Goal: Task Accomplishment & Management: Manage account settings

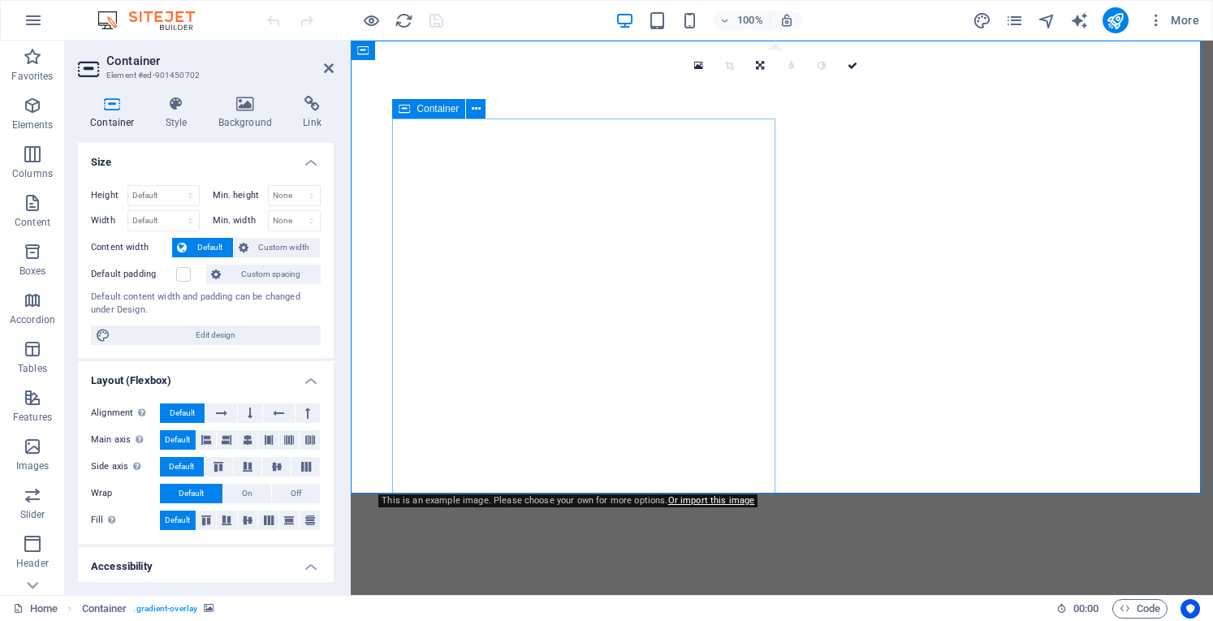
select select "header"
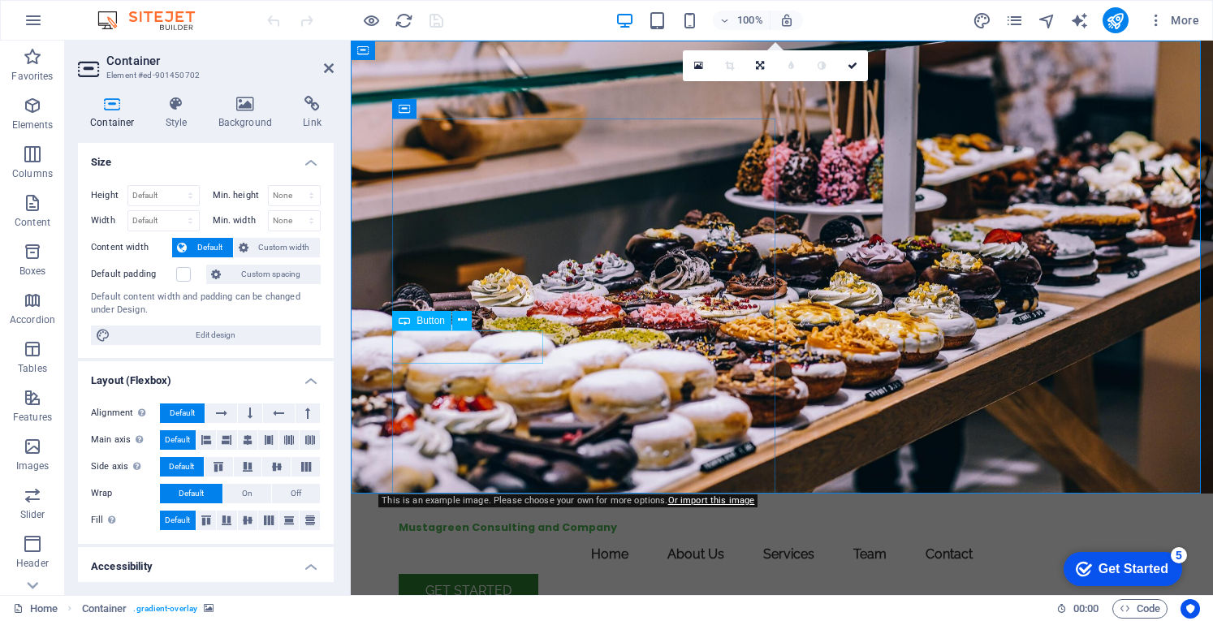
click at [1049, 236] on figure at bounding box center [782, 267] width 862 height 453
click at [261, 100] on icon at bounding box center [245, 104] width 79 height 16
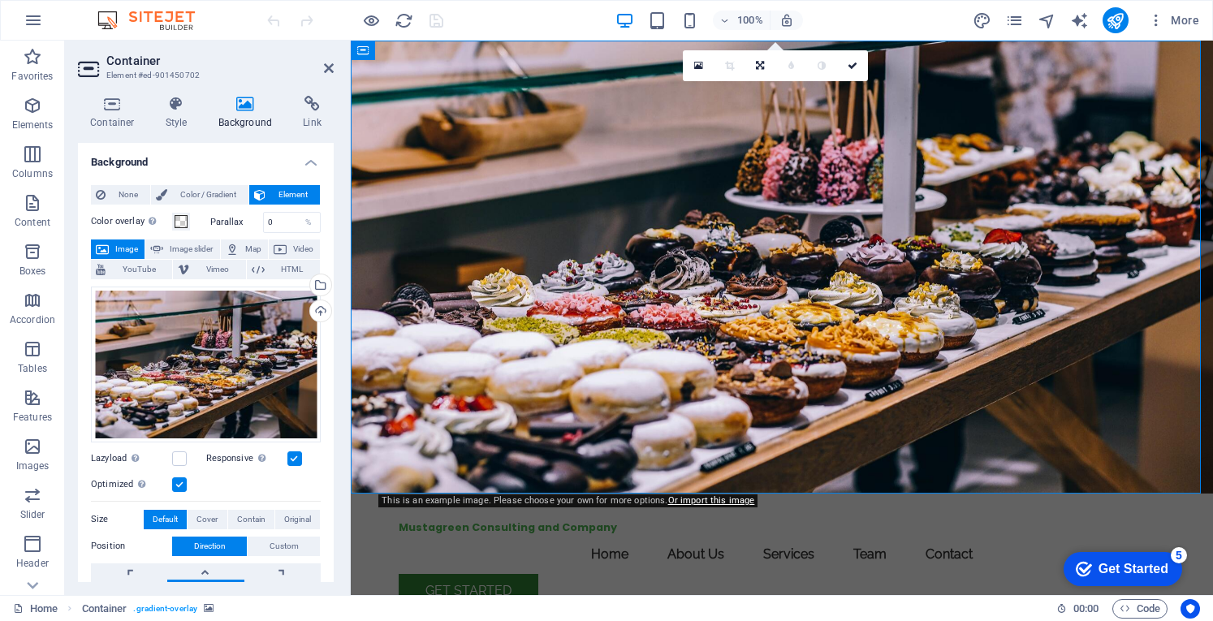
click at [121, 242] on span "Image" at bounding box center [127, 248] width 26 height 19
click at [219, 370] on div "Drag files here, click to choose files or select files from Files or our free s…" at bounding box center [206, 365] width 230 height 156
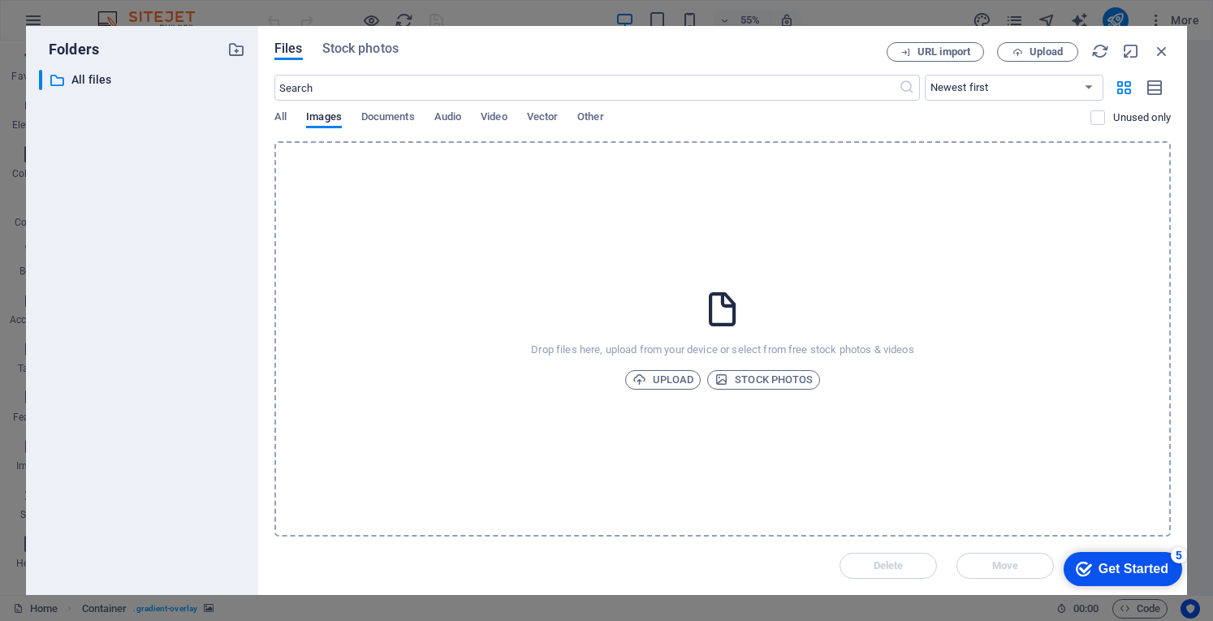
click at [730, 308] on icon at bounding box center [722, 309] width 41 height 41
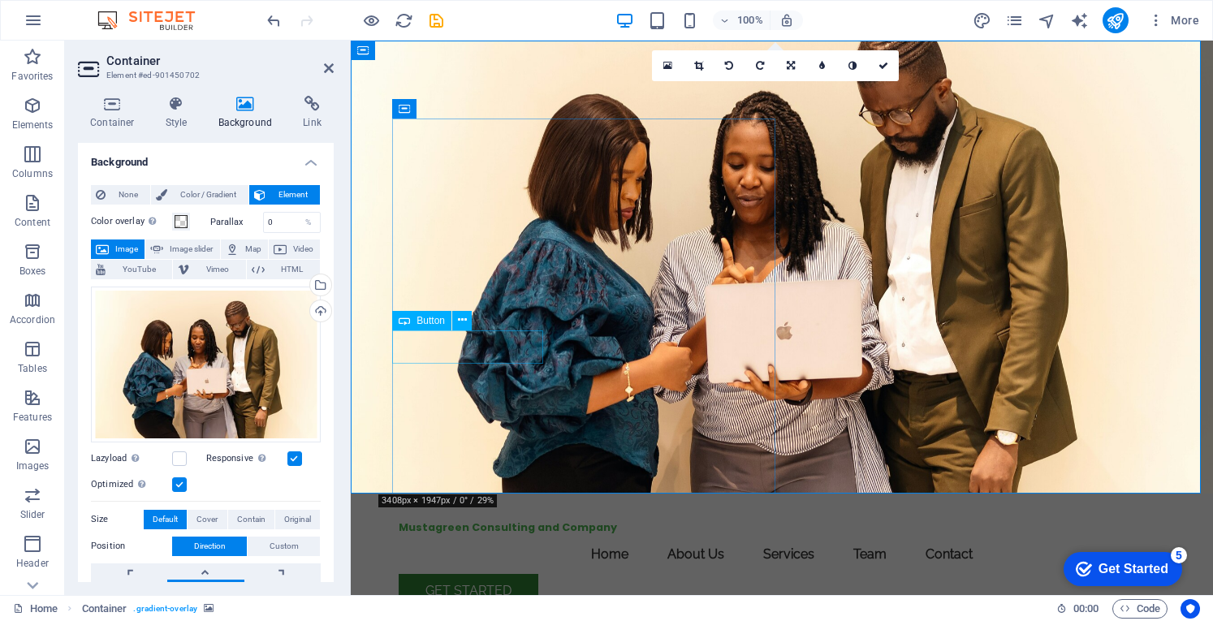
click at [119, 110] on icon at bounding box center [112, 104] width 69 height 16
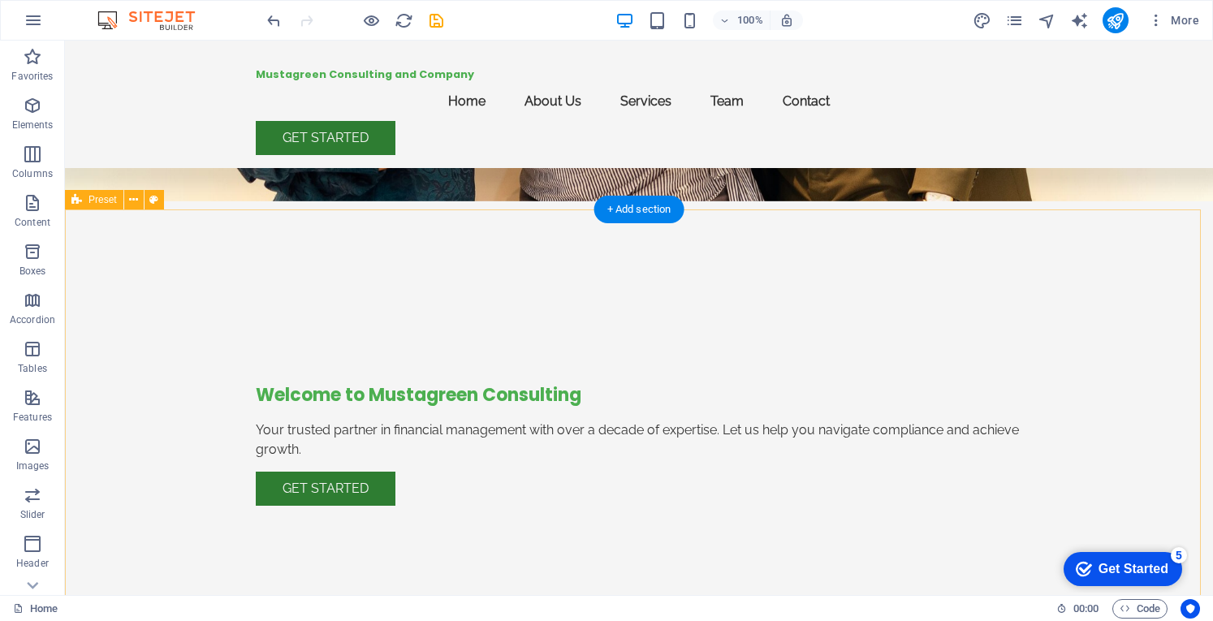
scroll to position [296, 0]
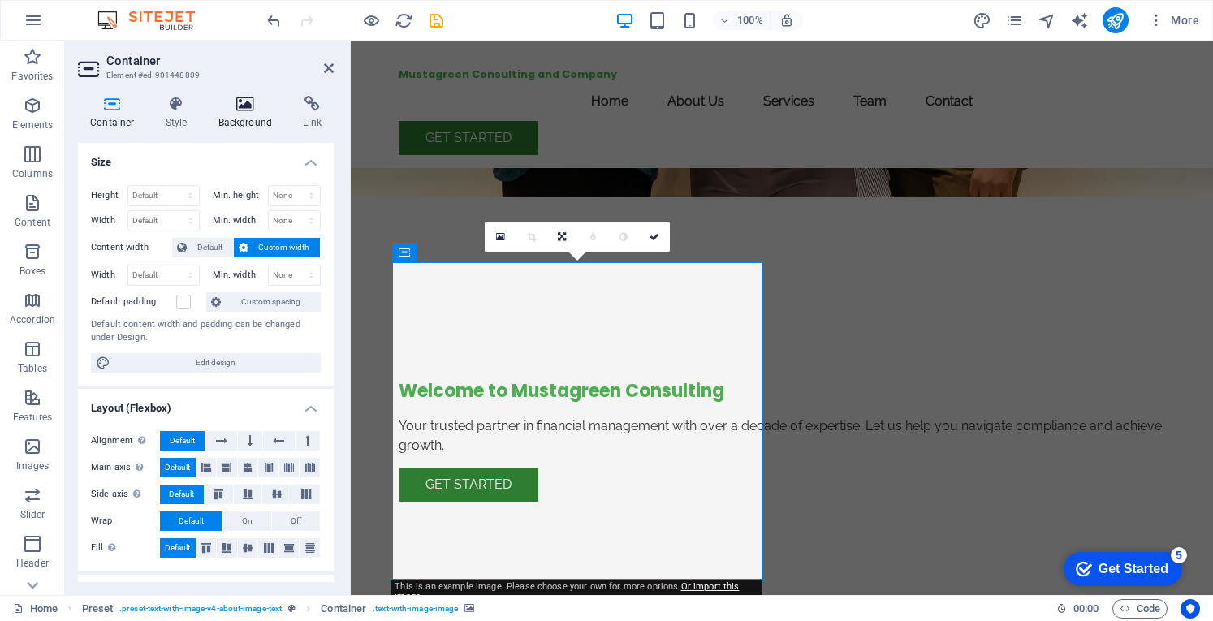
click at [248, 116] on h4 "Background" at bounding box center [248, 113] width 85 height 34
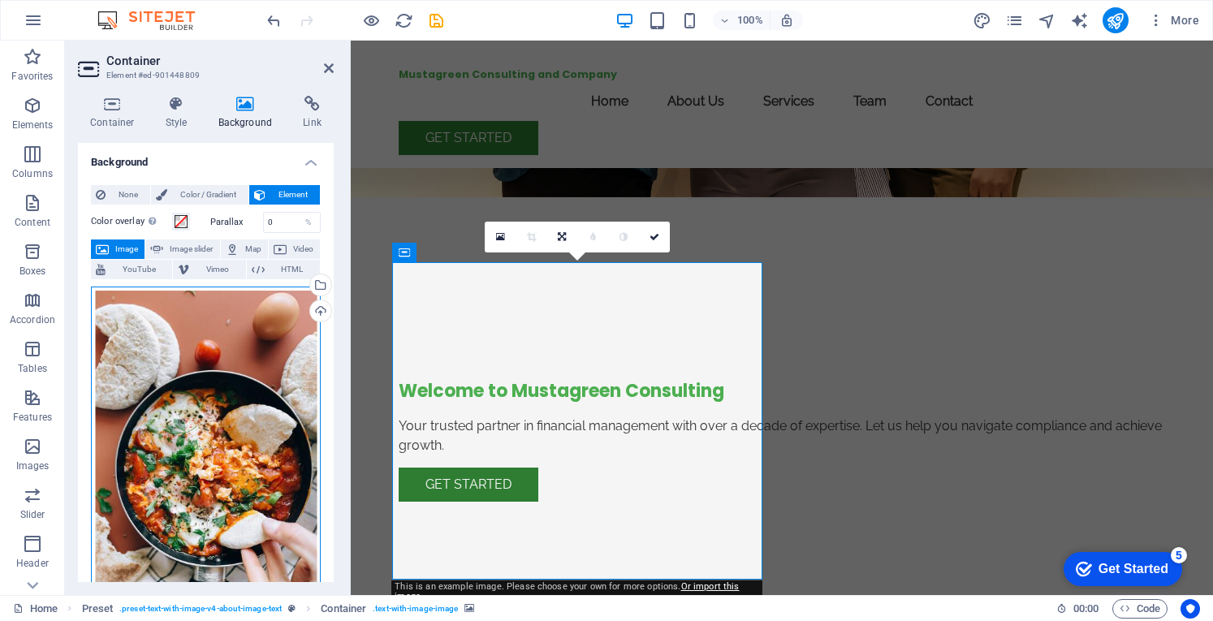
click at [183, 327] on div "Drag files here, click to choose files or select files from Files or our free s…" at bounding box center [206, 457] width 230 height 341
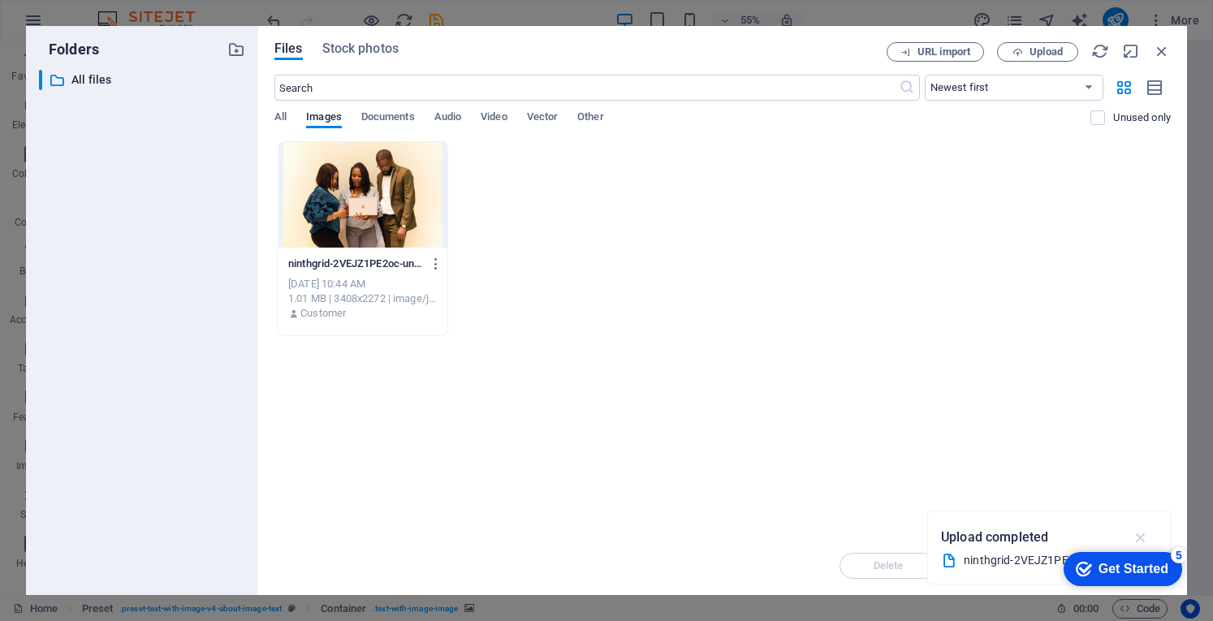
click at [1141, 539] on icon "button" at bounding box center [1140, 537] width 19 height 18
click at [1042, 52] on span "Upload" at bounding box center [1045, 52] width 33 height 10
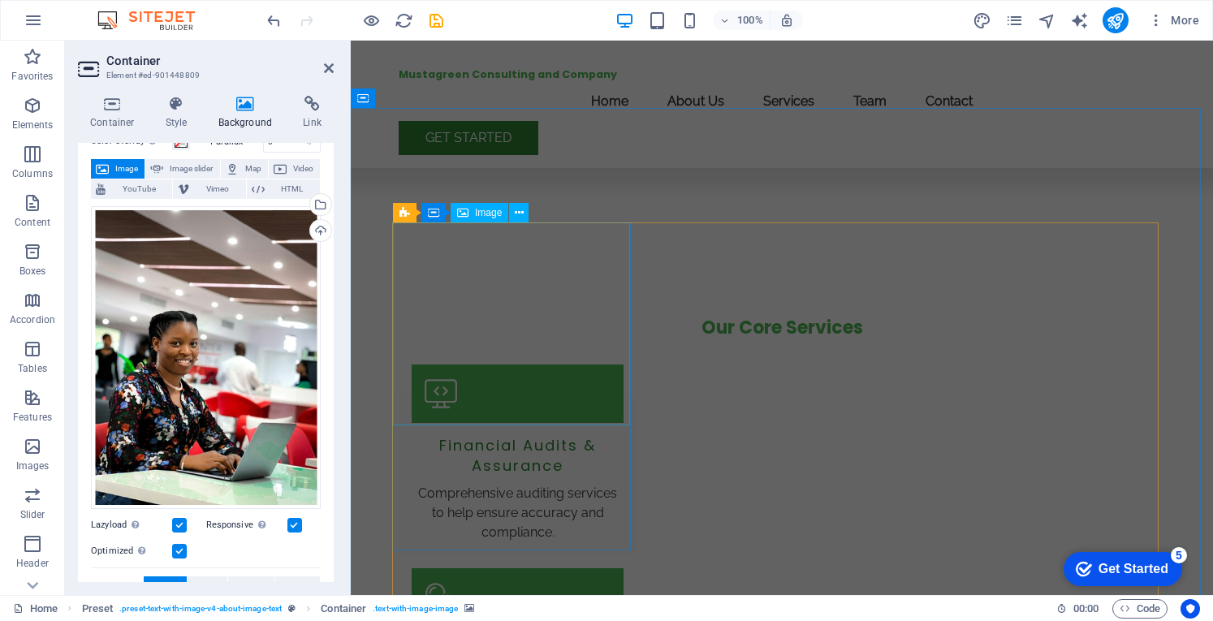
scroll to position [1383, 0]
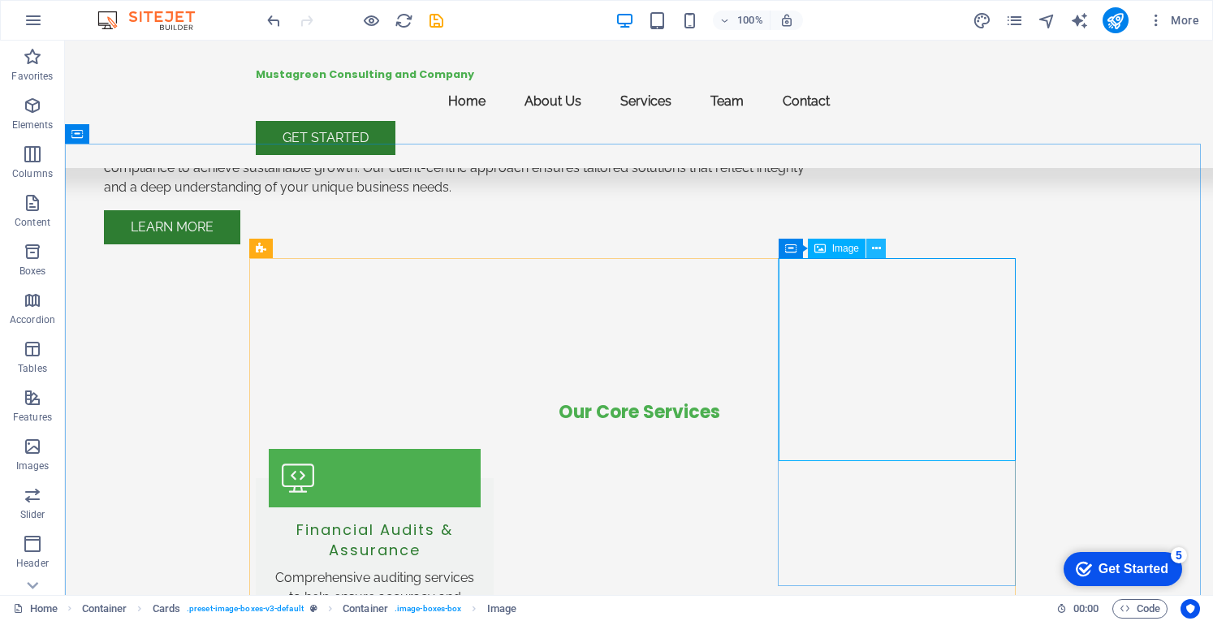
click at [878, 248] on icon at bounding box center [876, 248] width 9 height 17
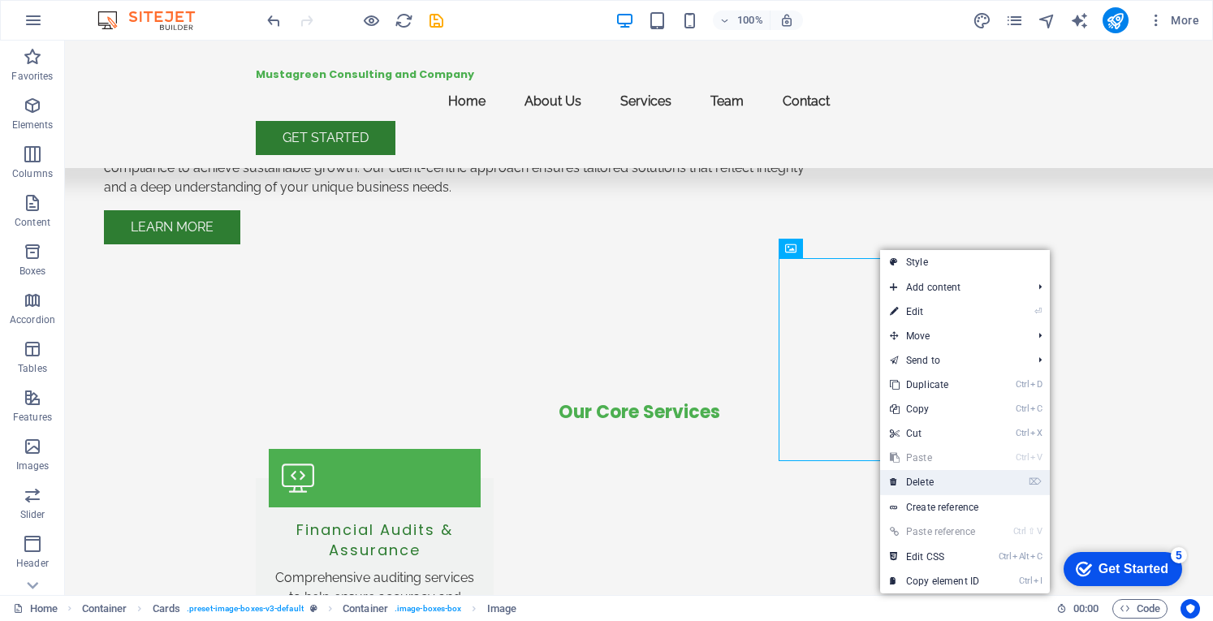
click at [927, 481] on link "⌦ Delete" at bounding box center [934, 482] width 109 height 24
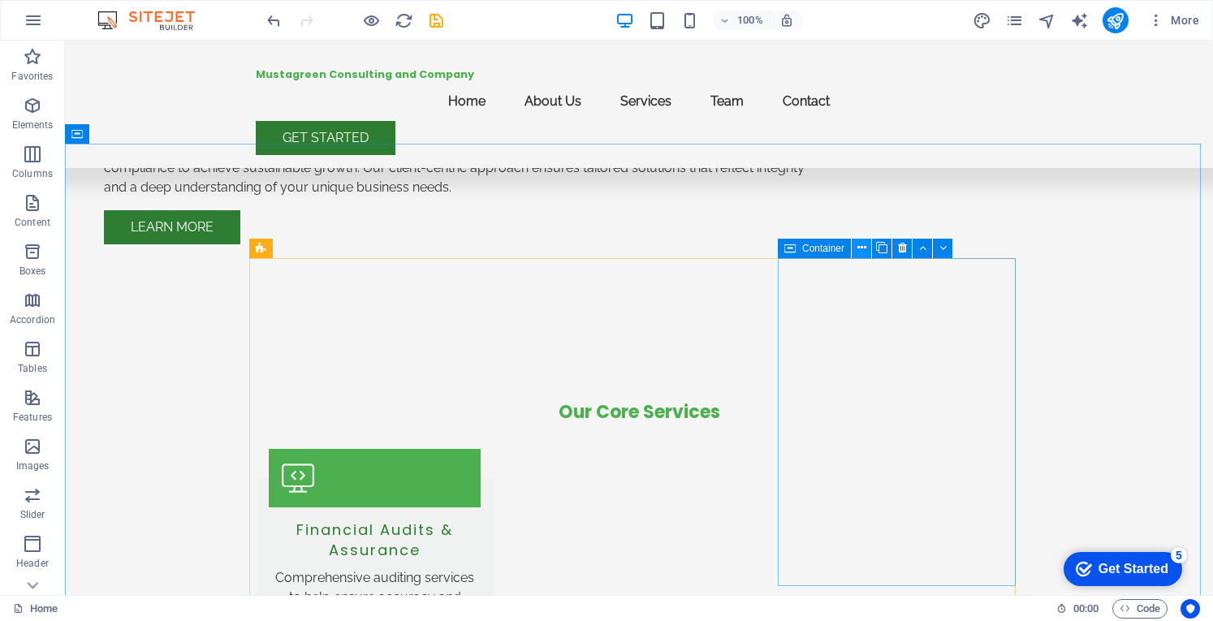
click at [863, 248] on icon at bounding box center [861, 247] width 9 height 17
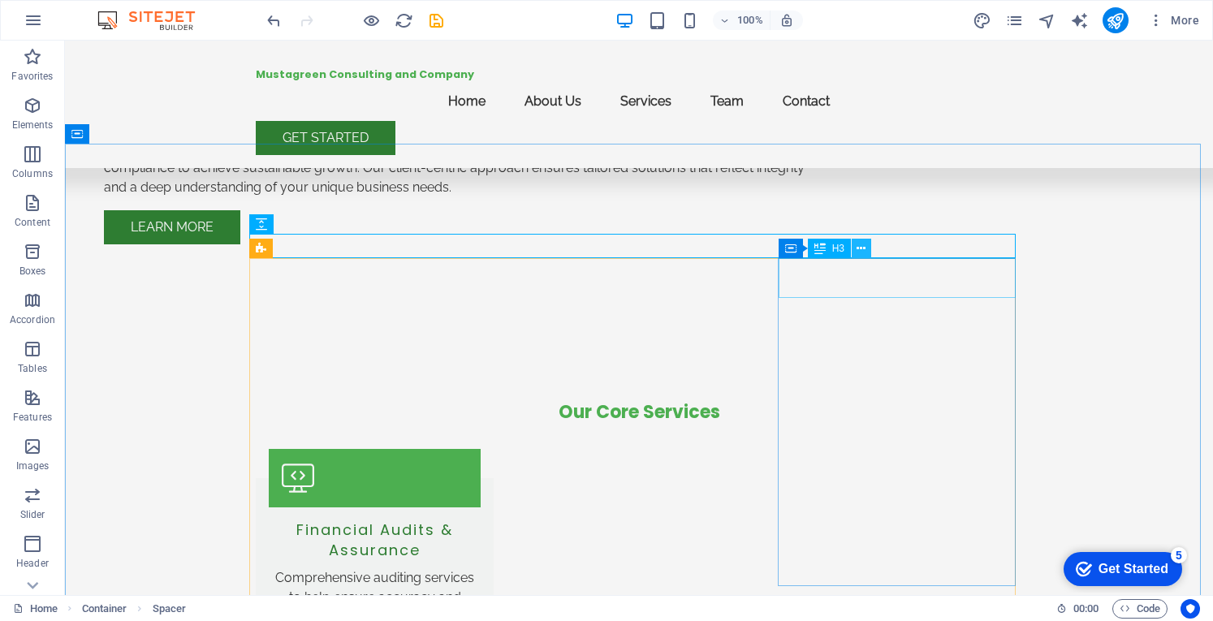
click at [860, 249] on icon at bounding box center [860, 248] width 9 height 17
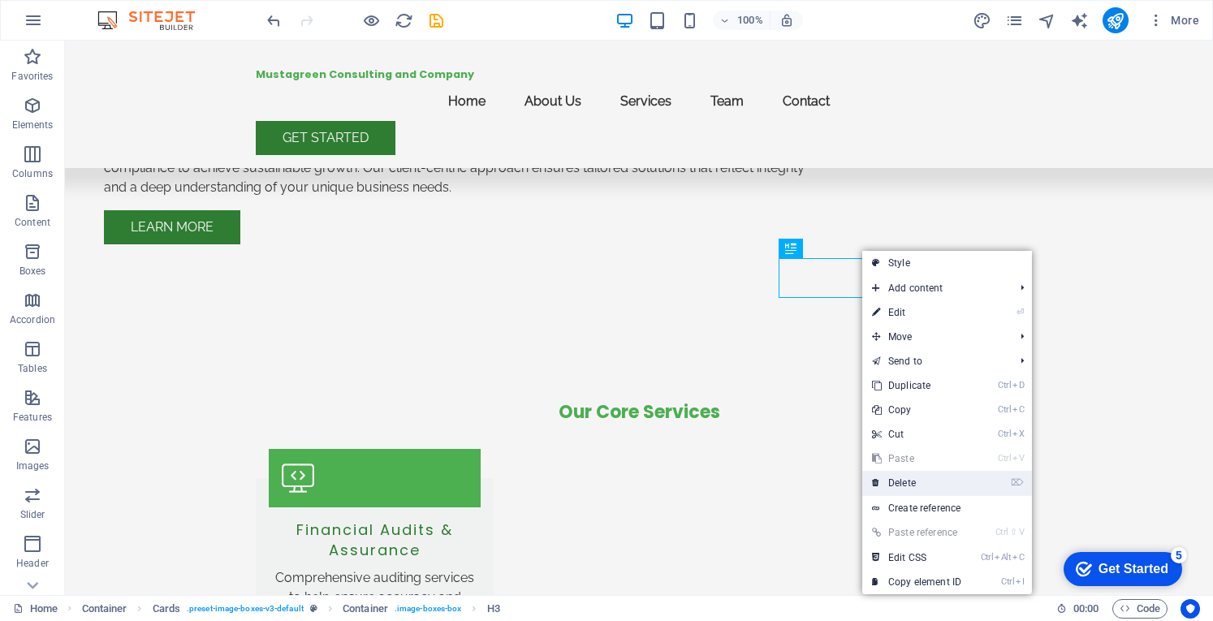
click at [906, 478] on link "⌦ Delete" at bounding box center [916, 483] width 109 height 24
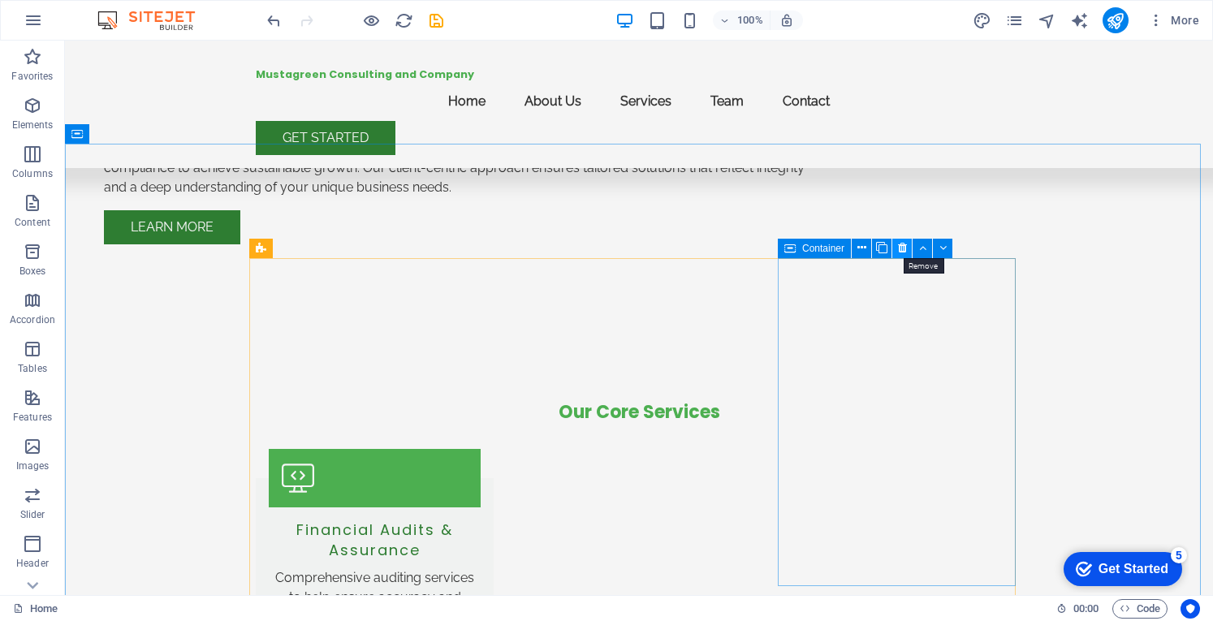
click at [903, 251] on icon at bounding box center [902, 247] width 9 height 17
click at [877, 258] on button at bounding box center [875, 248] width 19 height 19
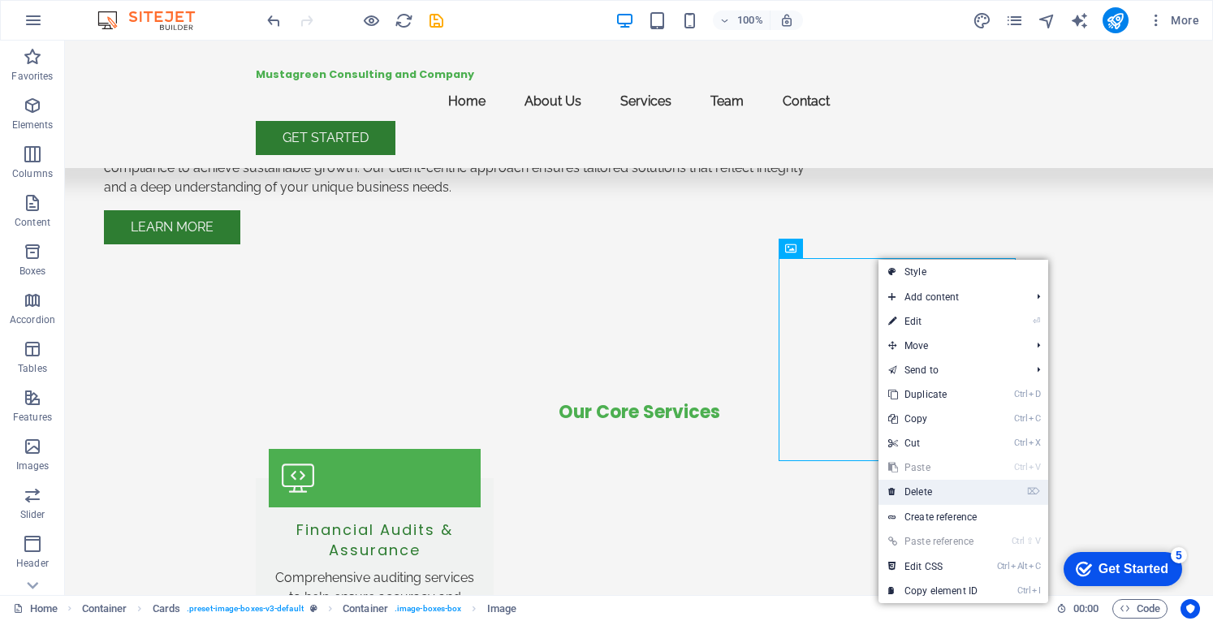
click at [920, 489] on link "⌦ Delete" at bounding box center [932, 492] width 109 height 24
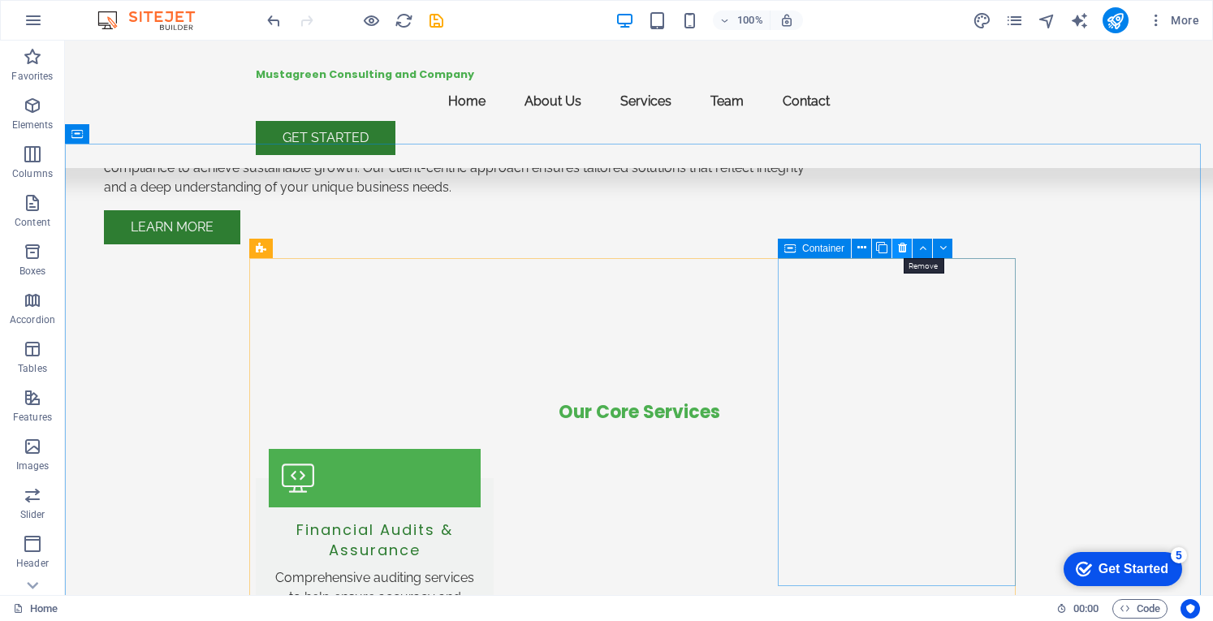
click at [902, 248] on icon at bounding box center [902, 247] width 9 height 17
click at [873, 246] on icon at bounding box center [876, 248] width 9 height 17
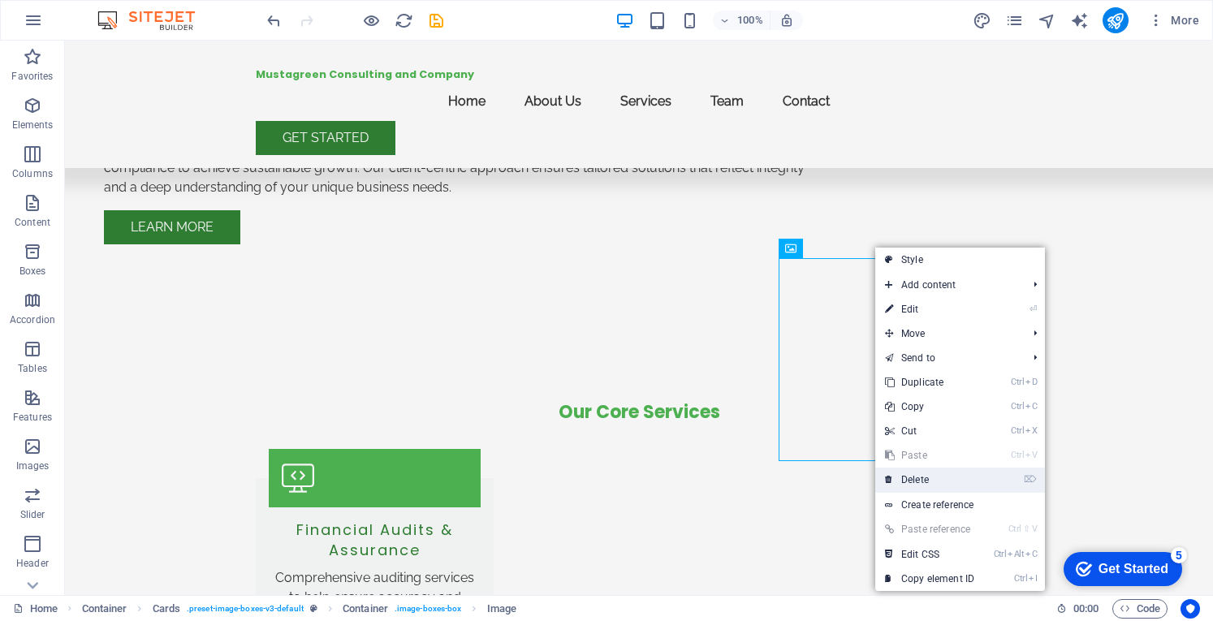
click at [911, 481] on link "⌦ Delete" at bounding box center [929, 480] width 109 height 24
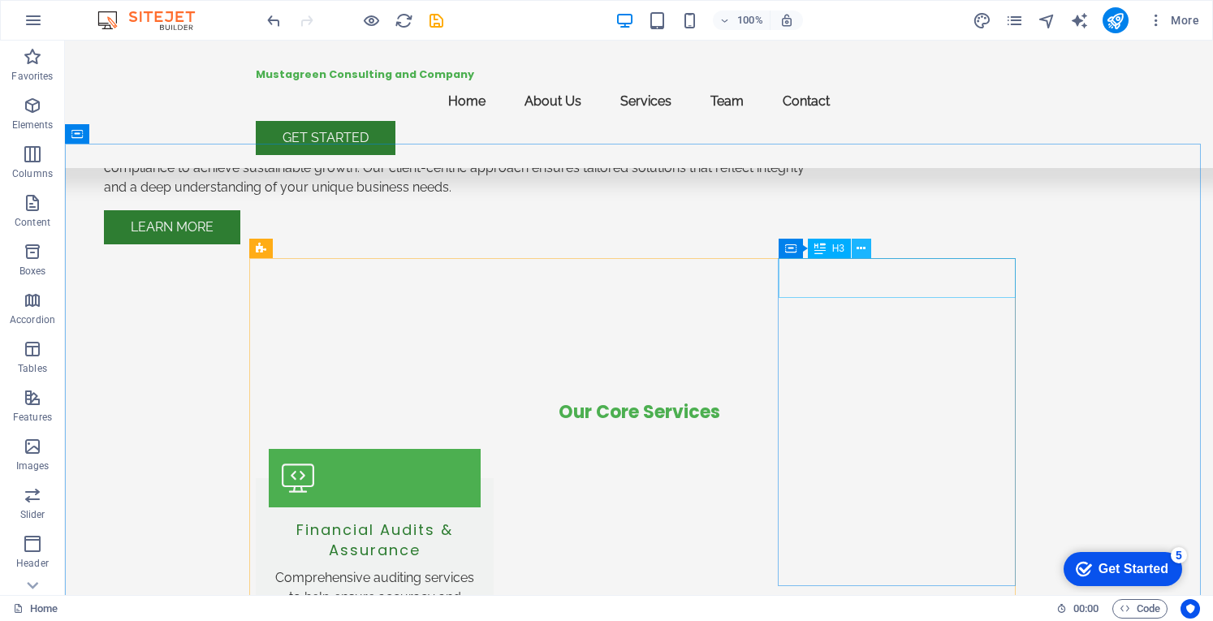
click at [859, 248] on icon at bounding box center [860, 248] width 9 height 17
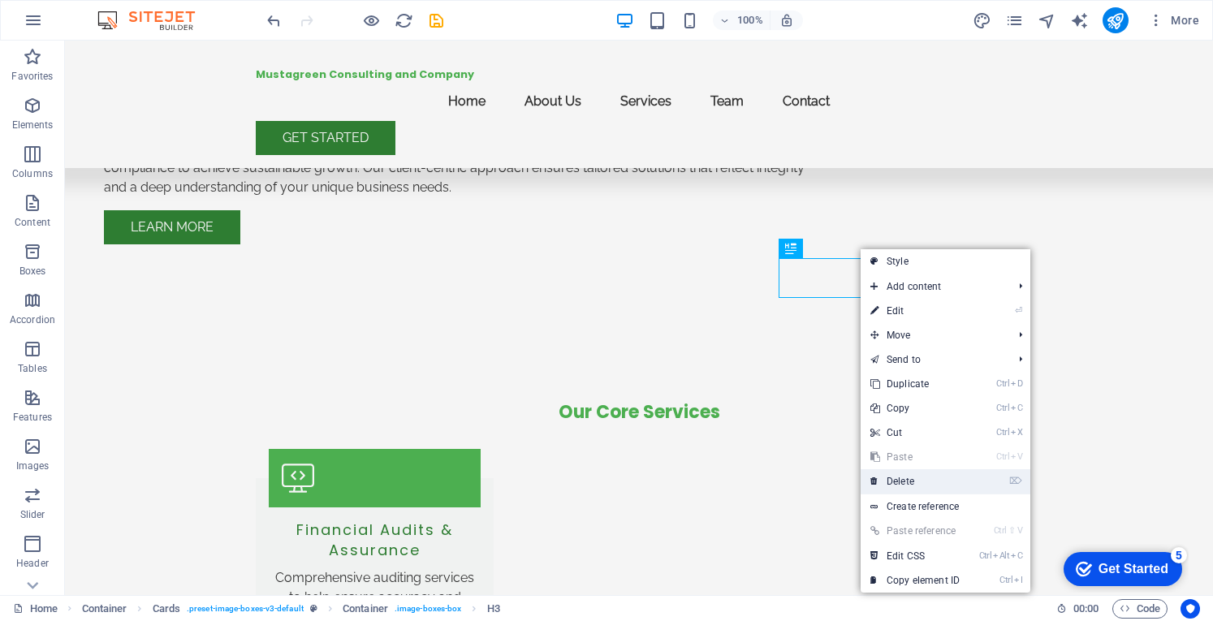
click at [902, 481] on link "⌦ Delete" at bounding box center [914, 481] width 109 height 24
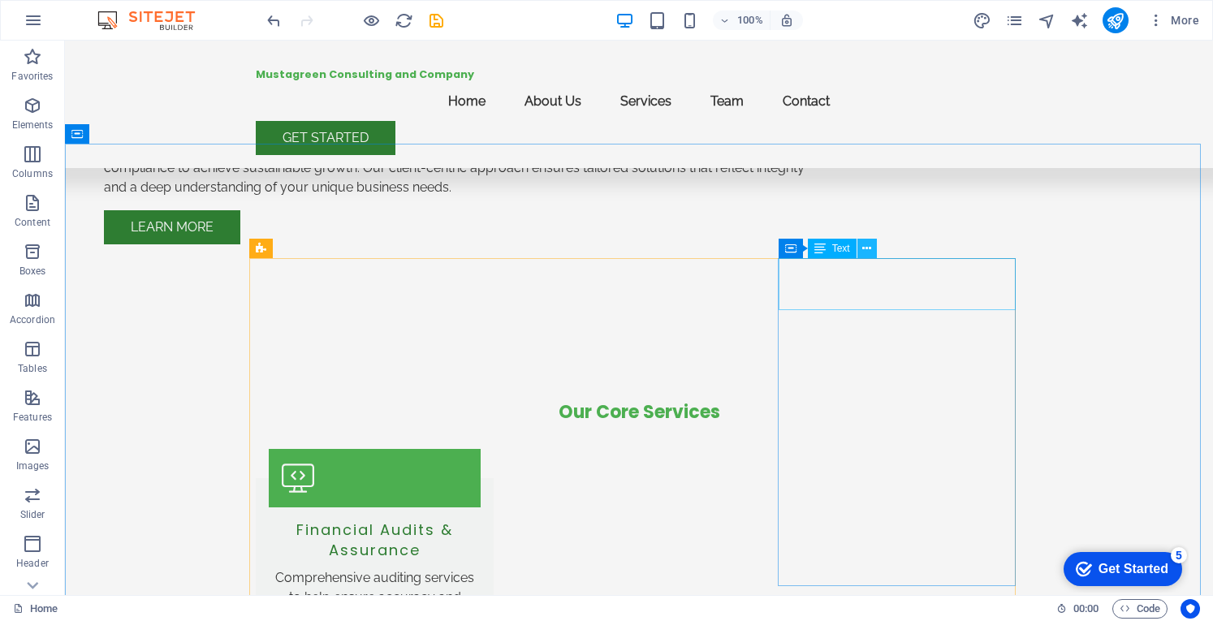
click at [867, 252] on icon at bounding box center [866, 248] width 9 height 17
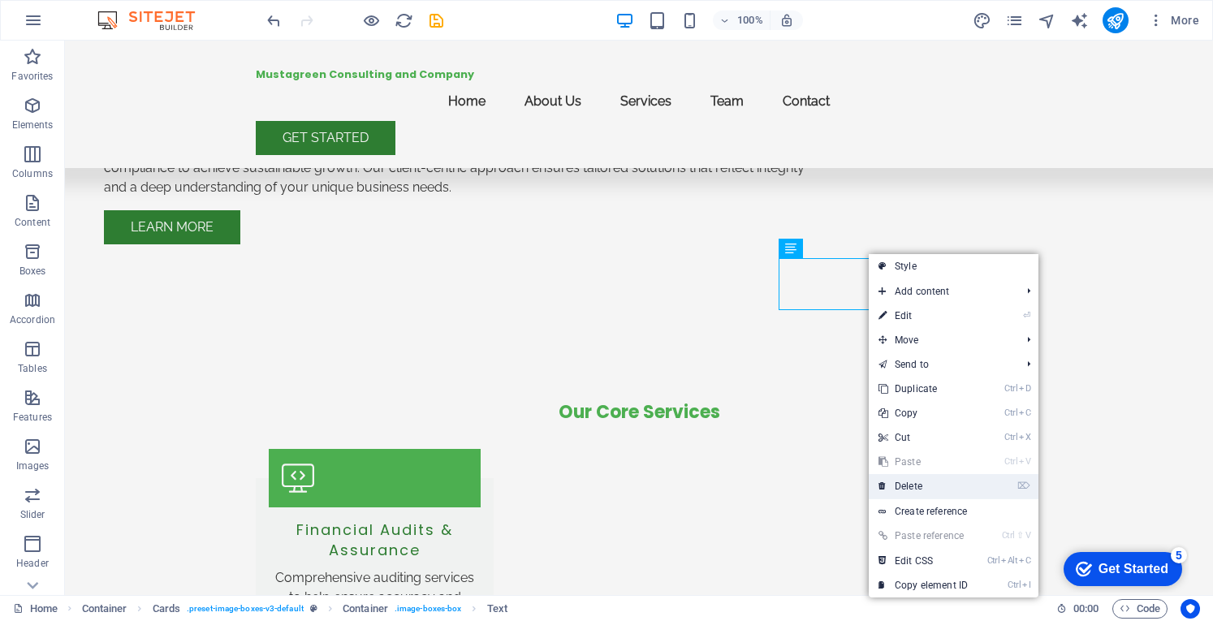
click at [901, 485] on link "⌦ Delete" at bounding box center [922, 486] width 109 height 24
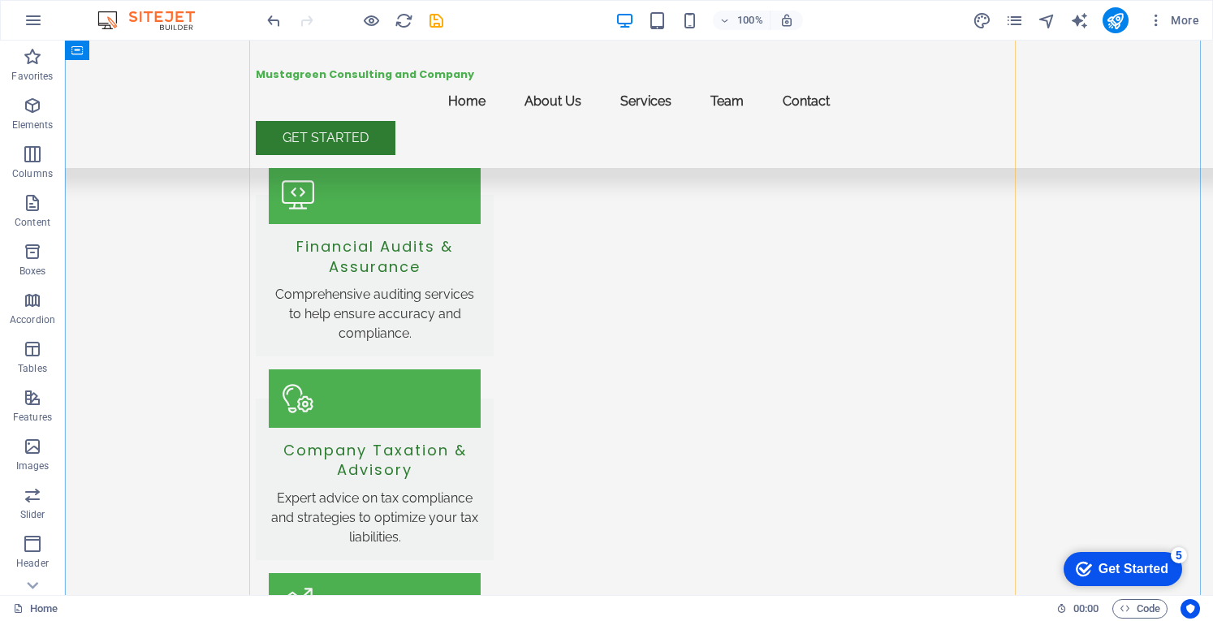
scroll to position [1673, 0]
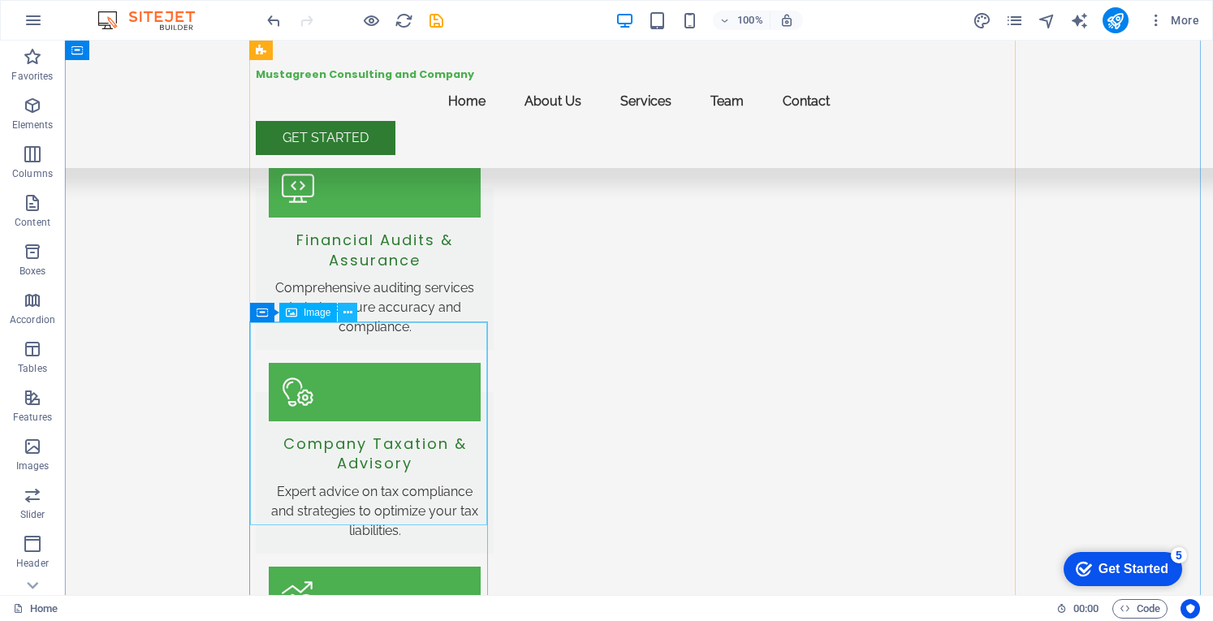
click at [349, 312] on icon at bounding box center [347, 312] width 9 height 17
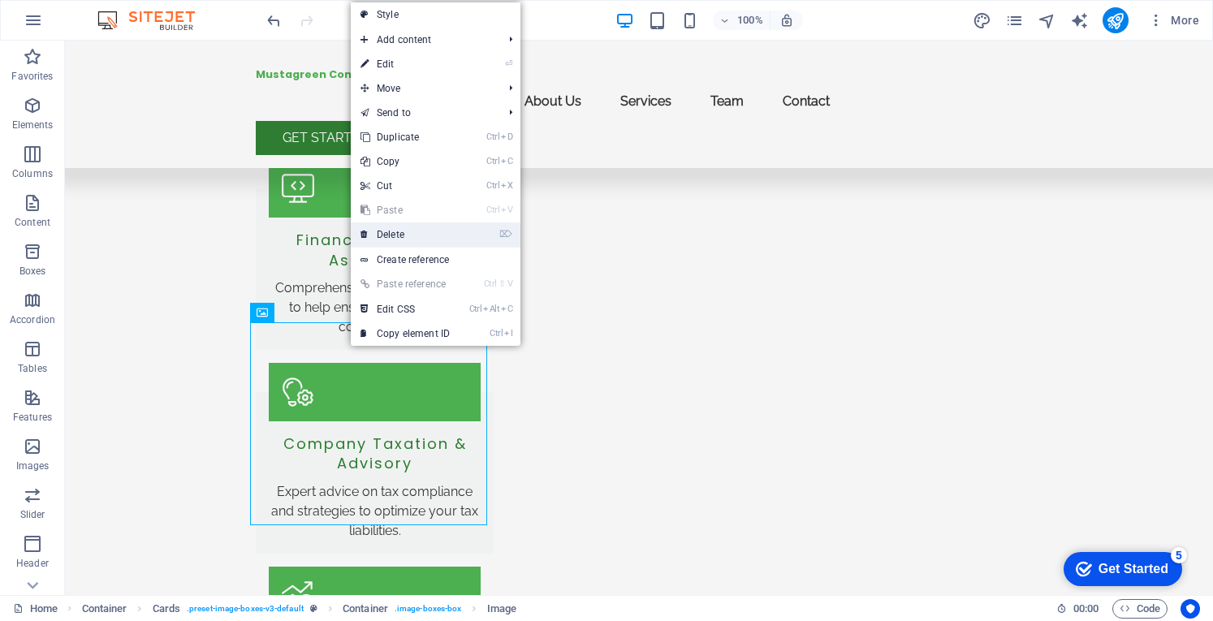
click at [394, 226] on link "⌦ Delete" at bounding box center [405, 234] width 109 height 24
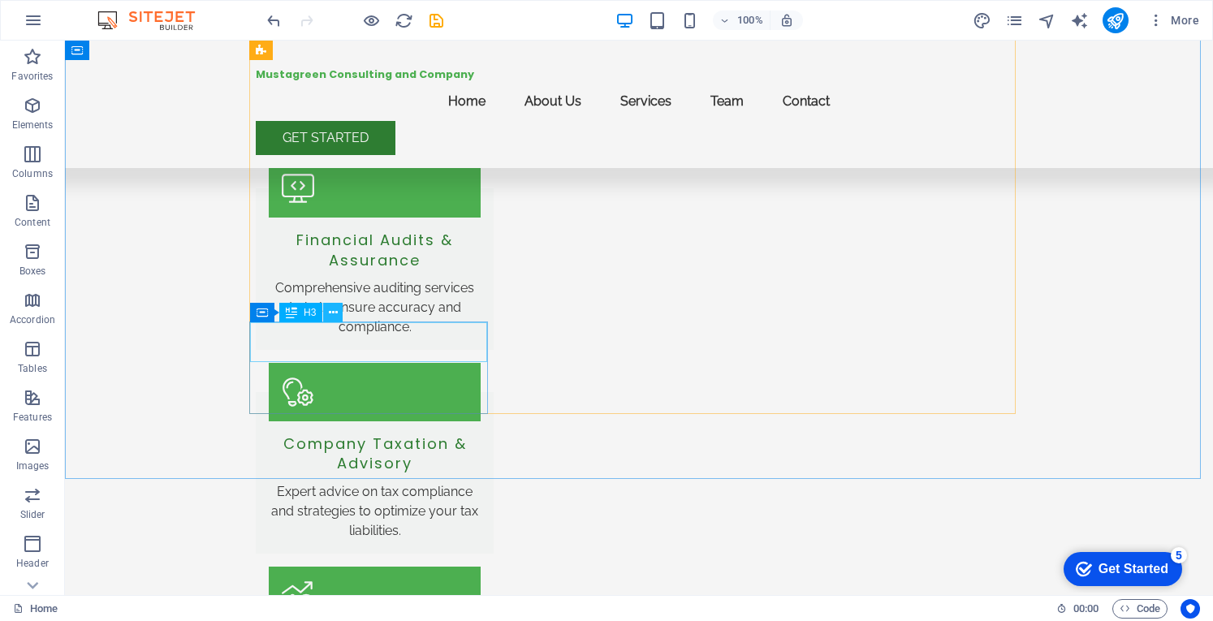
click at [326, 307] on button at bounding box center [332, 312] width 19 height 19
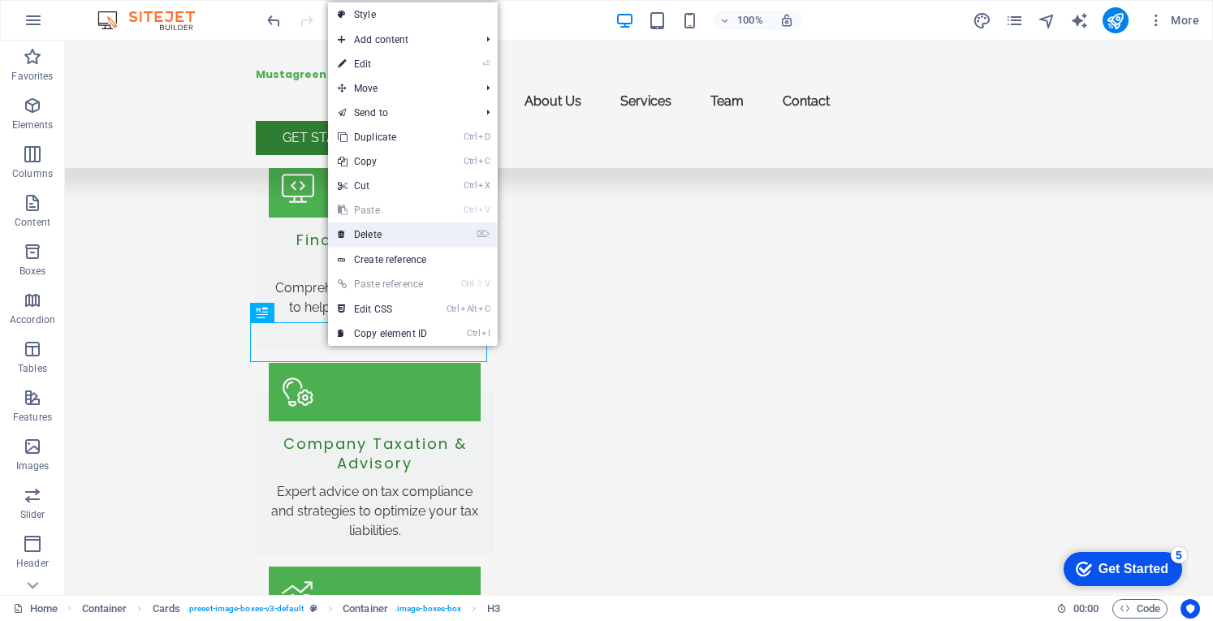
drag, startPoint x: 300, startPoint y: 196, endPoint x: 365, endPoint y: 236, distance: 76.6
click at [365, 236] on link "⌦ Delete" at bounding box center [382, 234] width 109 height 24
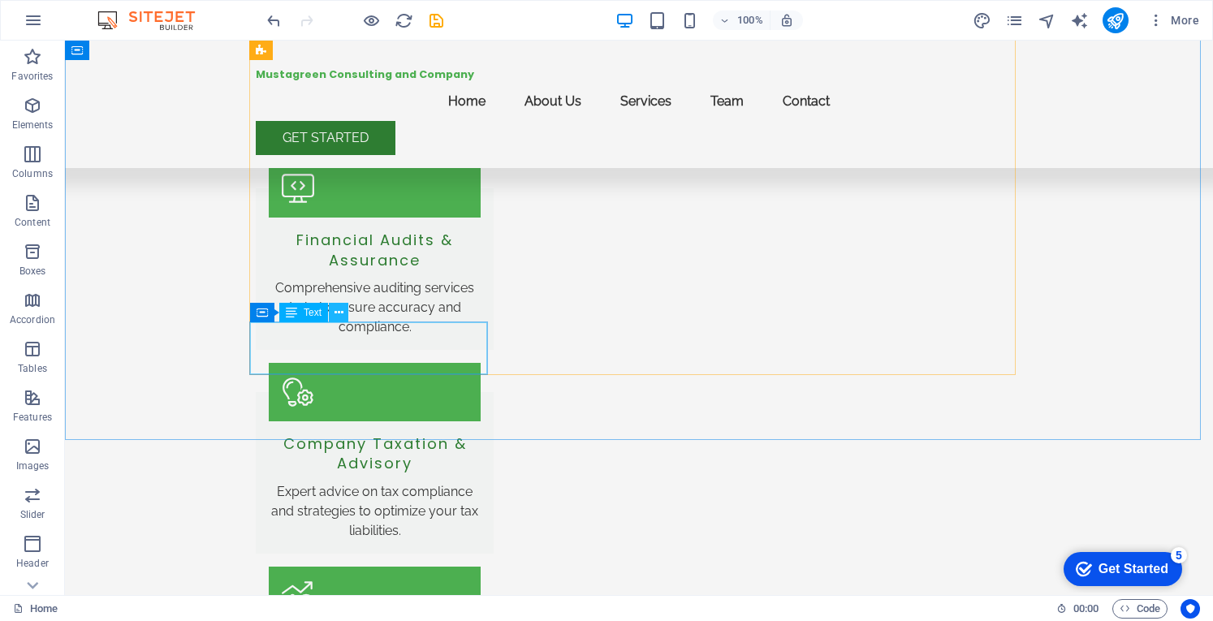
click at [342, 313] on icon at bounding box center [338, 312] width 9 height 17
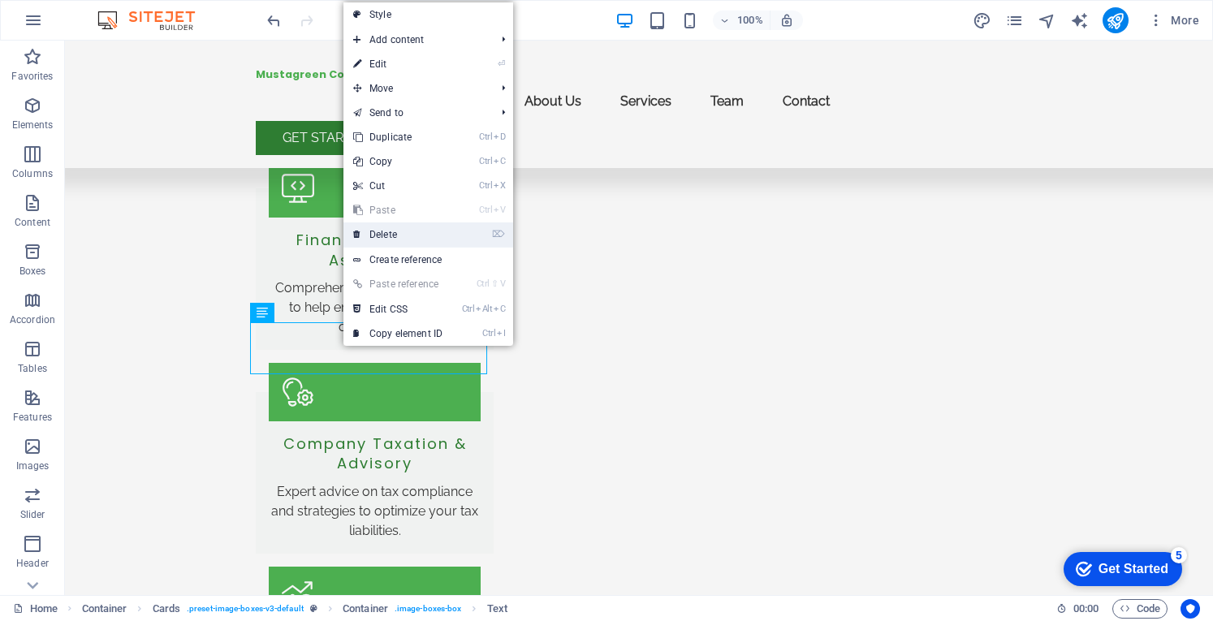
click at [390, 232] on link "⌦ Delete" at bounding box center [397, 234] width 109 height 24
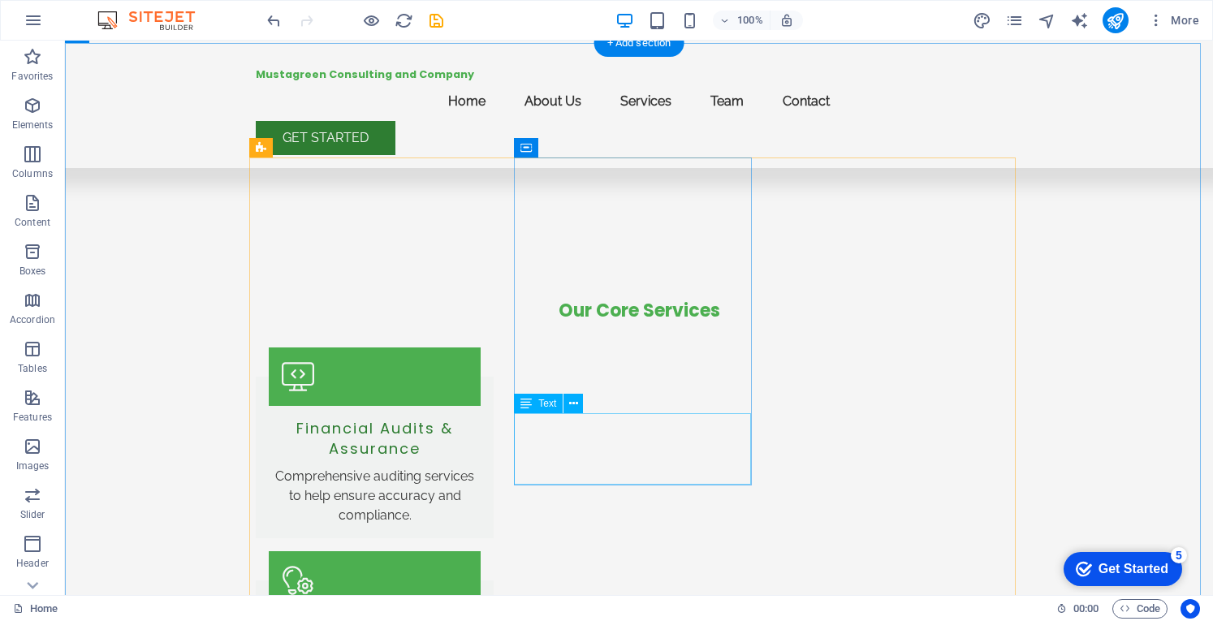
scroll to position [1484, 0]
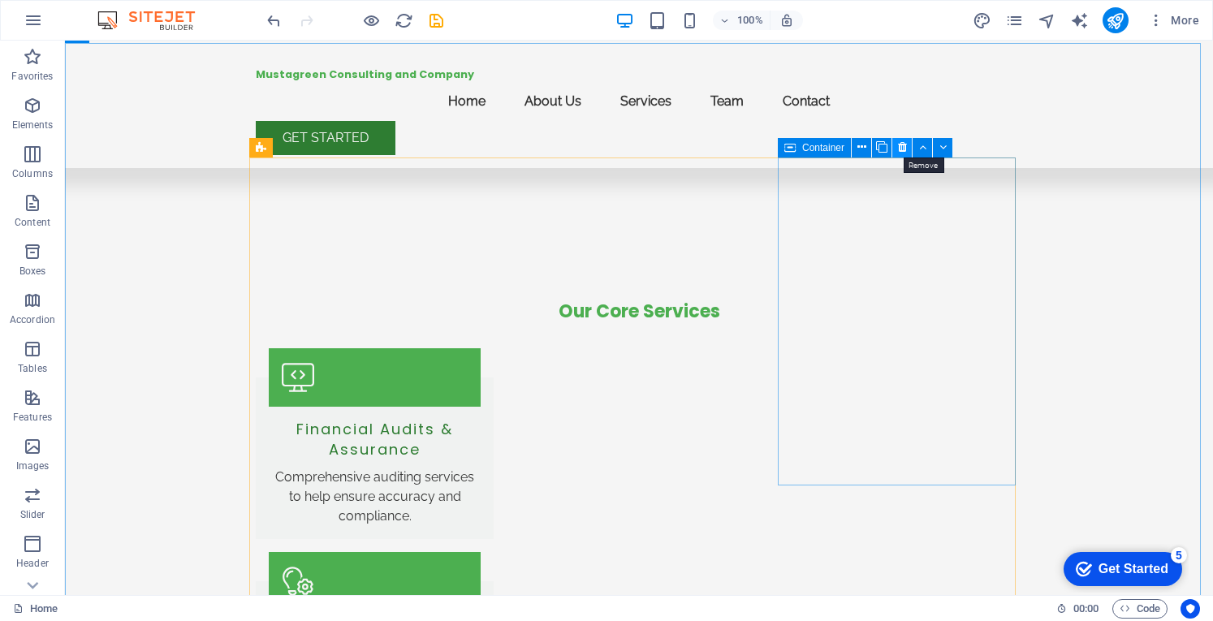
click at [899, 147] on icon at bounding box center [902, 147] width 9 height 17
click at [901, 144] on icon at bounding box center [902, 147] width 9 height 17
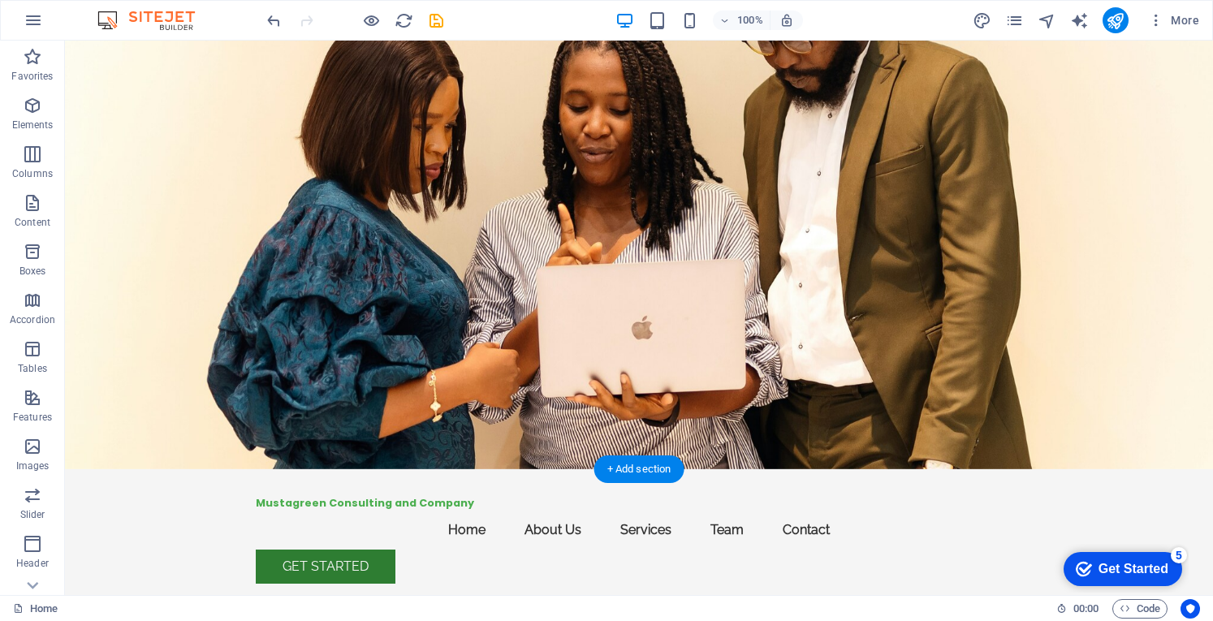
scroll to position [0, 0]
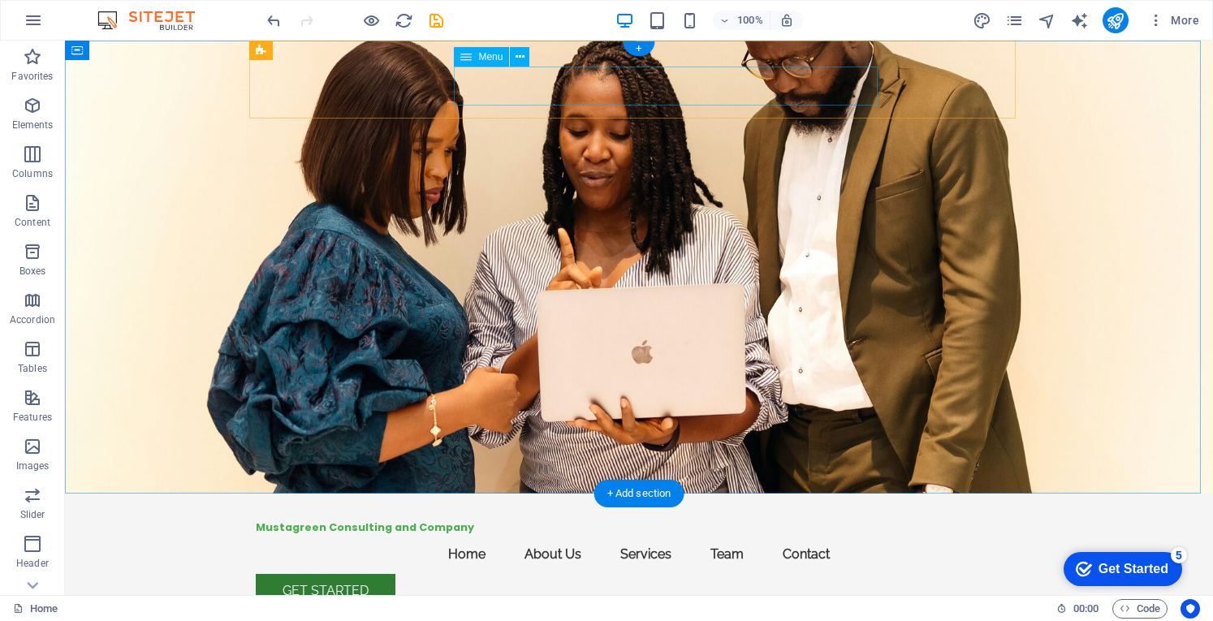
click at [752, 535] on nav "Home About Us Services Team Contact" at bounding box center [639, 554] width 766 height 39
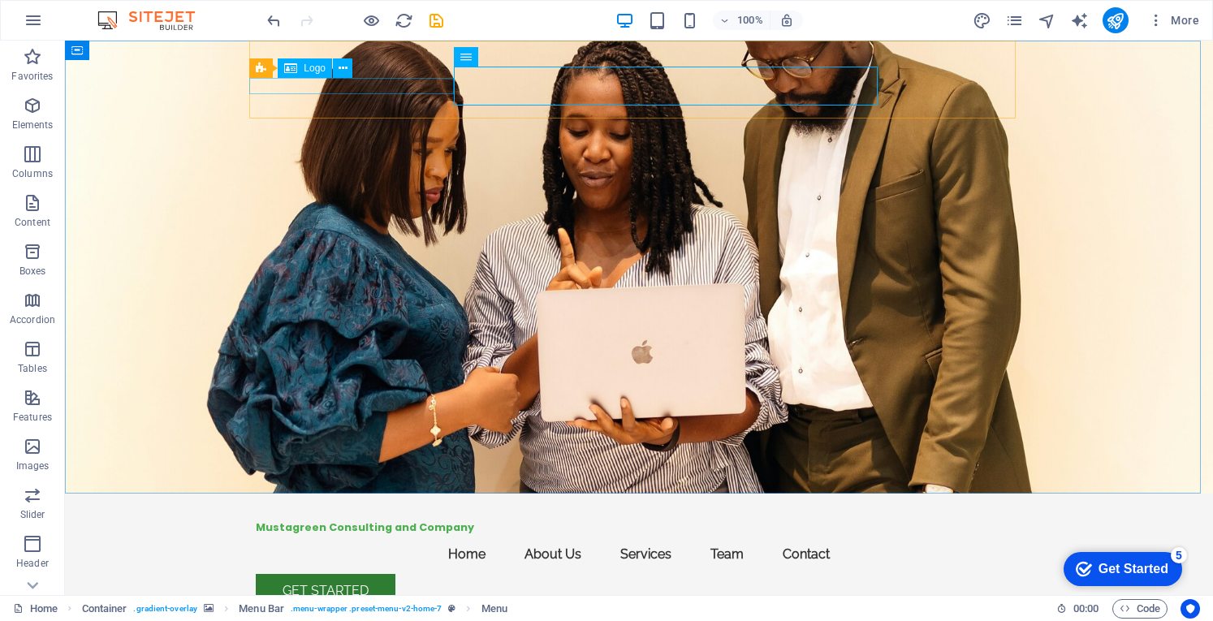
click at [318, 70] on span "Logo" at bounding box center [315, 68] width 22 height 10
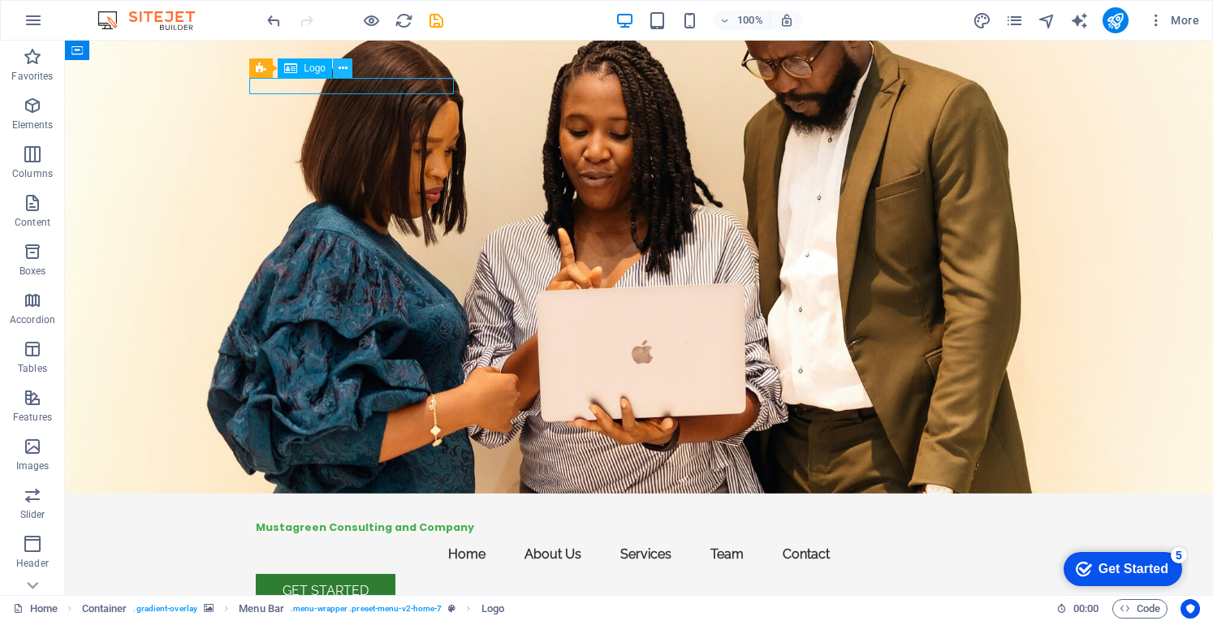
click at [344, 71] on icon at bounding box center [342, 68] width 9 height 17
click at [310, 519] on div "Mustagreen Consulting and Company" at bounding box center [639, 526] width 766 height 15
select select "px"
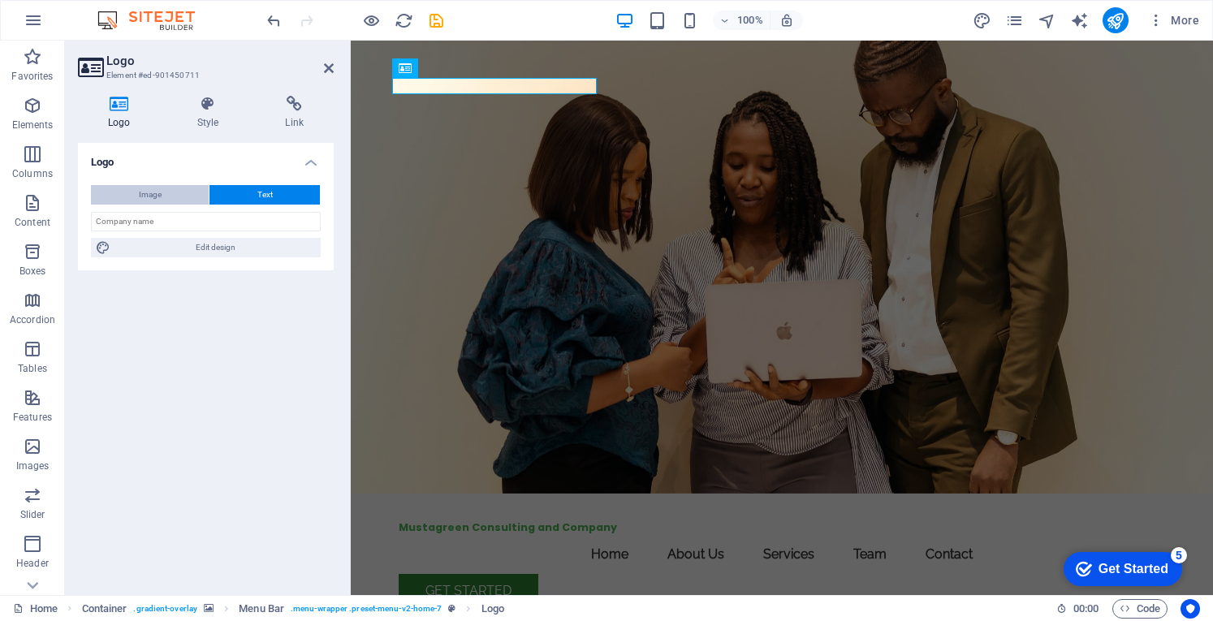
click at [172, 191] on button "Image" at bounding box center [150, 194] width 118 height 19
select select "DISABLED_OPTION_VALUE"
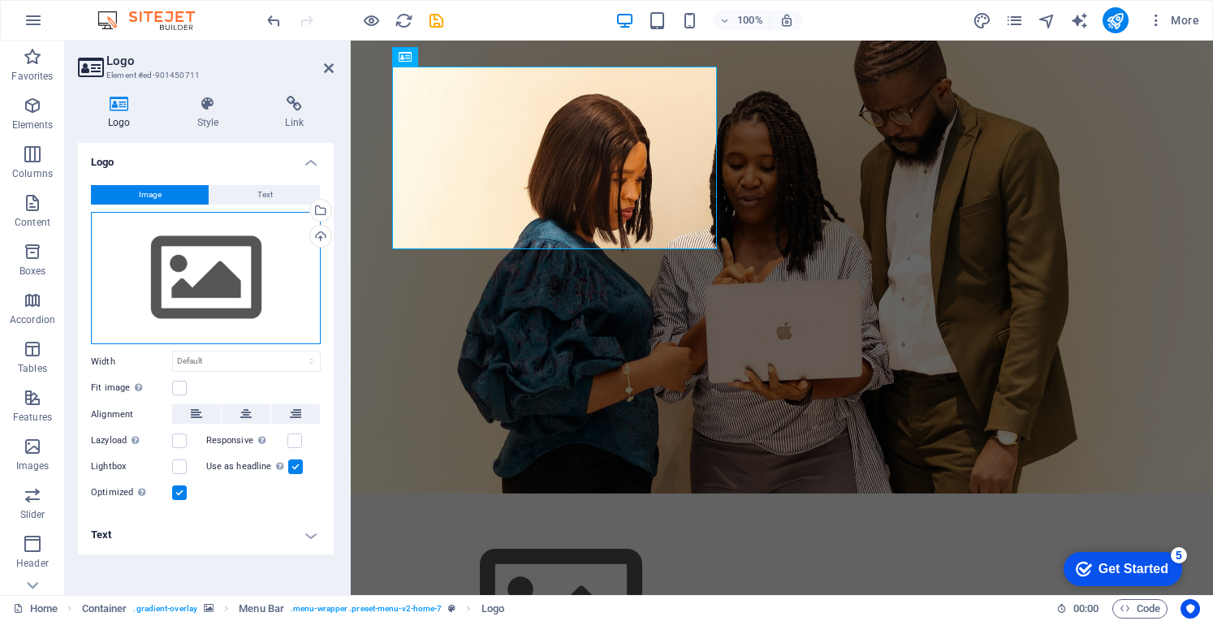
click at [239, 248] on div "Drag files here, click to choose files or select files from Files or our free s…" at bounding box center [206, 278] width 230 height 133
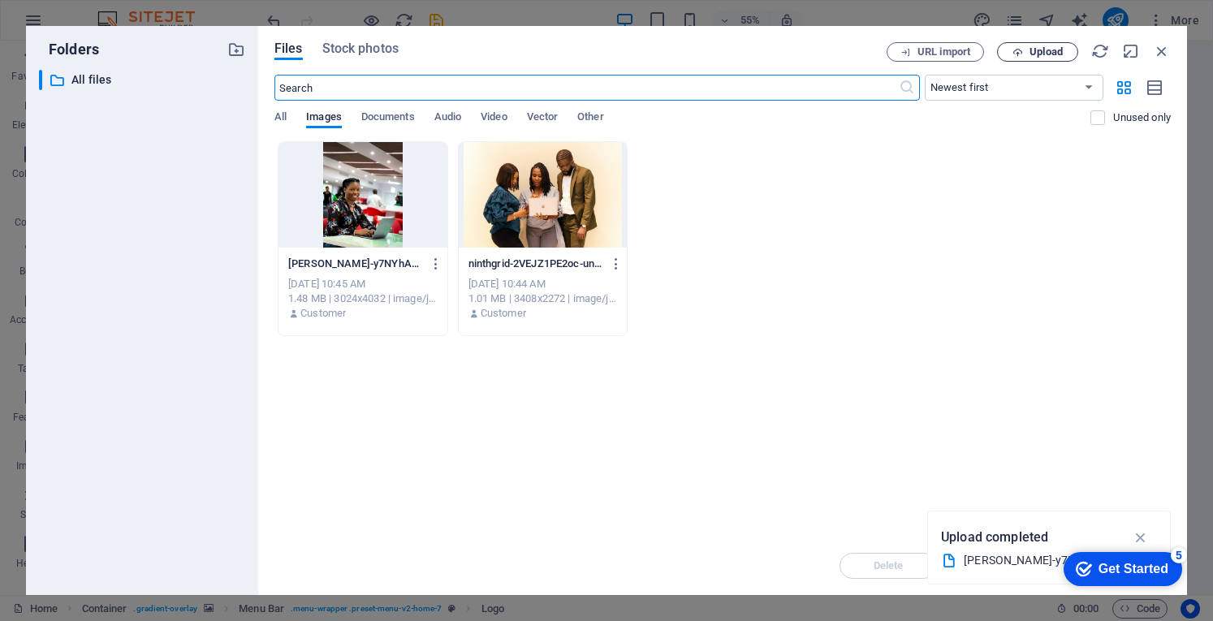
click at [1042, 54] on span "Upload" at bounding box center [1045, 52] width 33 height 10
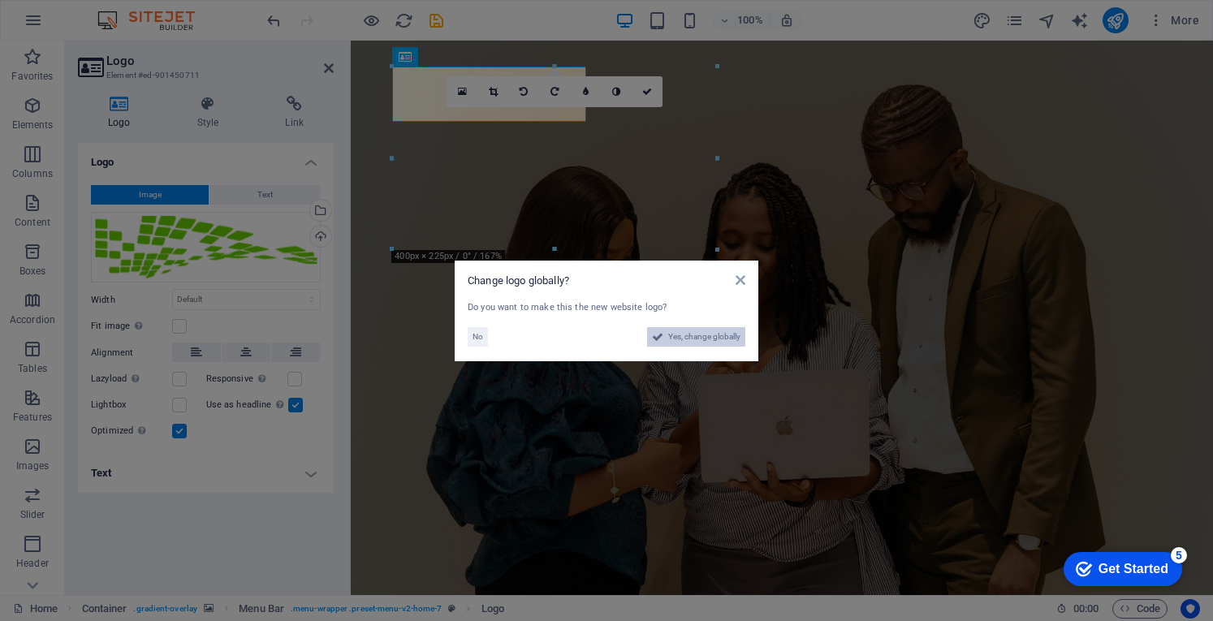
click at [721, 343] on span "Yes, change globally" at bounding box center [704, 336] width 72 height 19
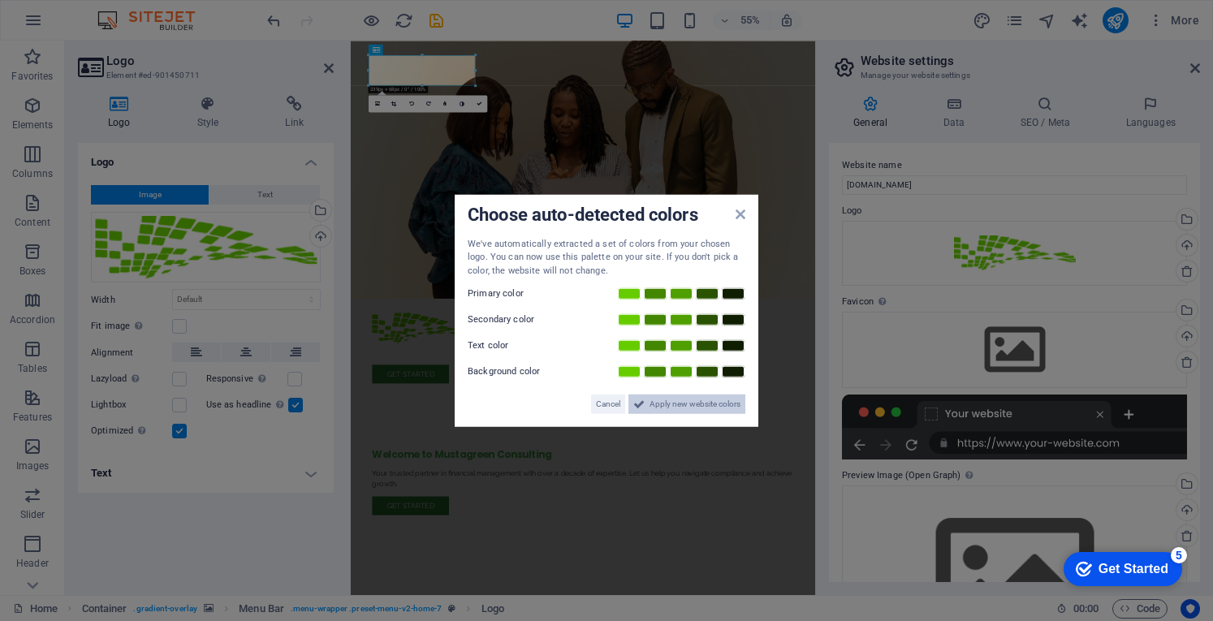
click at [703, 403] on span "Apply new website colors" at bounding box center [694, 403] width 91 height 19
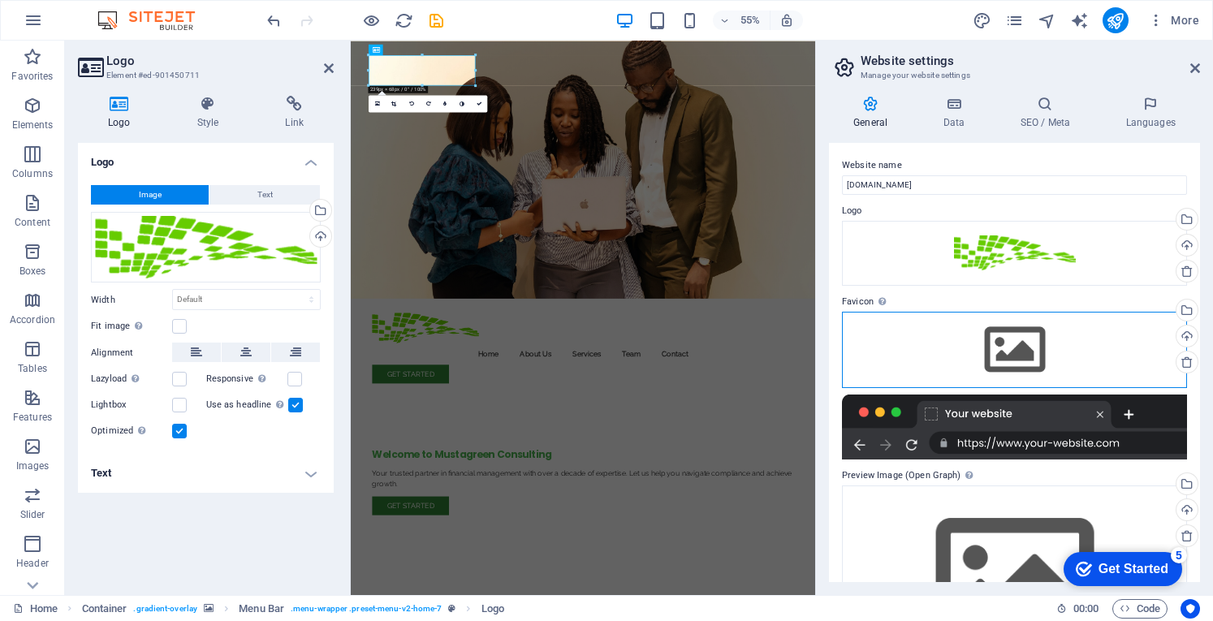
click at [1011, 356] on div "Drag files here, click to choose files or select files from Files or our free s…" at bounding box center [1014, 350] width 345 height 76
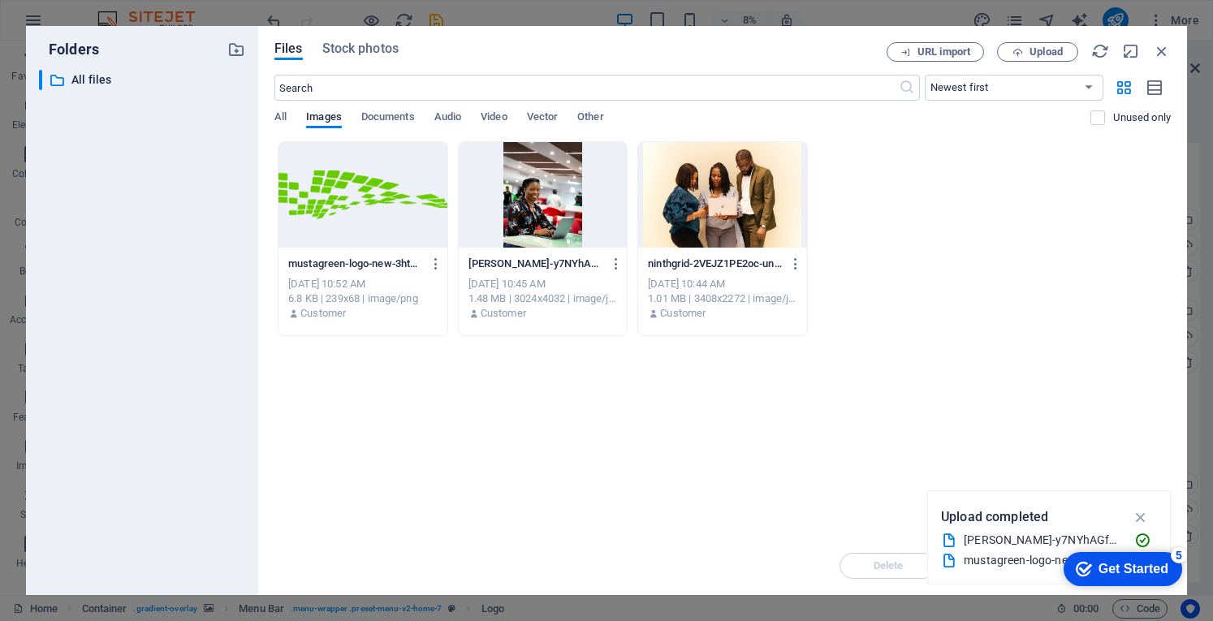
click at [360, 205] on div at bounding box center [362, 195] width 169 height 106
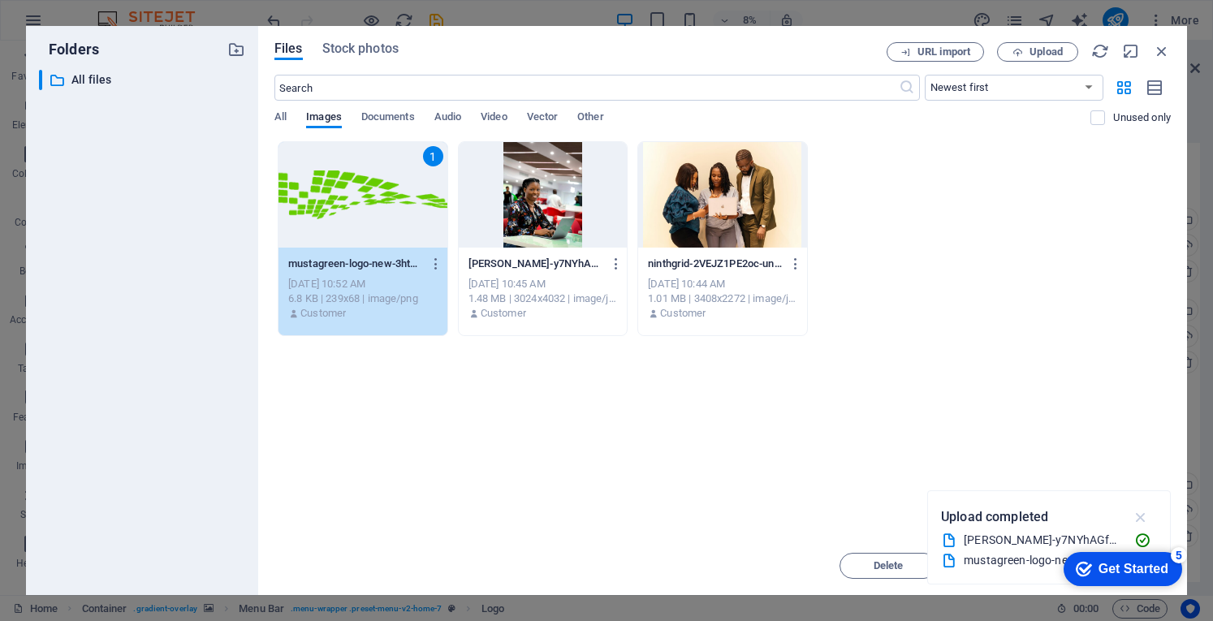
click at [1136, 517] on icon "button" at bounding box center [1140, 517] width 19 height 18
click at [1016, 561] on span "Move" at bounding box center [1005, 566] width 26 height 10
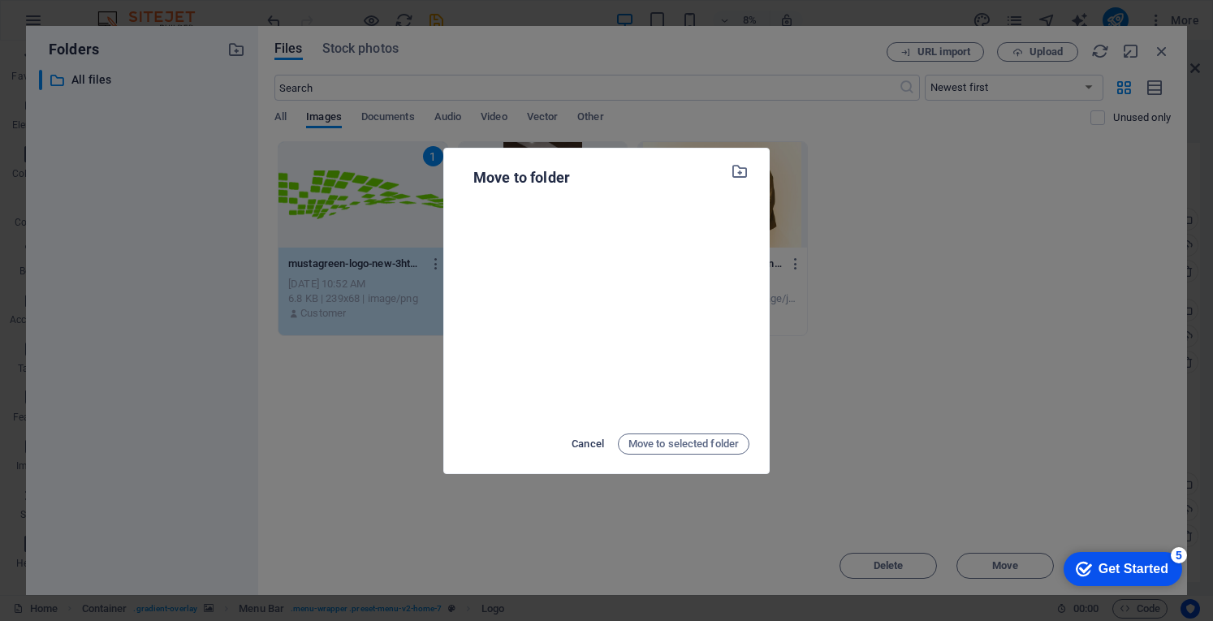
click at [596, 439] on span "Cancel" at bounding box center [587, 443] width 32 height 19
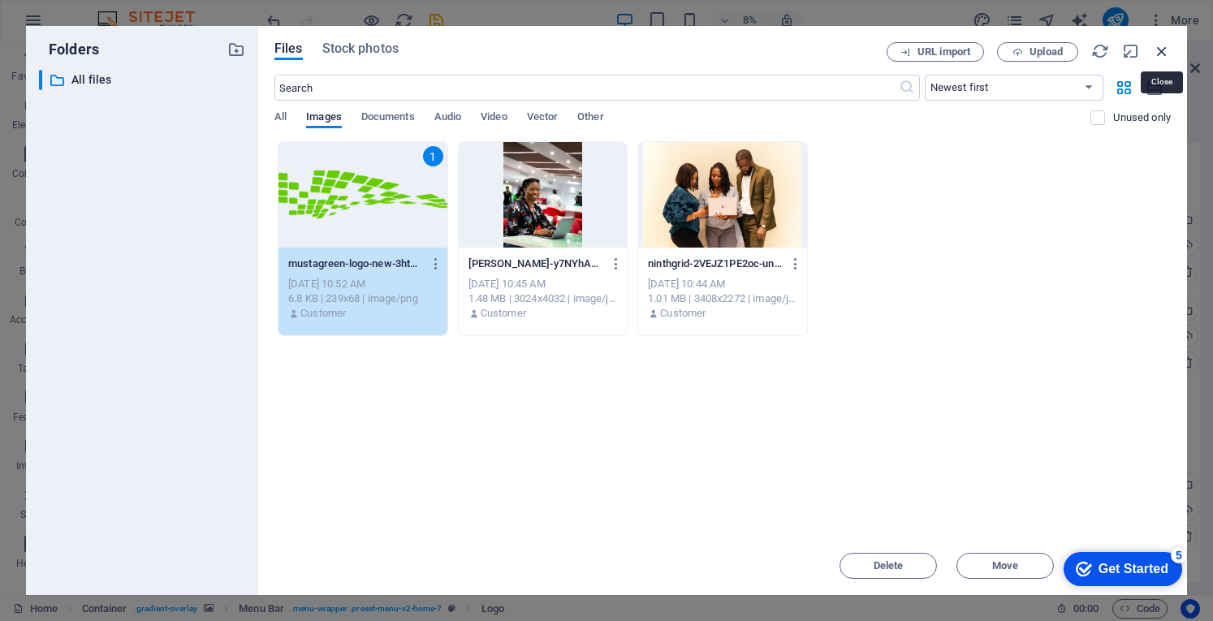
click at [1159, 51] on icon "button" at bounding box center [1162, 51] width 18 height 18
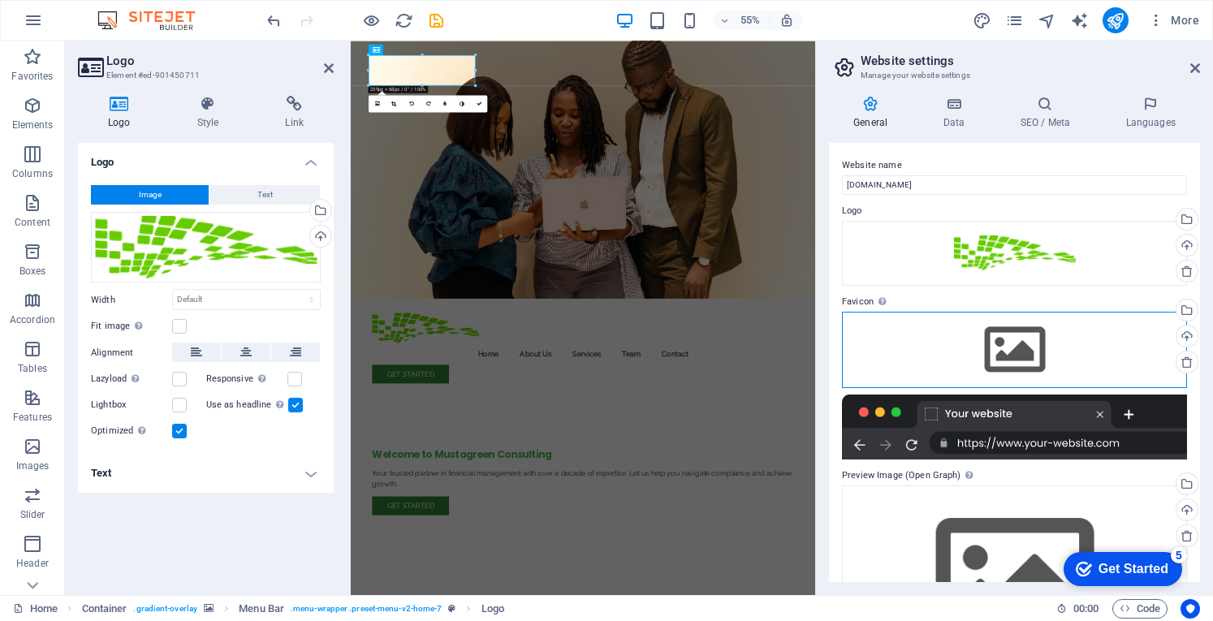
click at [1020, 359] on div "Drag files here, click to choose files or select files from Files or our free s…" at bounding box center [1014, 350] width 345 height 76
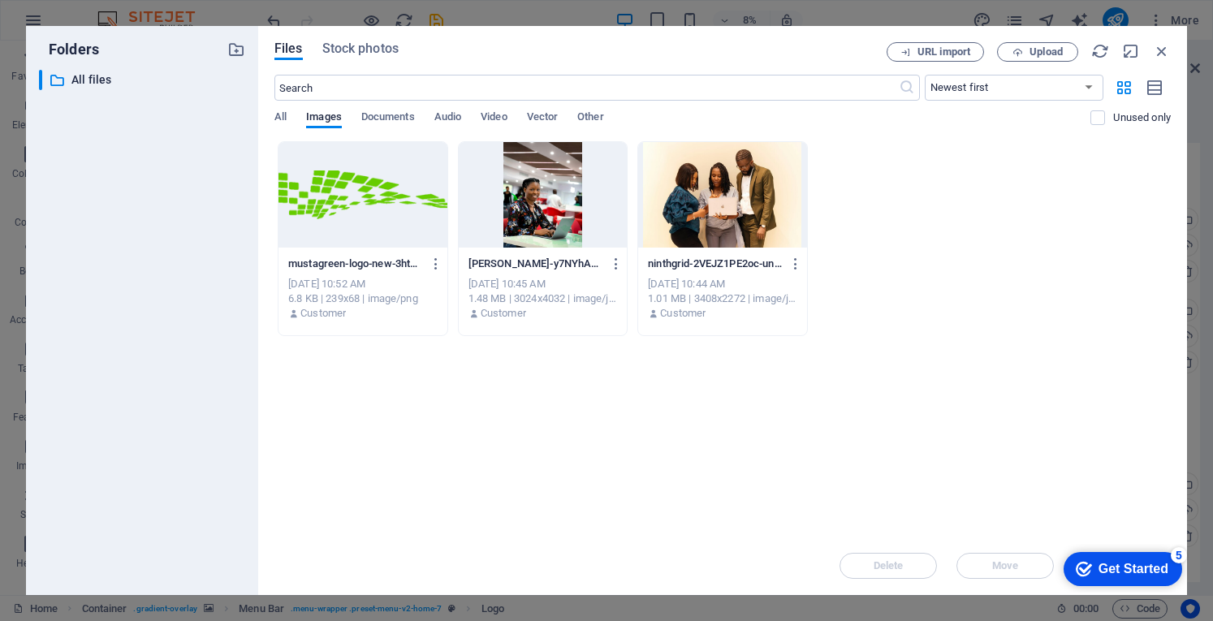
click at [377, 200] on div at bounding box center [362, 195] width 169 height 106
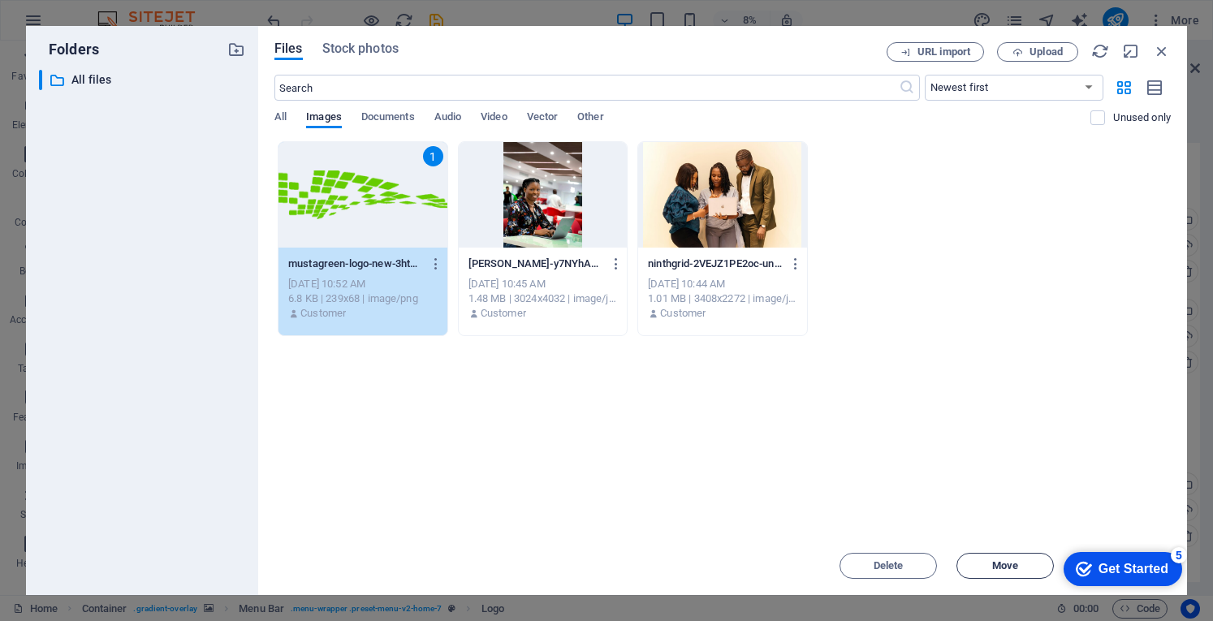
click at [1019, 555] on button "Move" at bounding box center [1004, 566] width 97 height 26
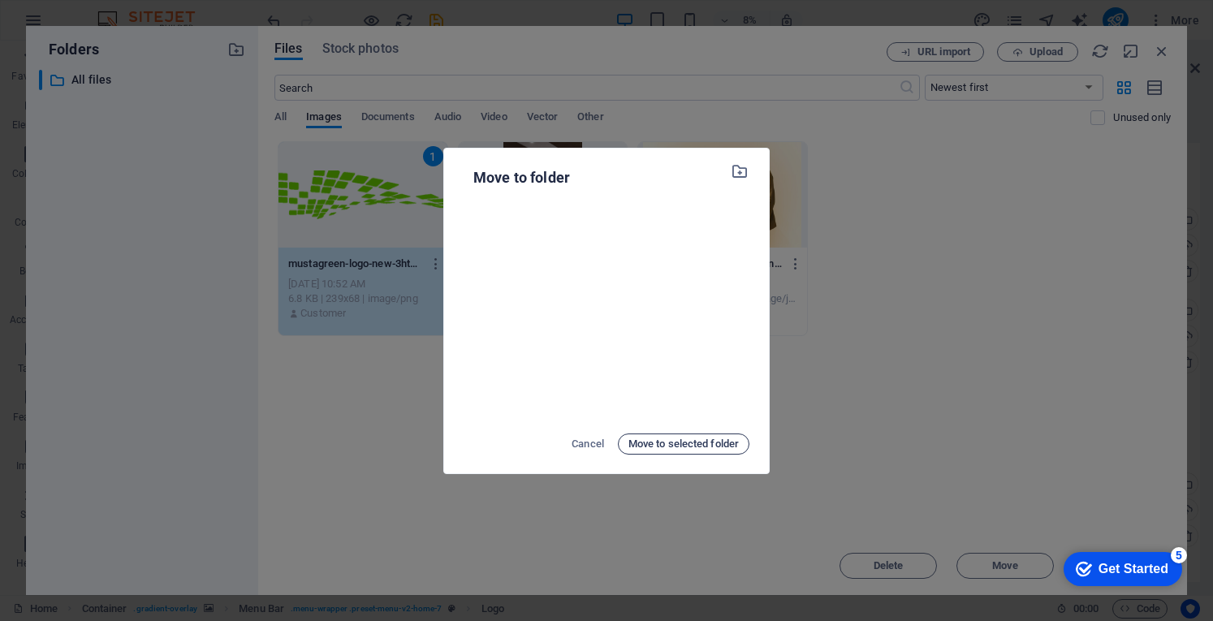
click at [710, 441] on span "Move to selected folder" at bounding box center [683, 443] width 110 height 19
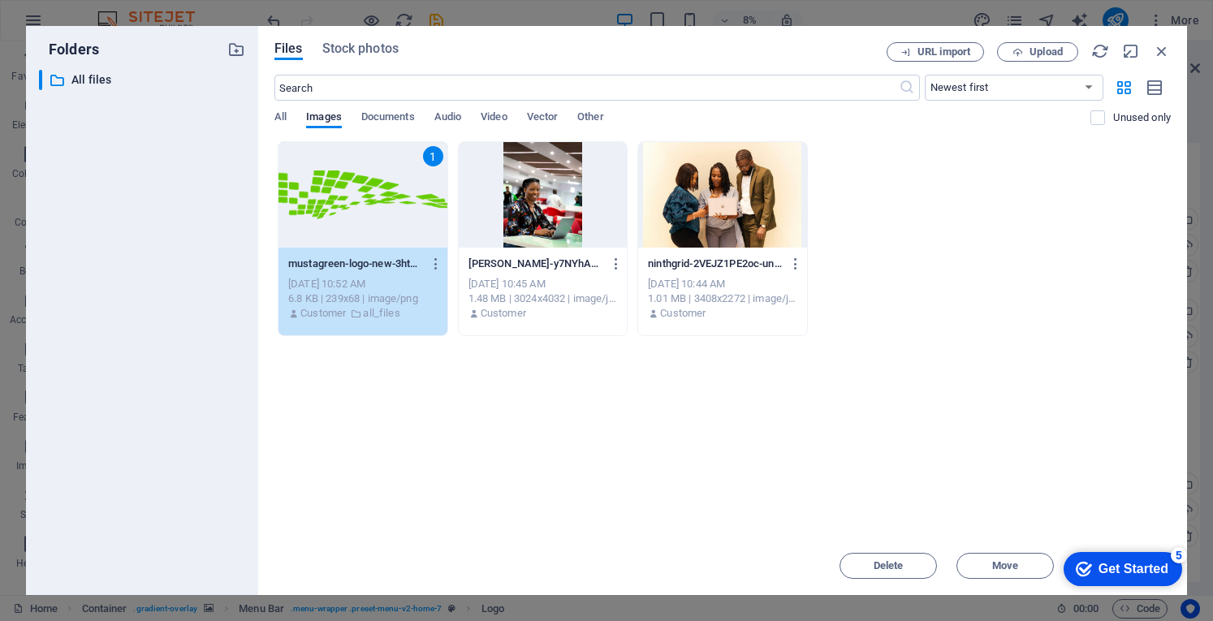
click at [1130, 569] on div "Get Started" at bounding box center [1133, 569] width 70 height 15
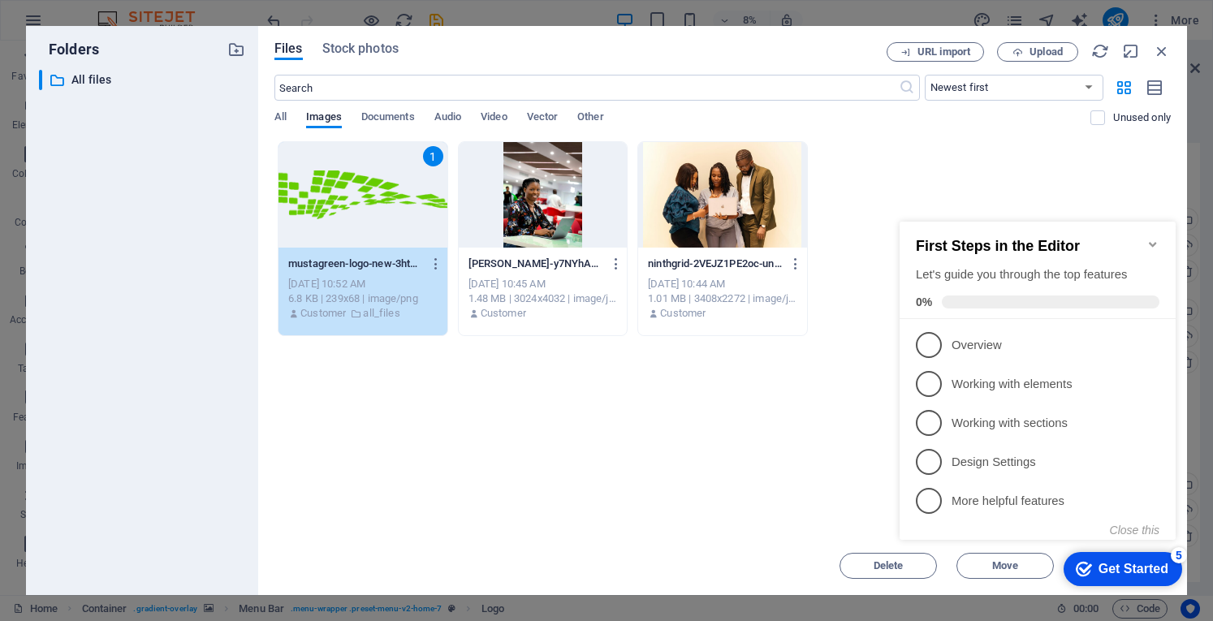
click at [1153, 238] on icon "Minimize checklist" at bounding box center [1152, 244] width 13 height 13
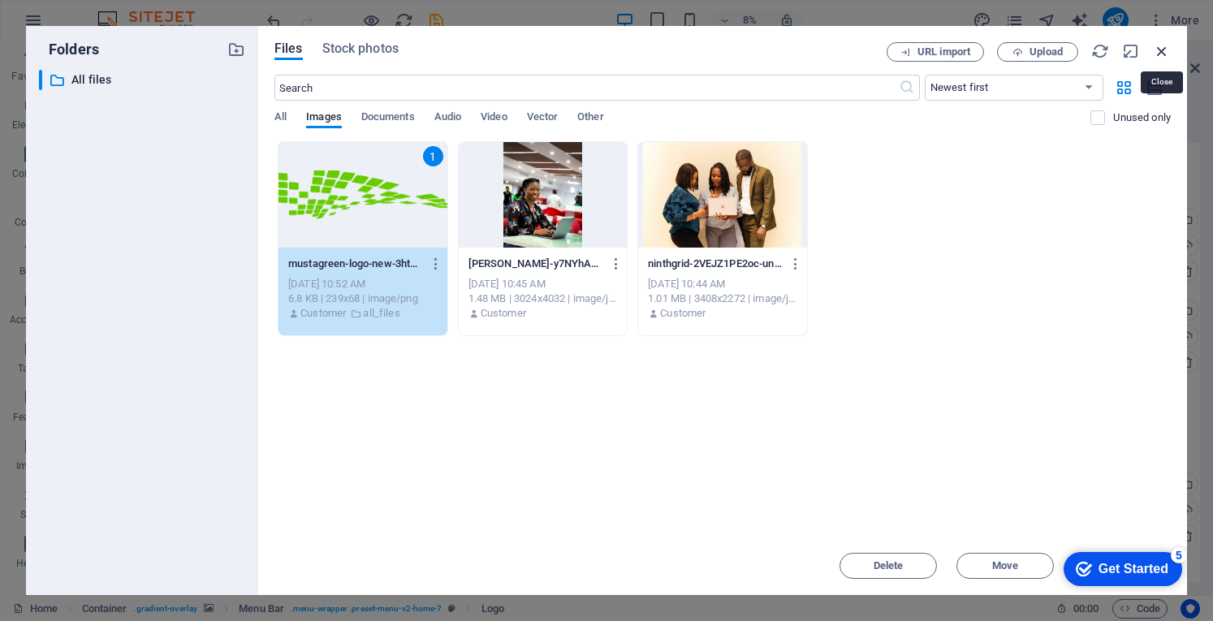
click at [1163, 53] on icon "button" at bounding box center [1162, 51] width 18 height 18
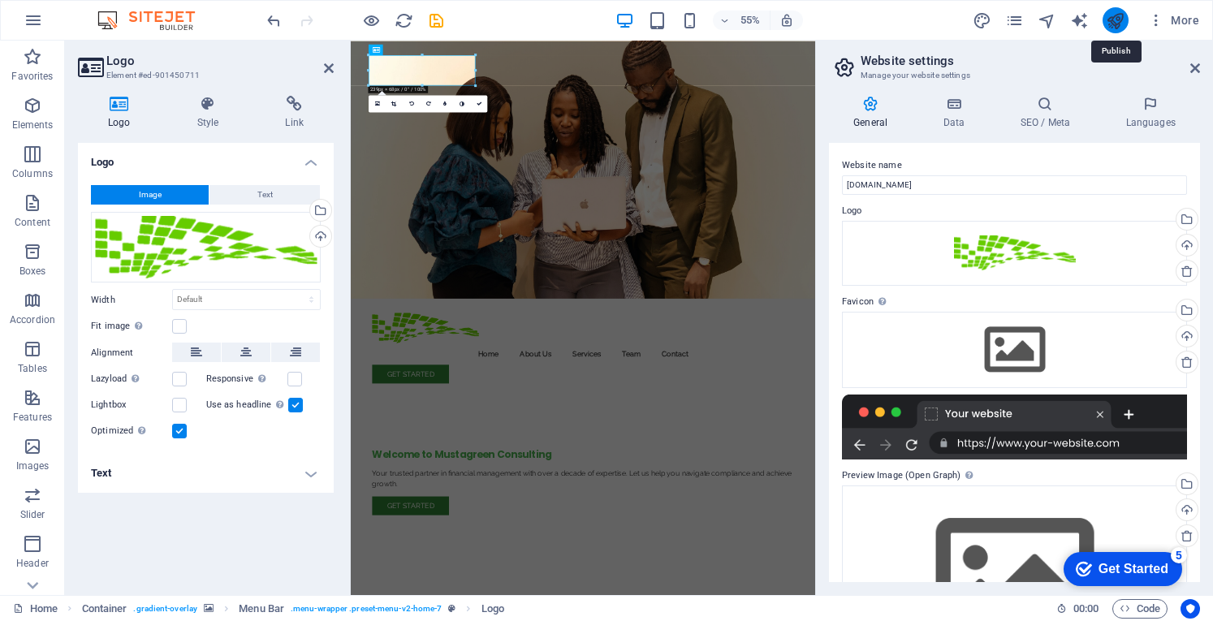
click at [1122, 18] on icon "publish" at bounding box center [1114, 20] width 19 height 19
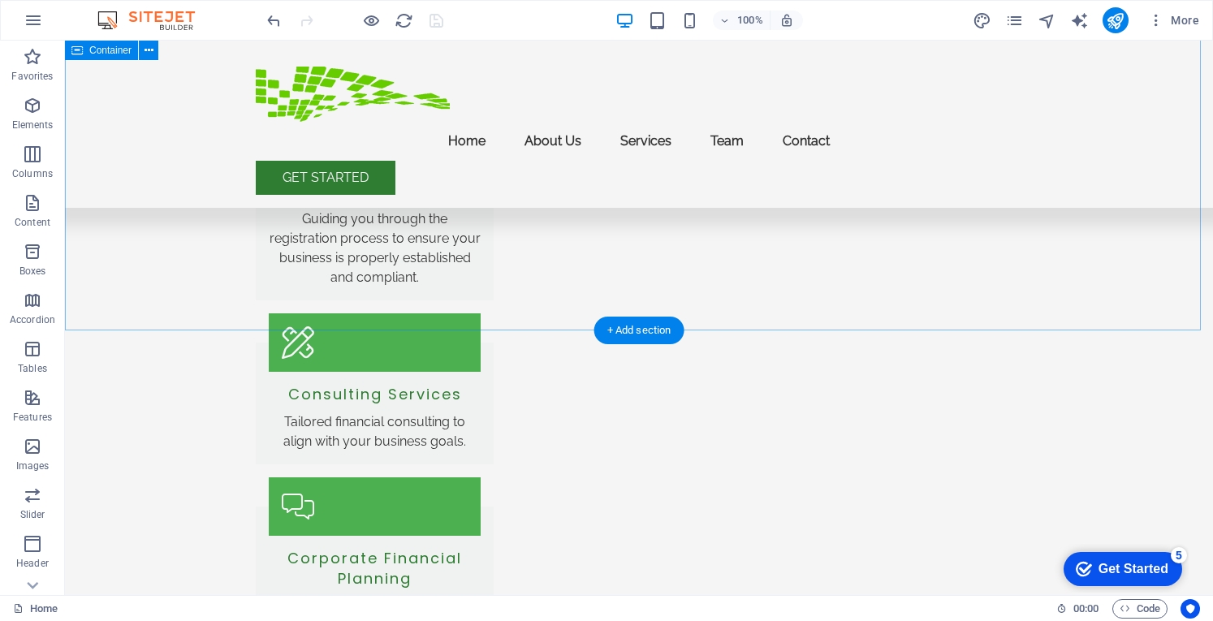
scroll to position [2187, 0]
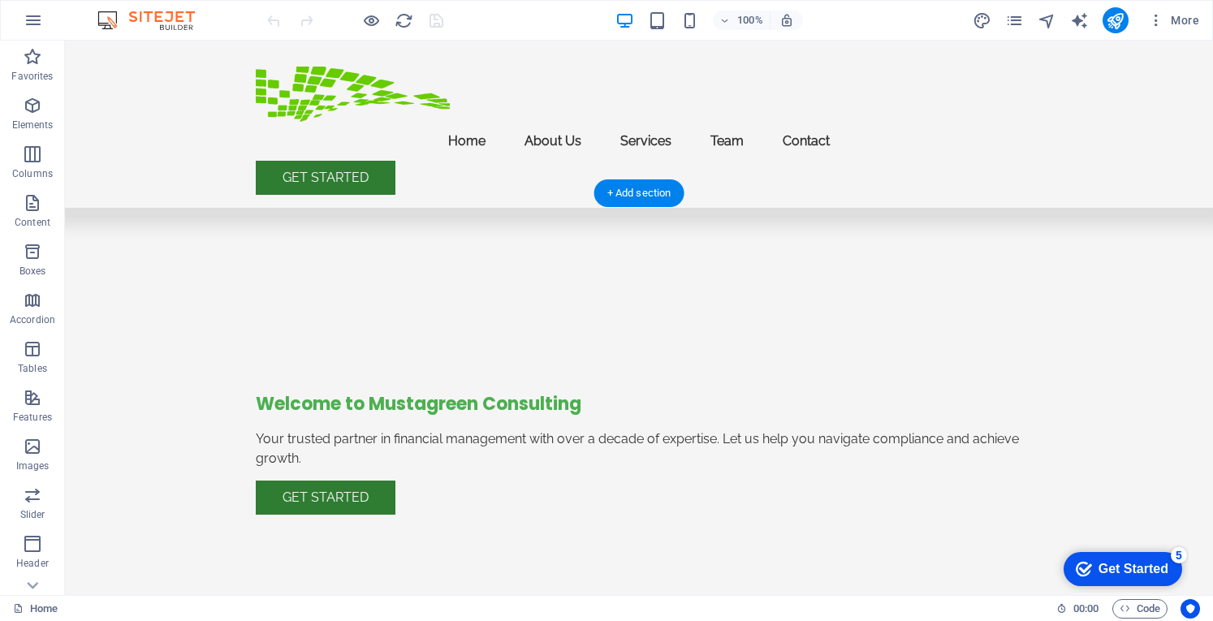
scroll to position [318, 0]
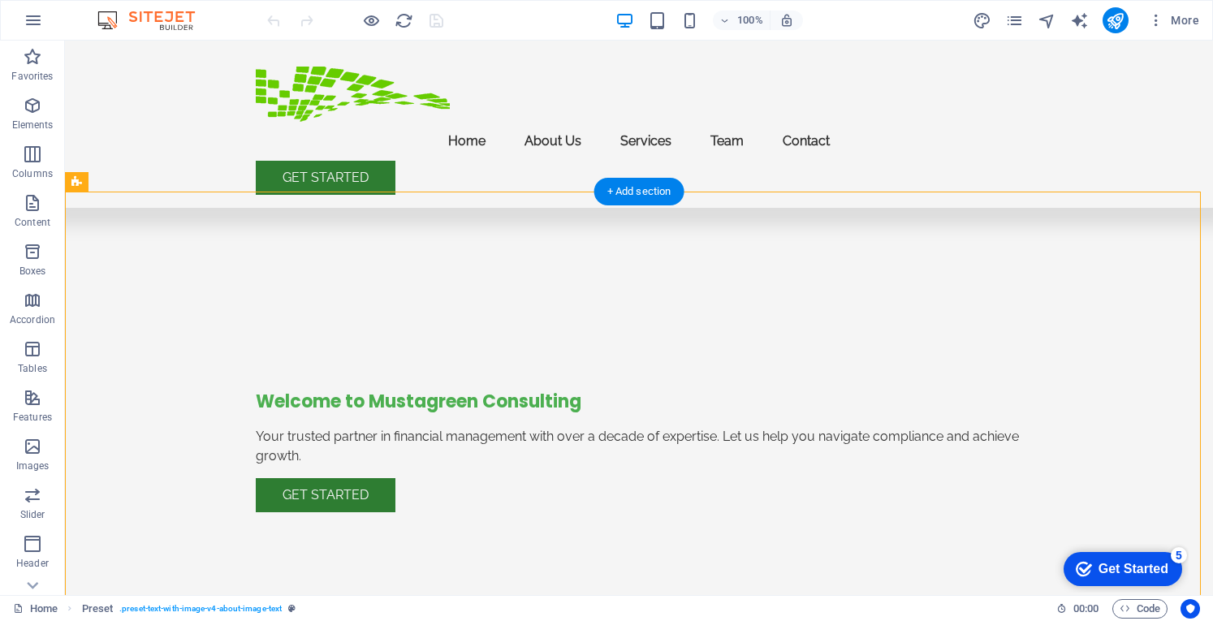
drag, startPoint x: 428, startPoint y: 316, endPoint x: 448, endPoint y: 222, distance: 95.5
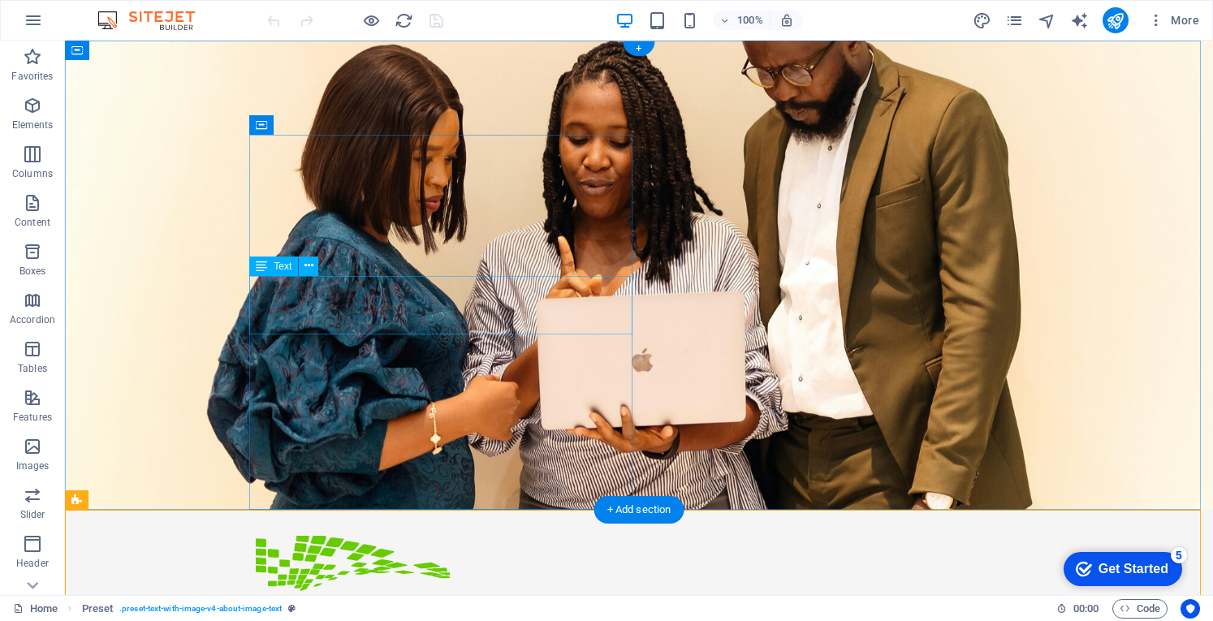
scroll to position [6, 0]
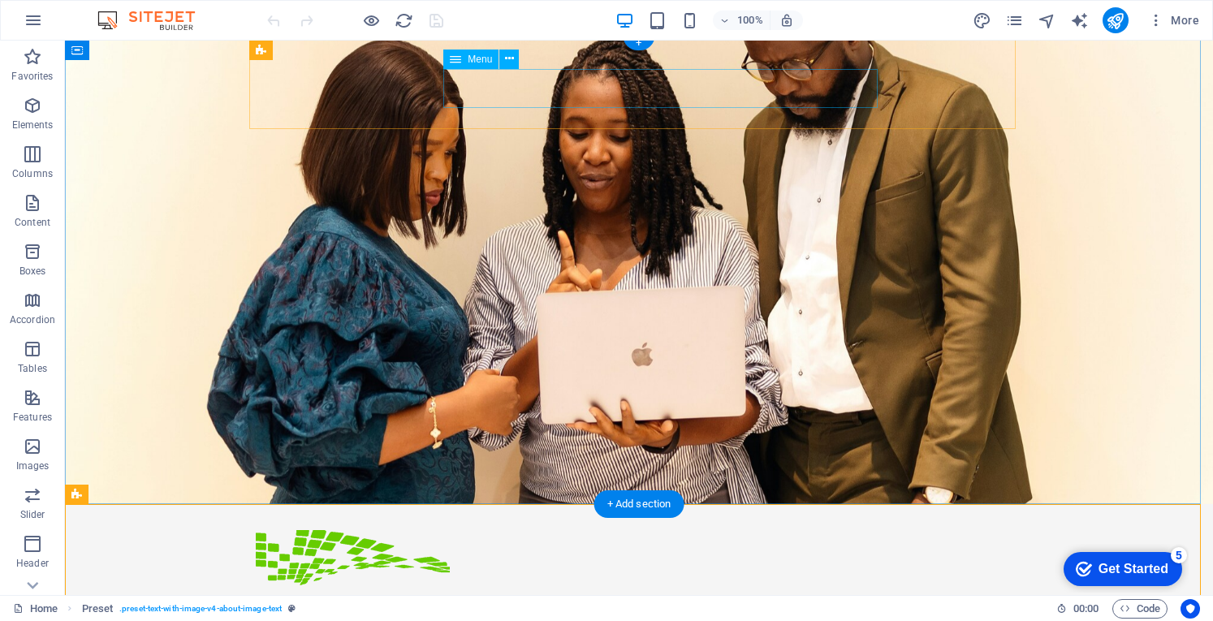
click at [568, 585] on nav "Home About Us Services Team Contact" at bounding box center [639, 604] width 766 height 39
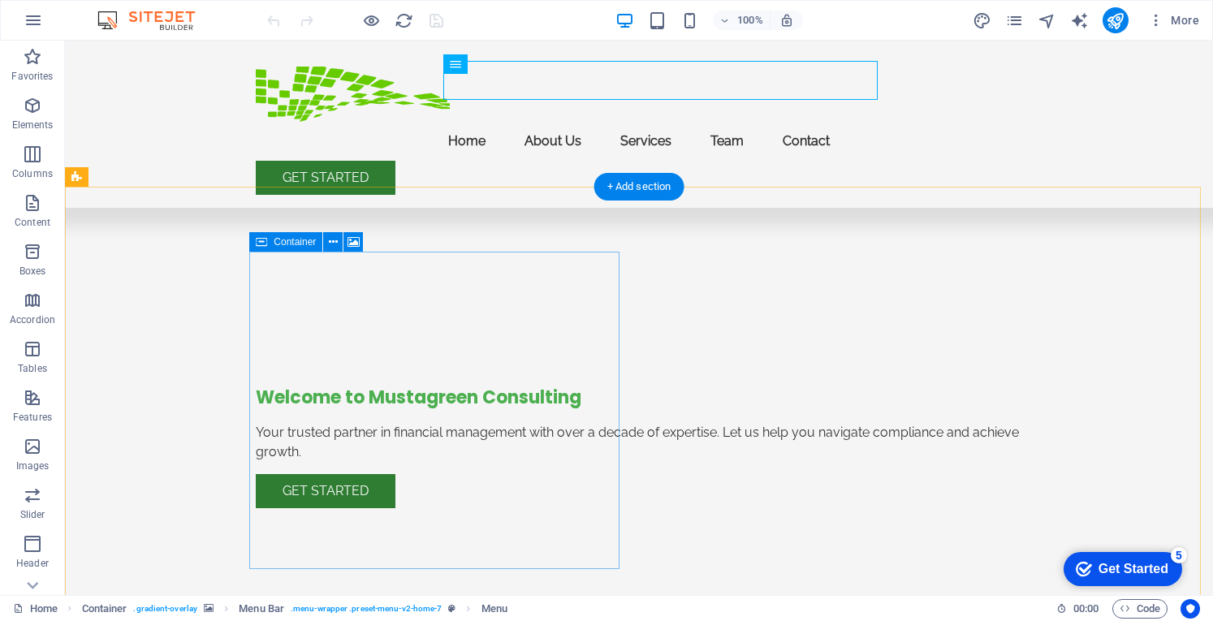
scroll to position [323, 0]
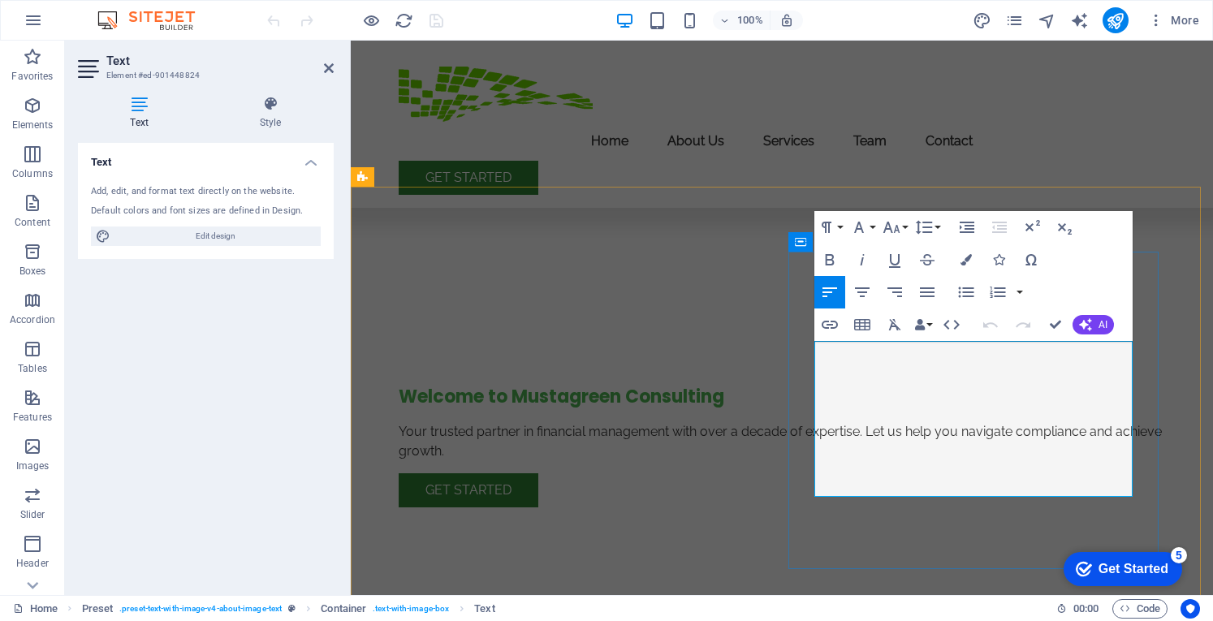
drag, startPoint x: 1014, startPoint y: 370, endPoint x: 1069, endPoint y: 366, distance: 55.3
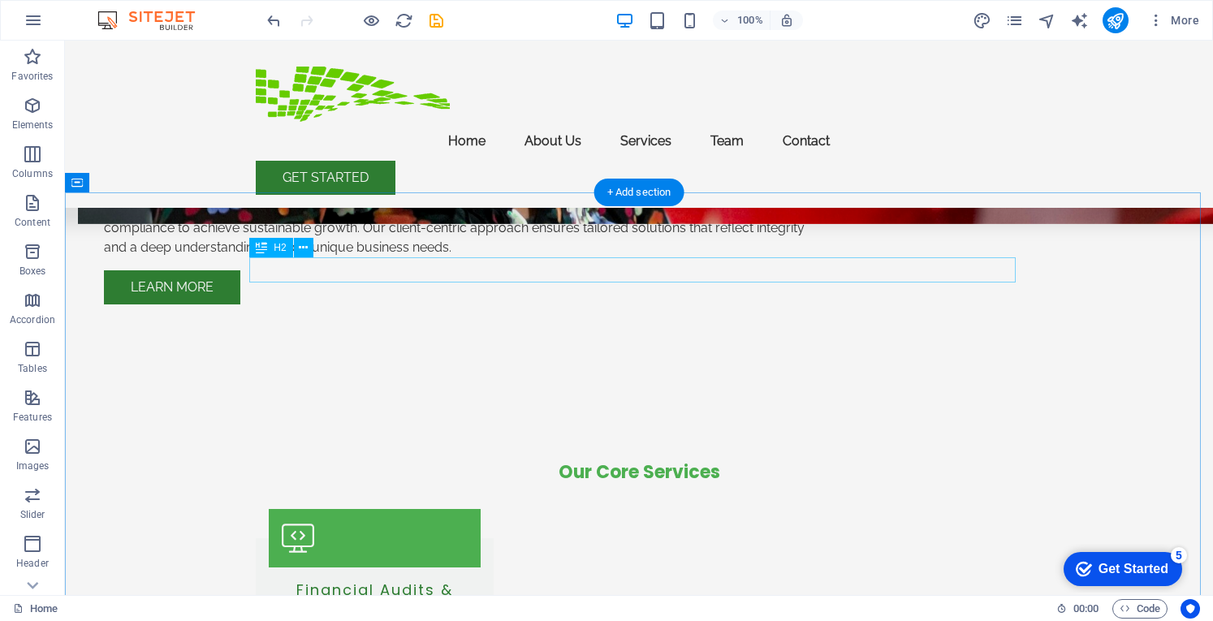
scroll to position [1349, 0]
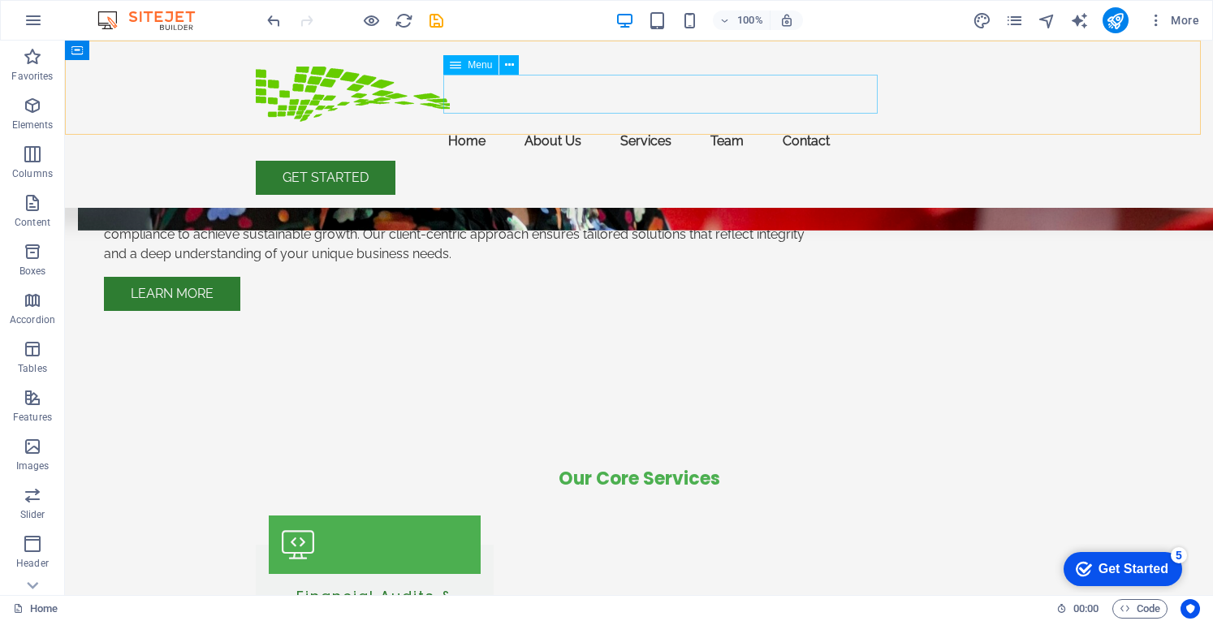
click at [748, 122] on nav "Home About Us Services Team Contact" at bounding box center [639, 141] width 766 height 39
click at [477, 61] on span "Menu" at bounding box center [480, 65] width 24 height 10
click at [511, 58] on icon at bounding box center [509, 65] width 9 height 17
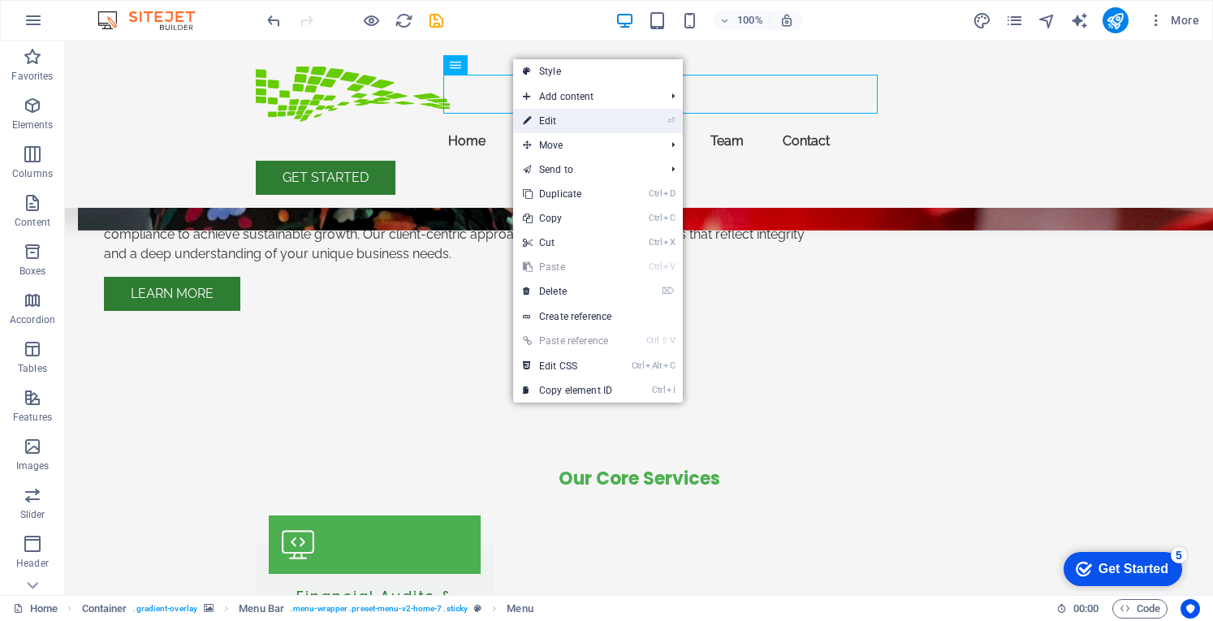
click at [550, 124] on link "⏎ Edit" at bounding box center [567, 121] width 109 height 24
select select
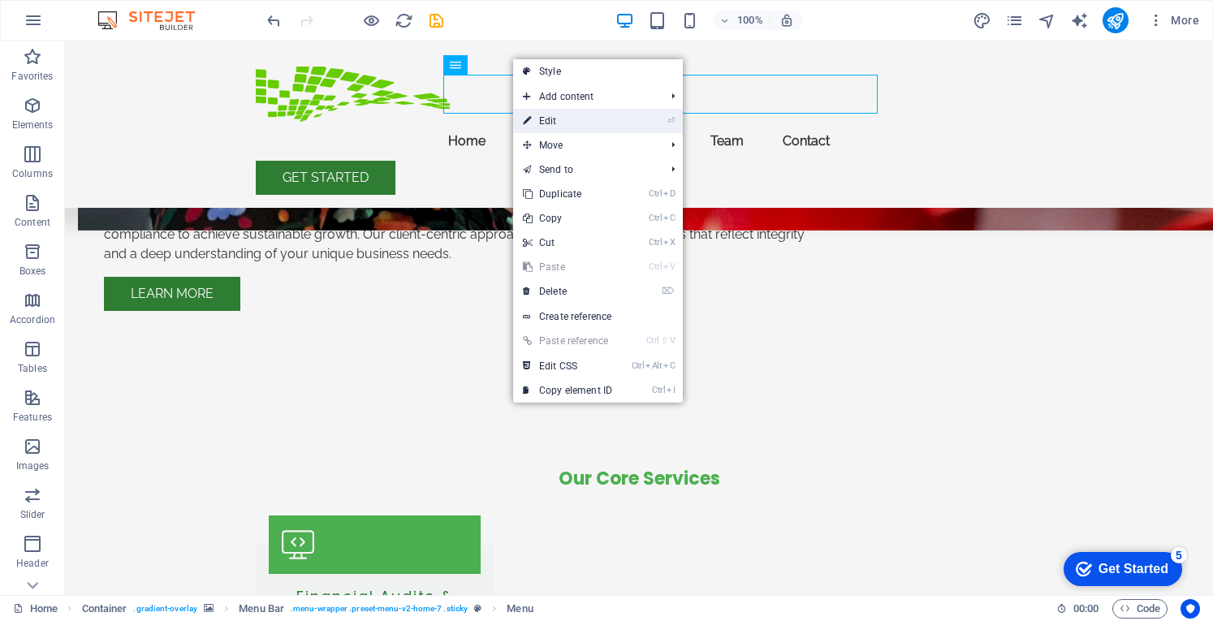
select select
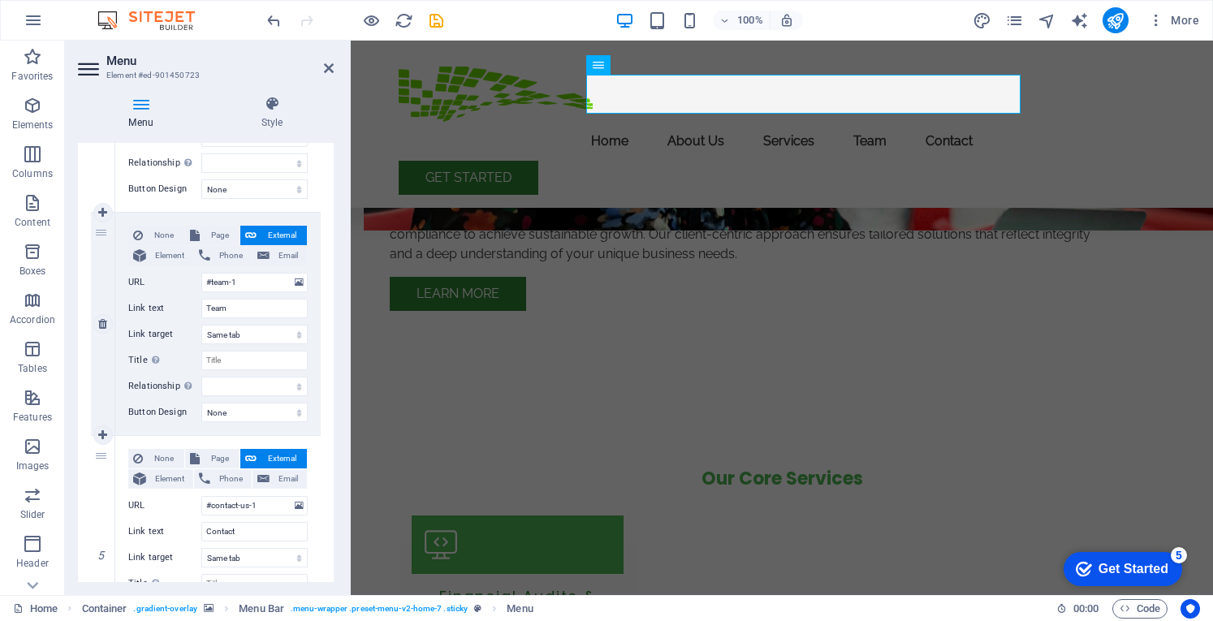
scroll to position [755, 0]
click at [106, 324] on icon at bounding box center [102, 322] width 9 height 11
select select
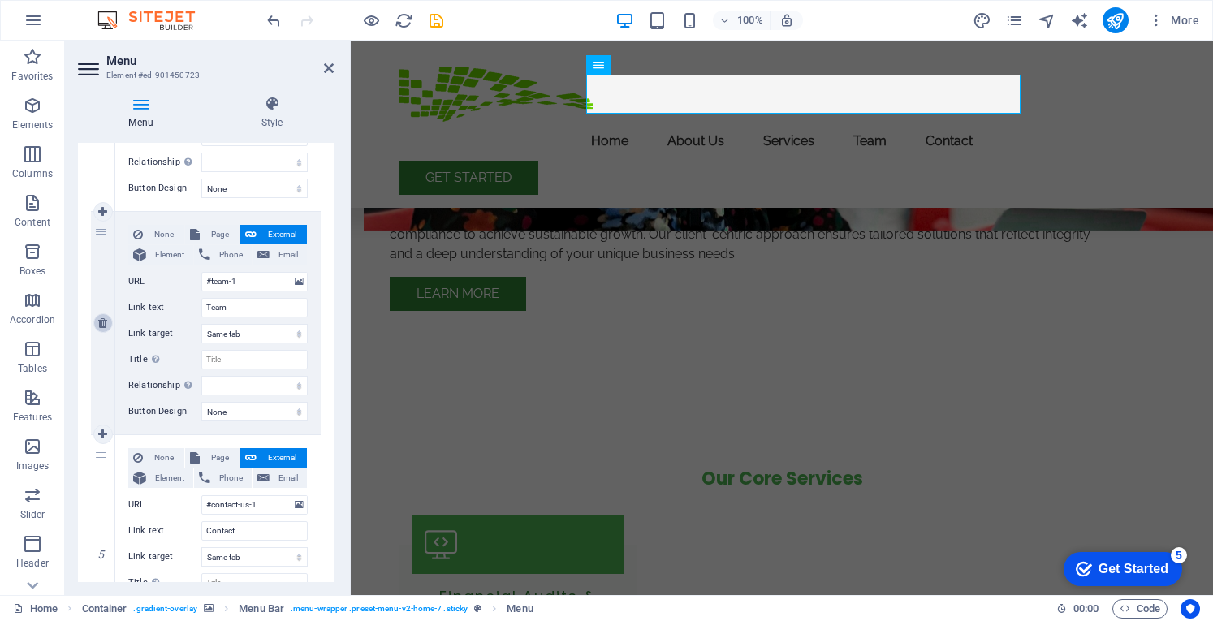
type input "#contact-us-1"
type input "Contact"
select select
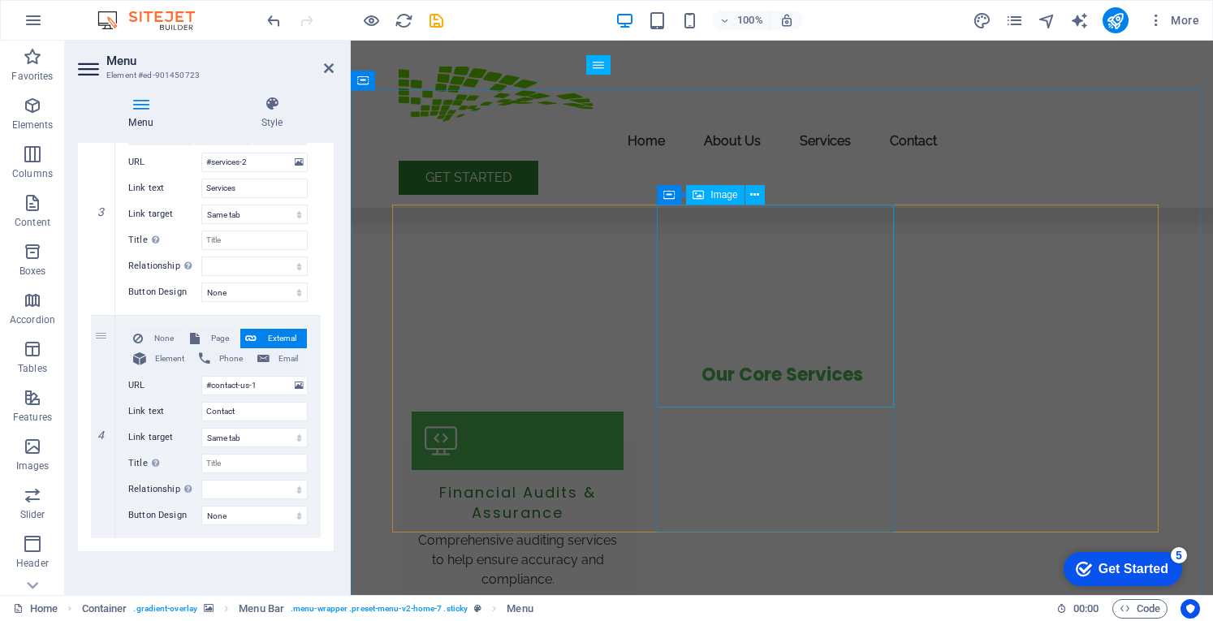
scroll to position [1382, 0]
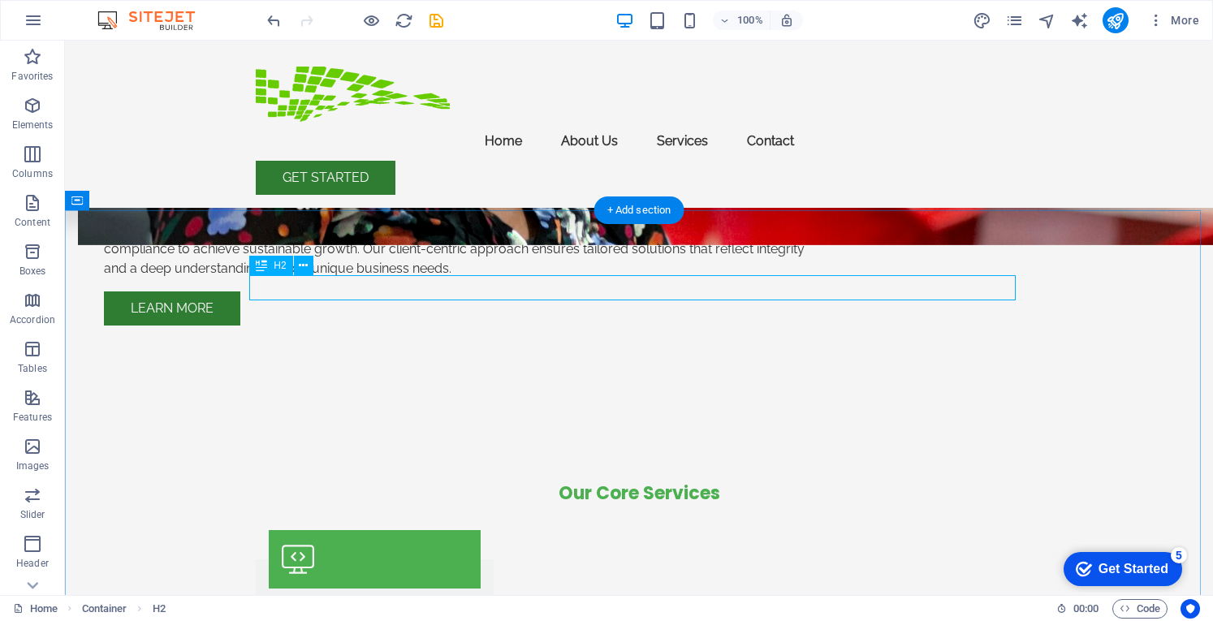
scroll to position [1332, 0]
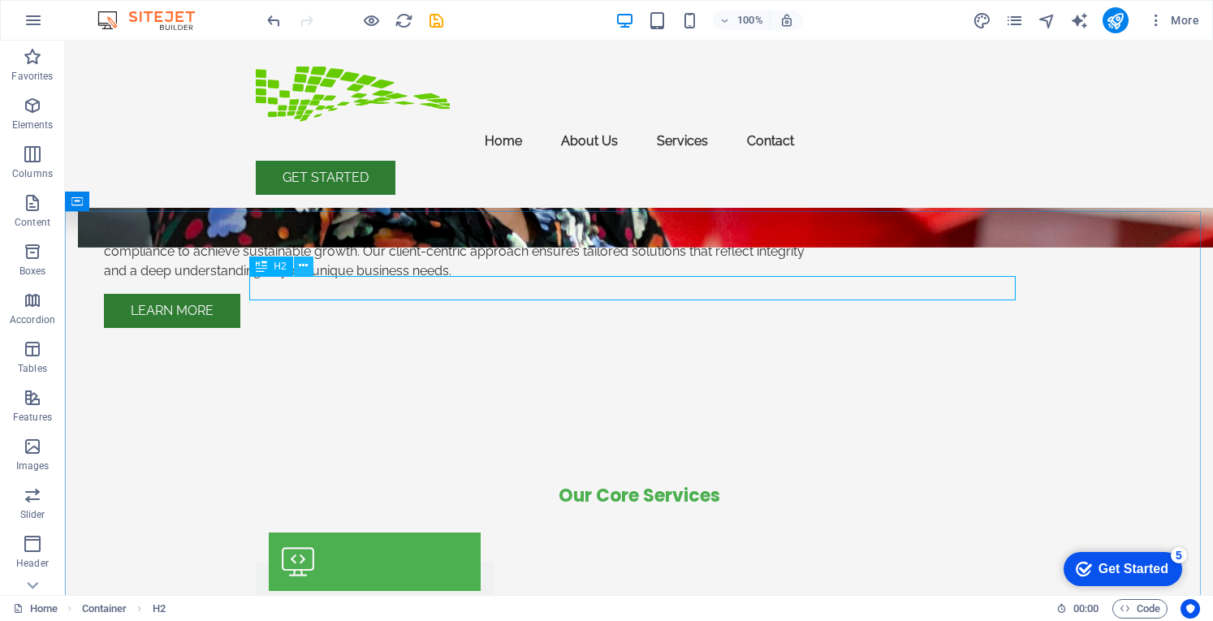
click at [304, 264] on icon at bounding box center [303, 265] width 9 height 17
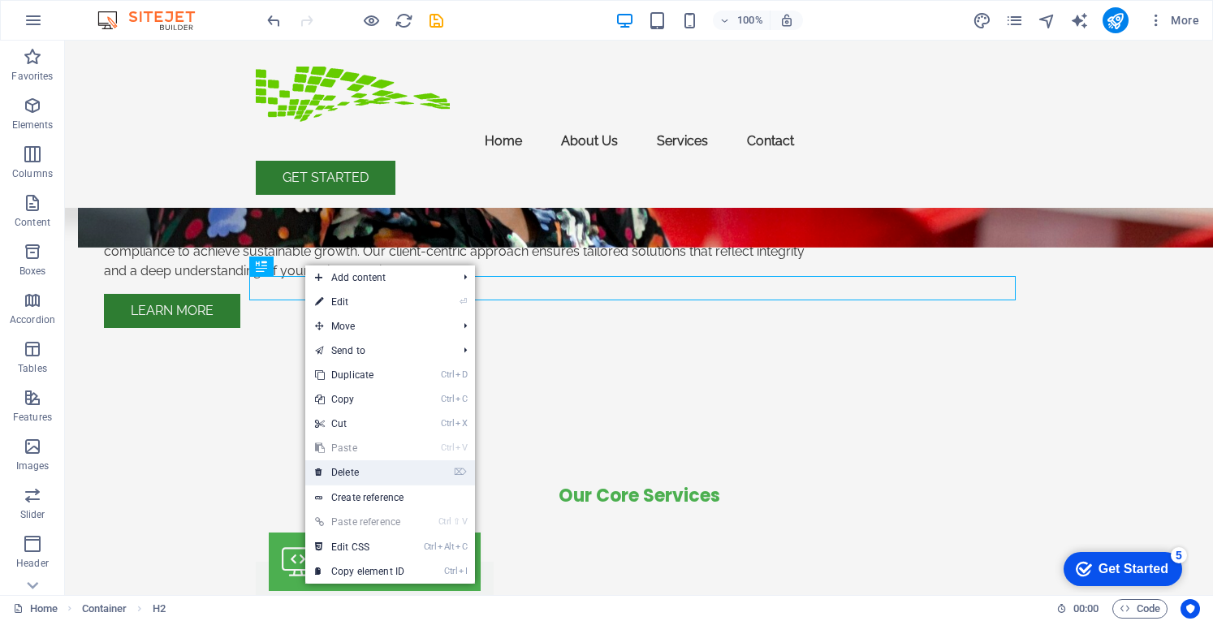
click at [349, 467] on link "⌦ Delete" at bounding box center [359, 472] width 109 height 24
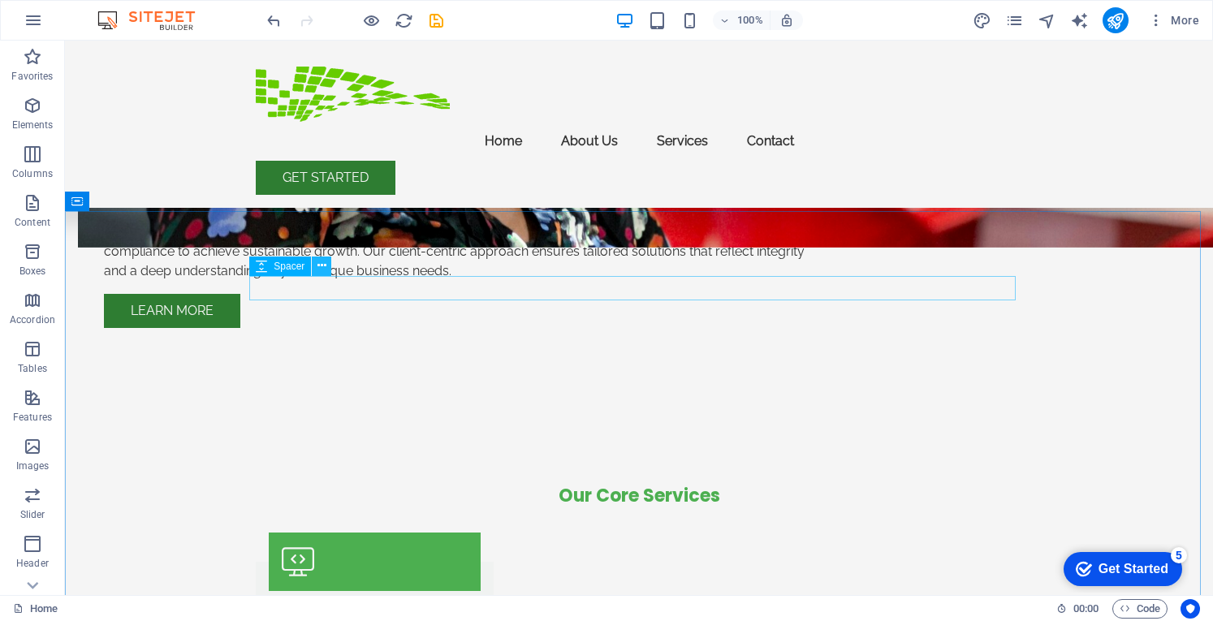
click at [315, 262] on button at bounding box center [321, 265] width 19 height 19
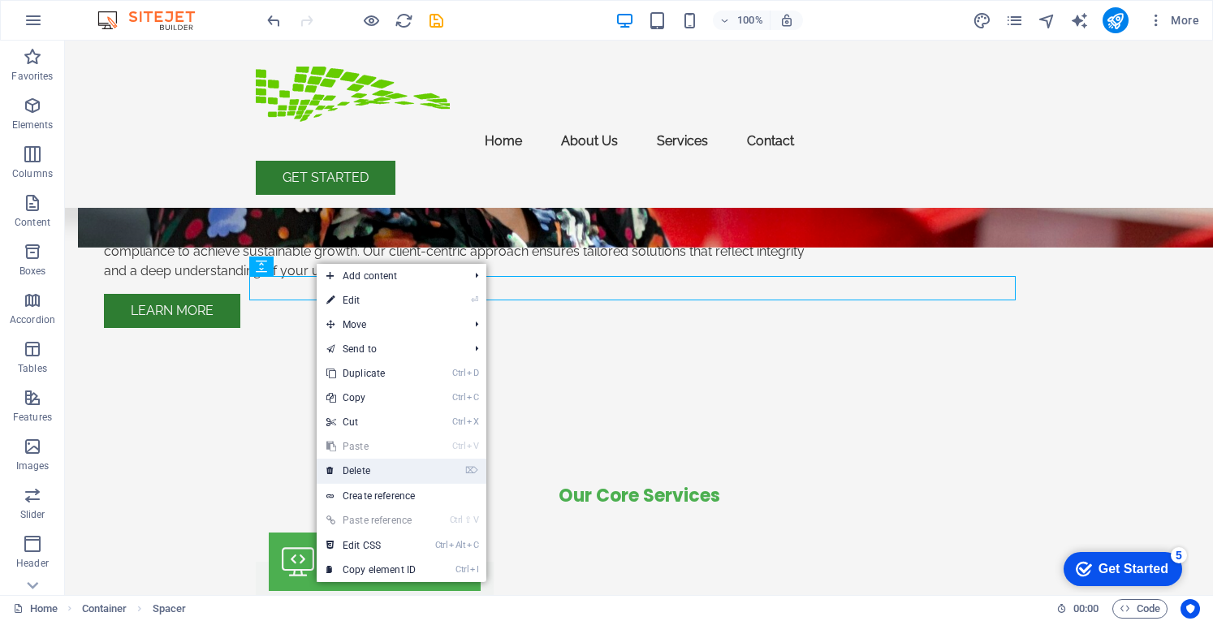
click at [354, 471] on link "⌦ Delete" at bounding box center [371, 471] width 109 height 24
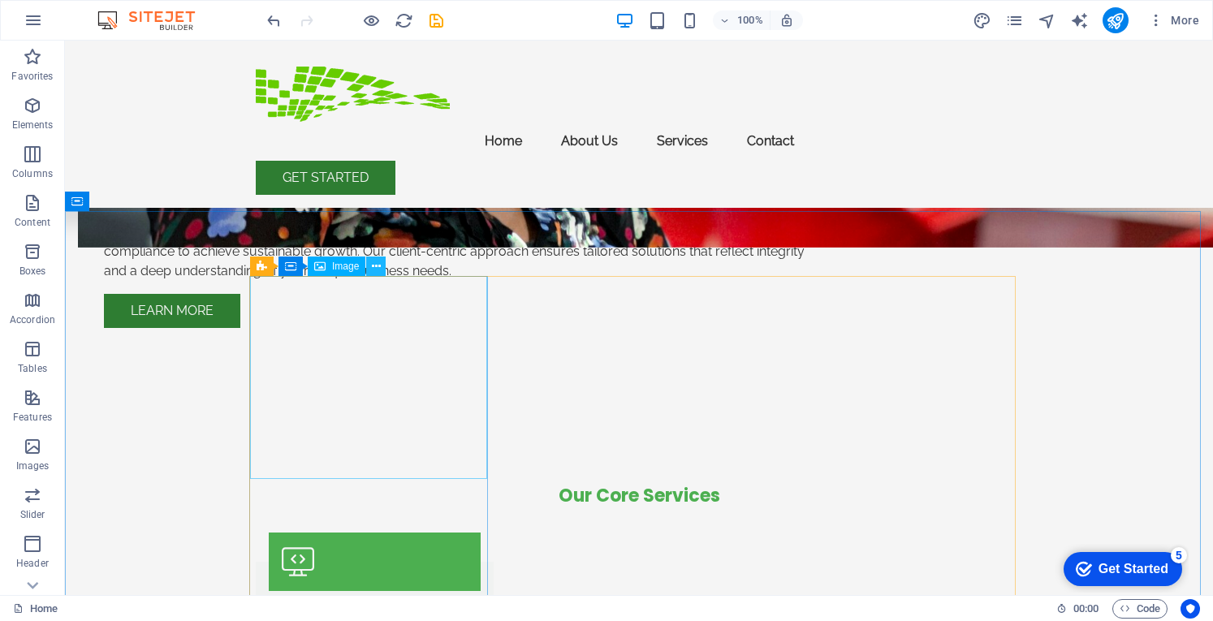
click at [373, 270] on icon at bounding box center [376, 266] width 9 height 17
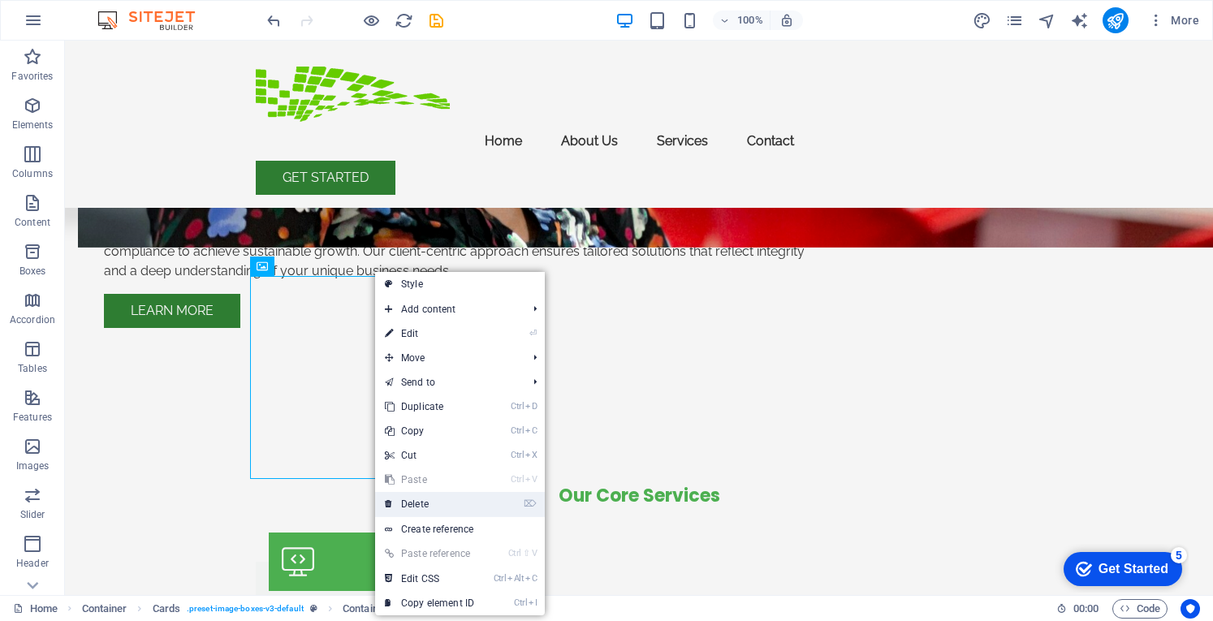
click at [422, 500] on link "⌦ Delete" at bounding box center [429, 504] width 109 height 24
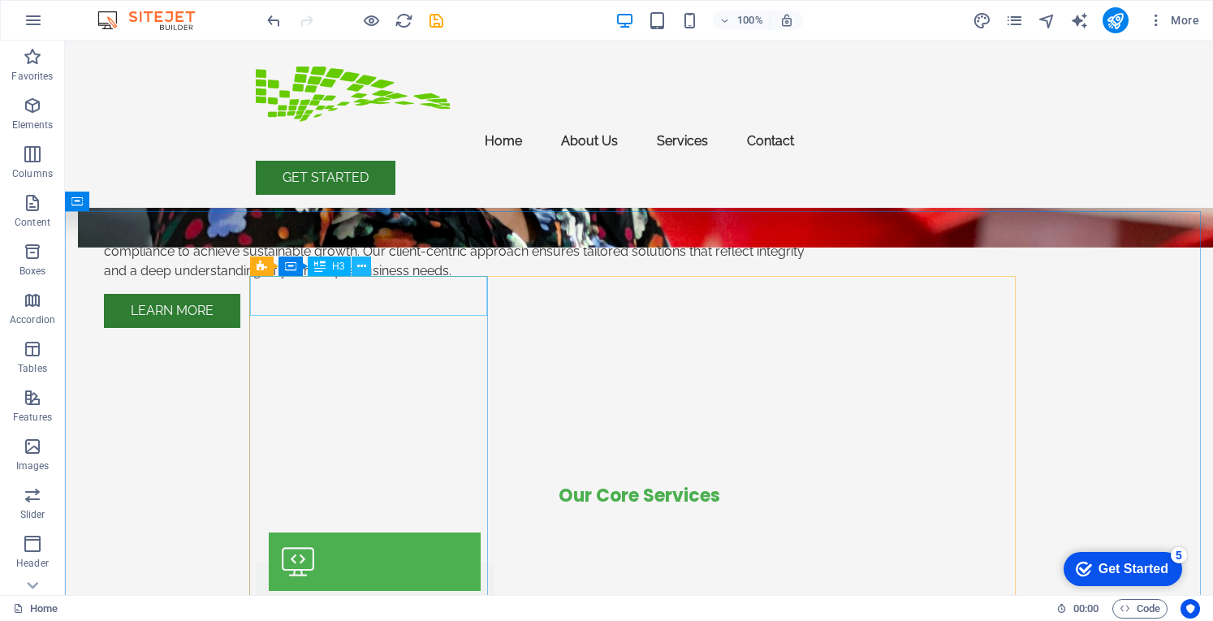
click at [360, 270] on icon at bounding box center [361, 266] width 9 height 17
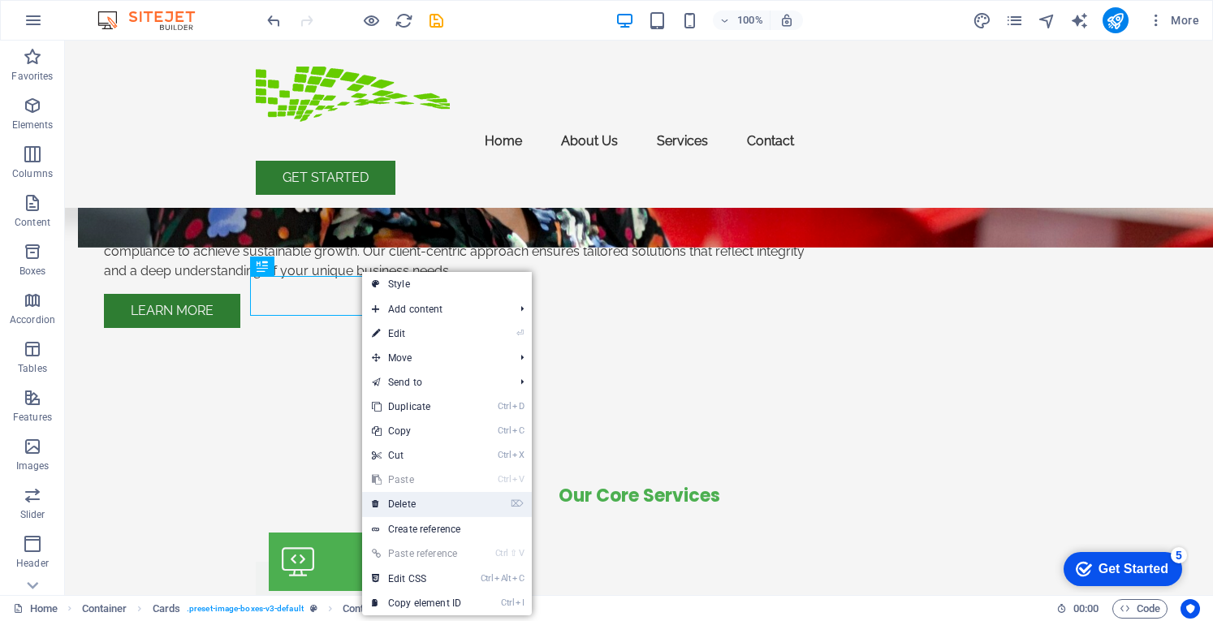
click at [403, 502] on link "⌦ Delete" at bounding box center [416, 504] width 109 height 24
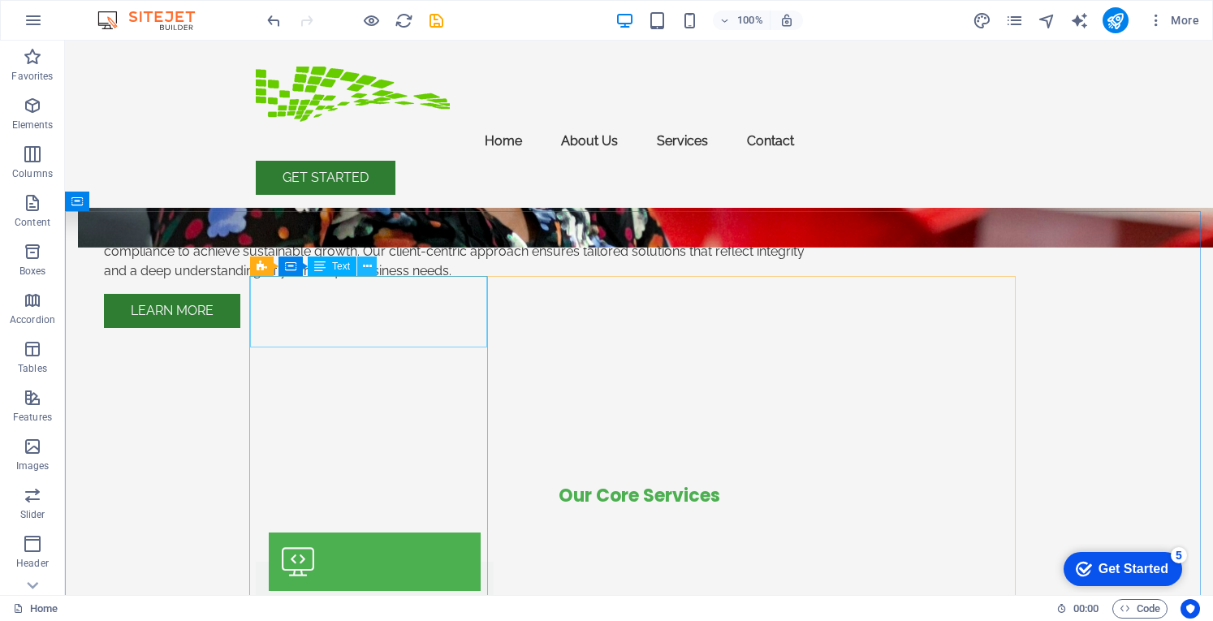
click at [369, 273] on icon at bounding box center [367, 266] width 9 height 17
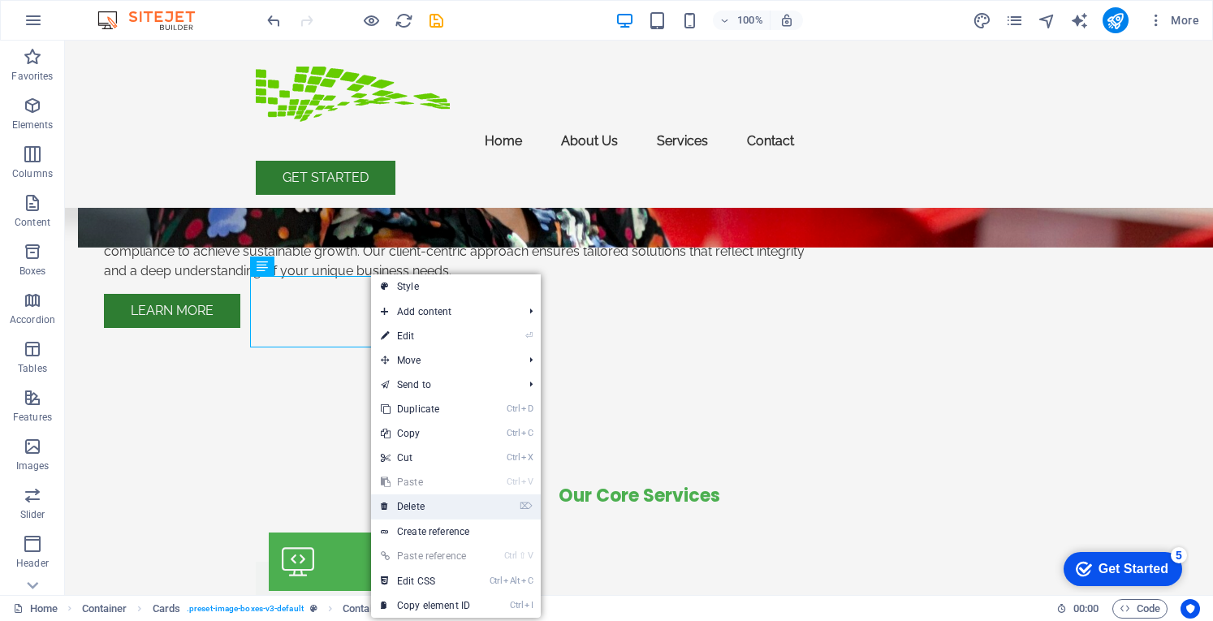
click at [411, 505] on link "⌦ Delete" at bounding box center [425, 506] width 109 height 24
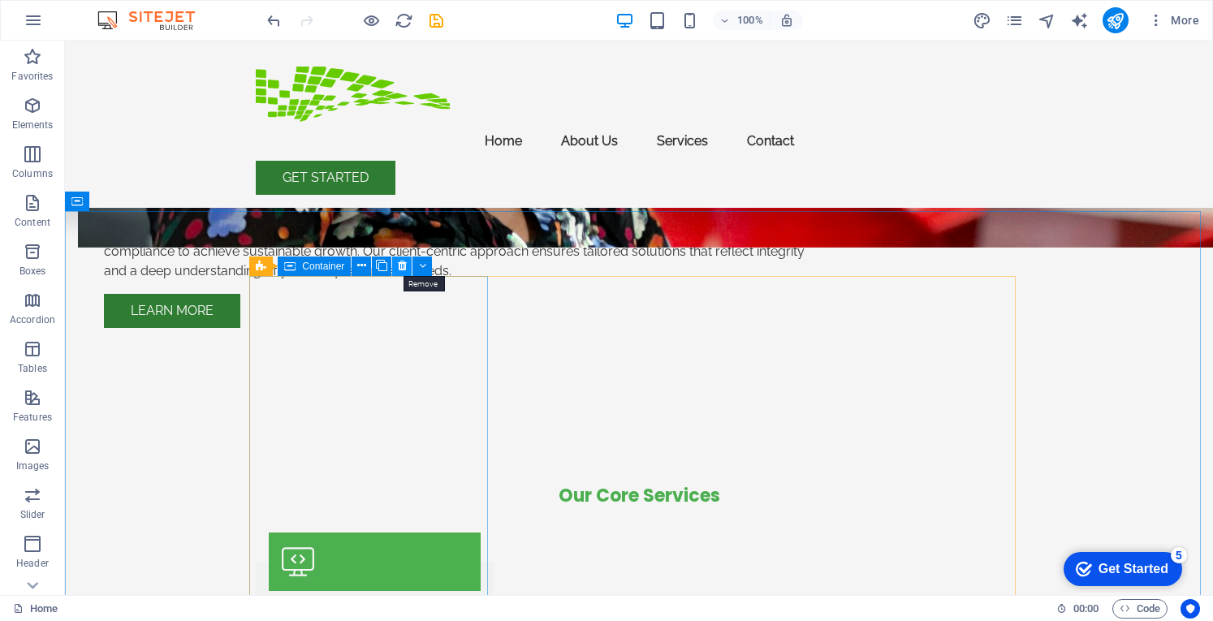
click at [402, 270] on icon at bounding box center [402, 265] width 9 height 17
click at [377, 272] on icon at bounding box center [376, 266] width 9 height 17
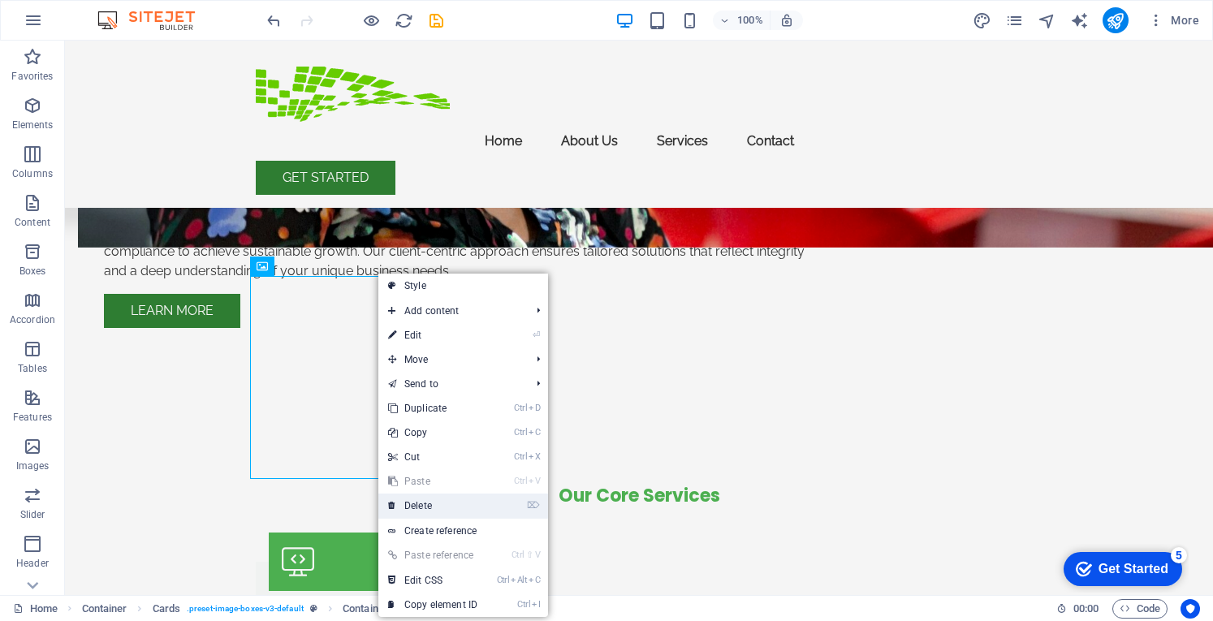
click at [422, 501] on link "⌦ Delete" at bounding box center [432, 505] width 109 height 24
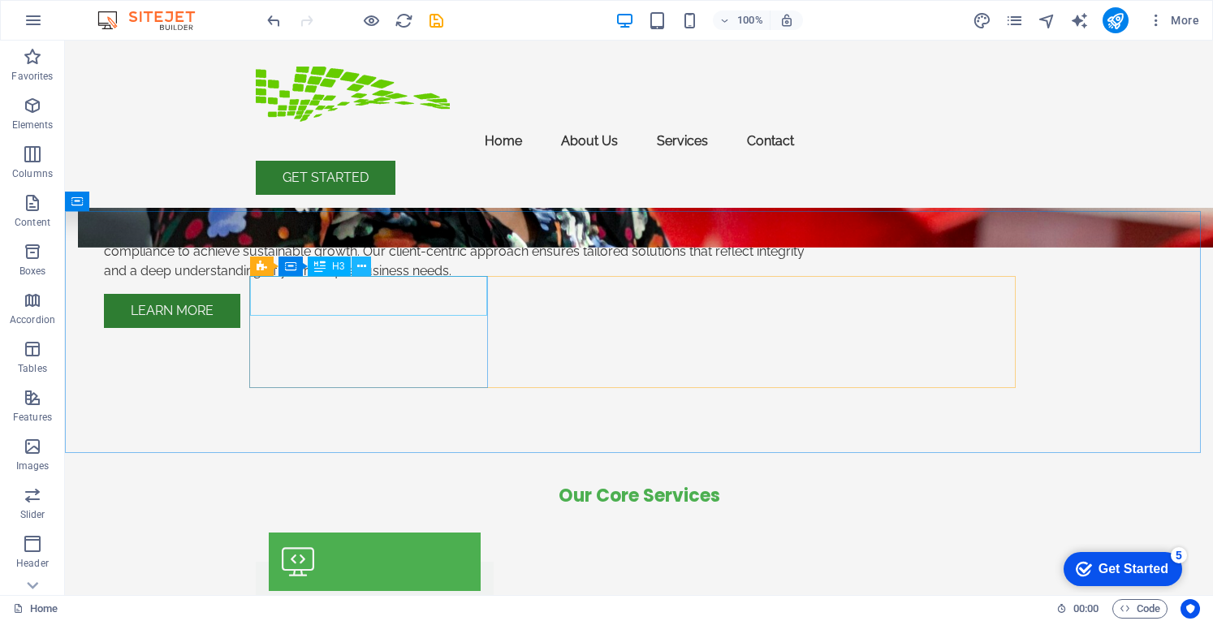
click at [360, 270] on icon at bounding box center [361, 266] width 9 height 17
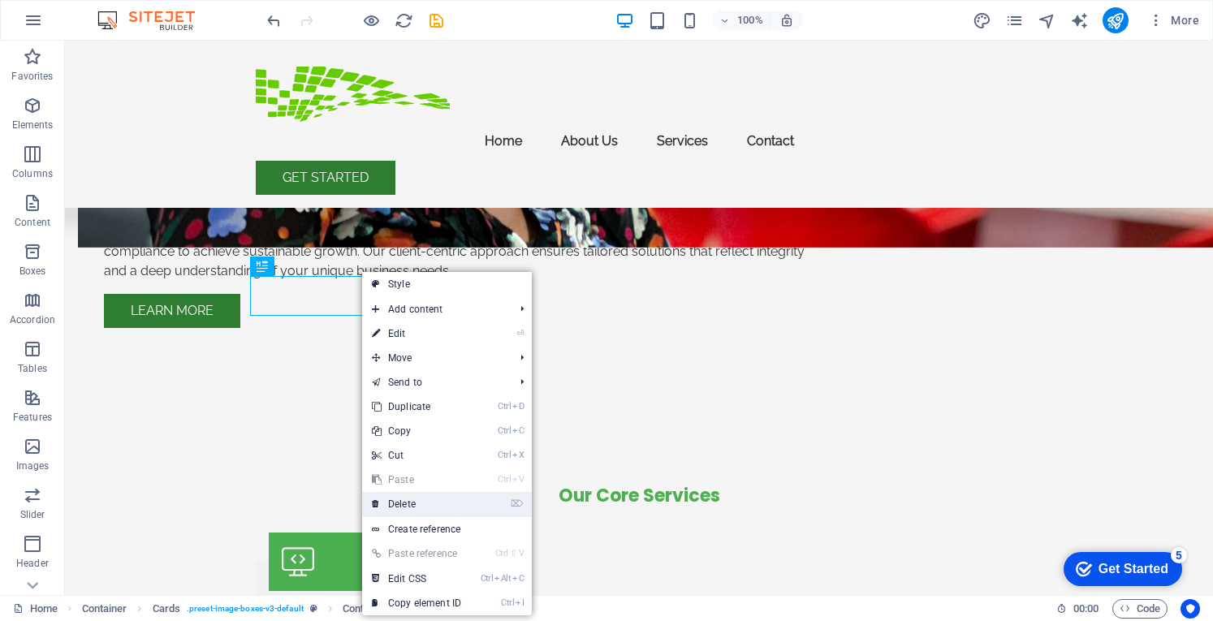
click at [407, 501] on link "⌦ Delete" at bounding box center [416, 504] width 109 height 24
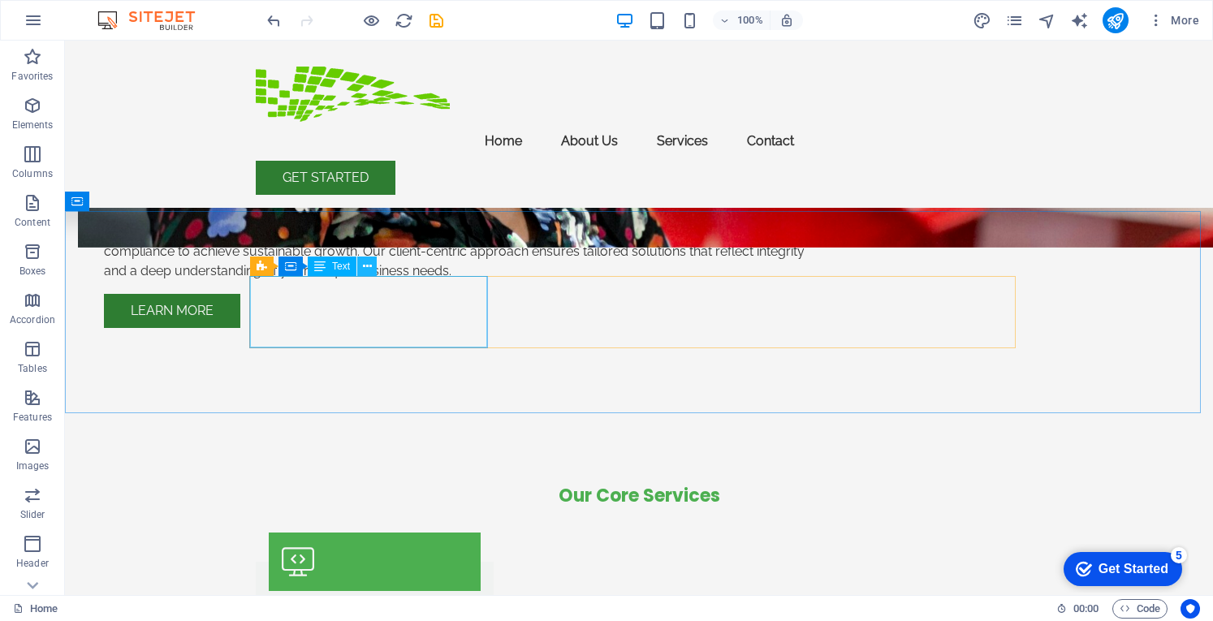
click at [368, 269] on icon at bounding box center [367, 266] width 9 height 17
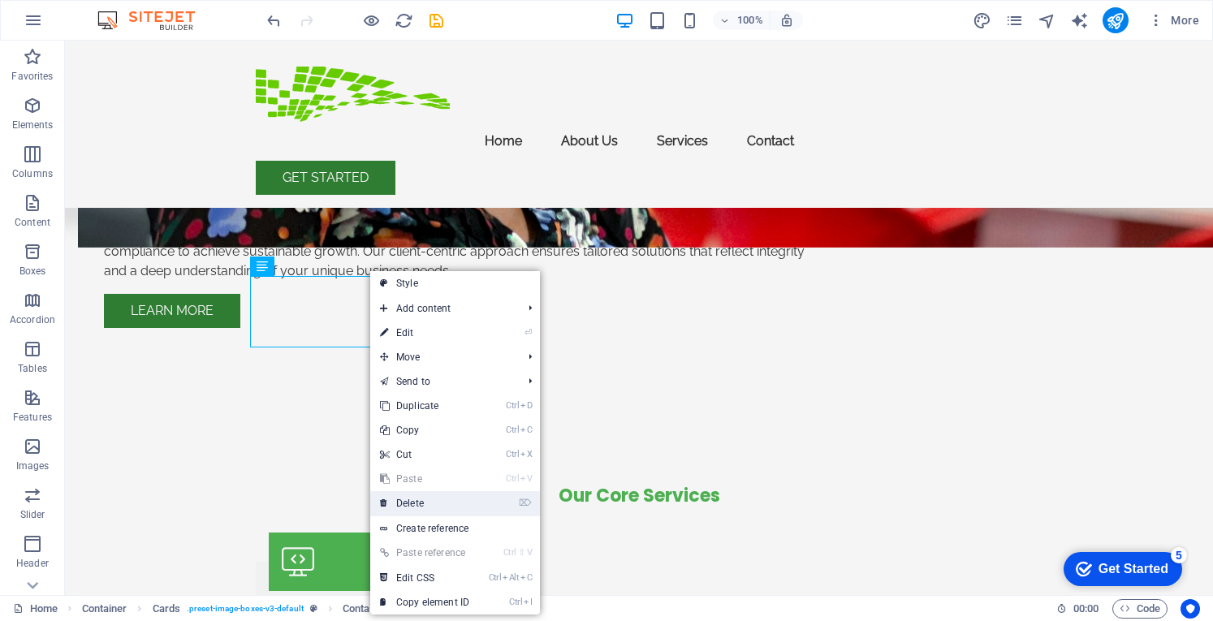
click at [414, 505] on link "⌦ Delete" at bounding box center [424, 503] width 109 height 24
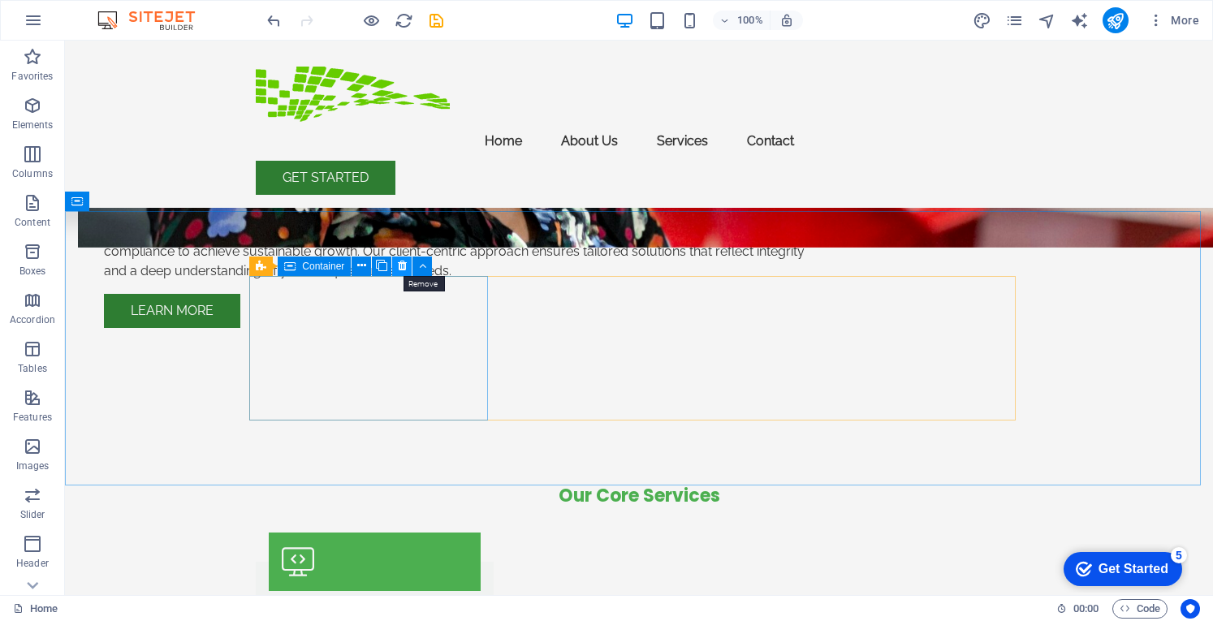
click at [400, 267] on icon at bounding box center [402, 265] width 9 height 17
click at [403, 265] on icon at bounding box center [402, 265] width 9 height 17
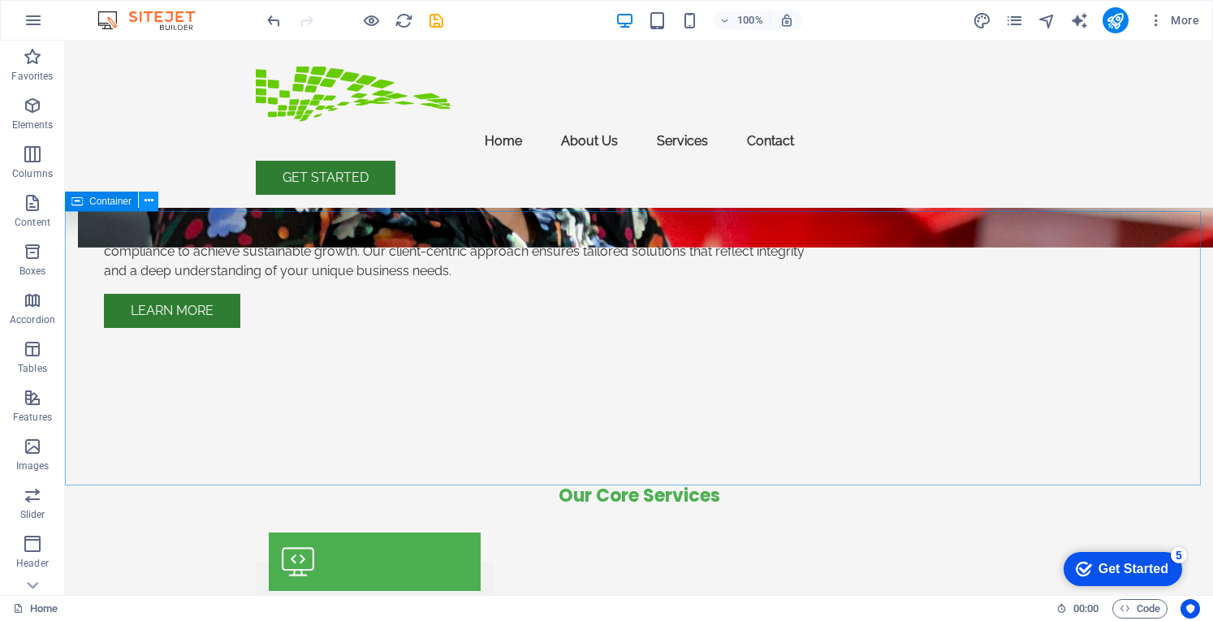
click at [150, 200] on icon at bounding box center [148, 200] width 9 height 17
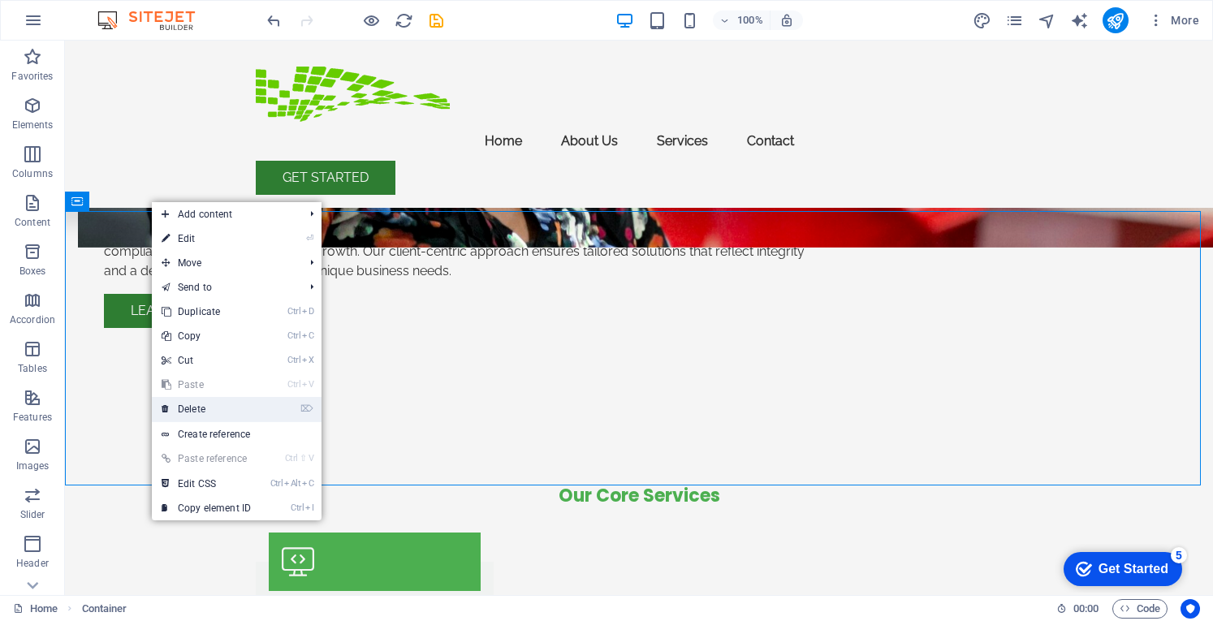
click at [190, 406] on link "⌦ Delete" at bounding box center [206, 409] width 109 height 24
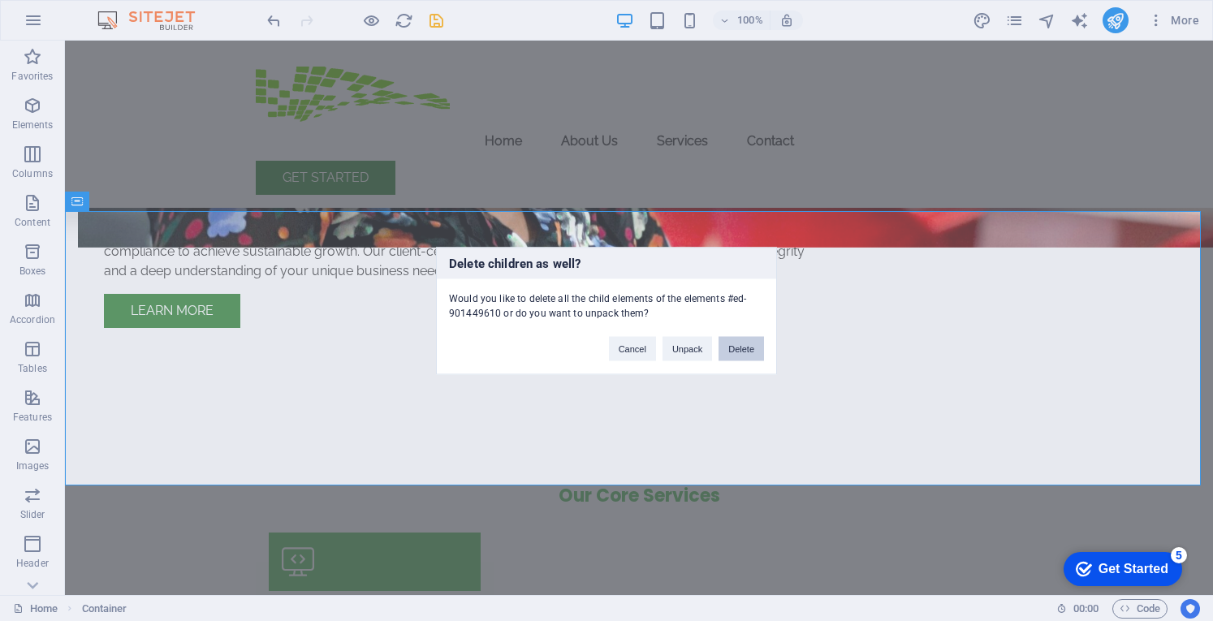
click at [739, 348] on button "Delete" at bounding box center [740, 348] width 45 height 24
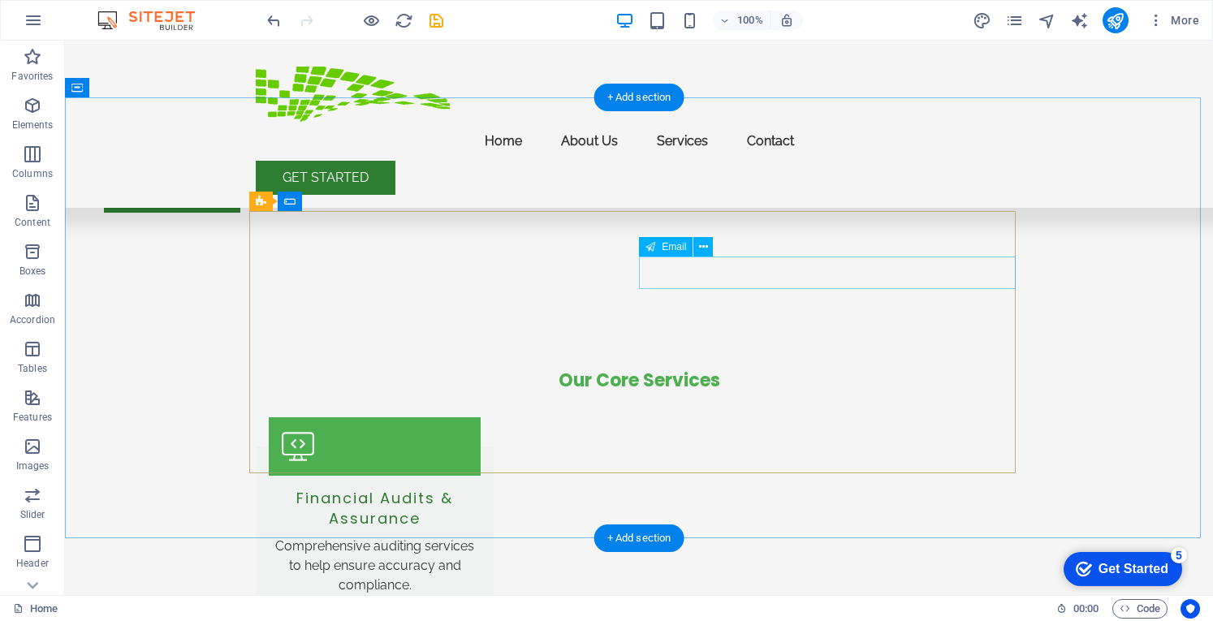
scroll to position [1446, 0]
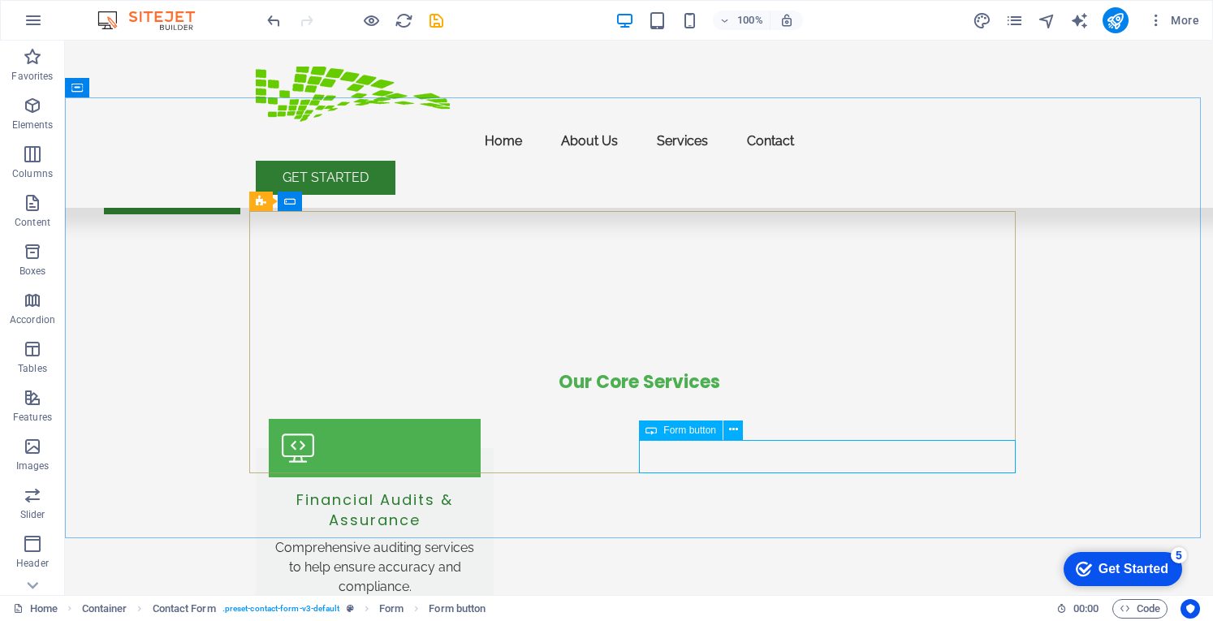
click at [687, 434] on span "Form button" at bounding box center [689, 430] width 53 height 10
drag, startPoint x: 686, startPoint y: 429, endPoint x: 735, endPoint y: 429, distance: 48.7
click at [735, 429] on div "Form button" at bounding box center [696, 430] width 114 height 20
click at [735, 429] on icon at bounding box center [733, 429] width 9 height 17
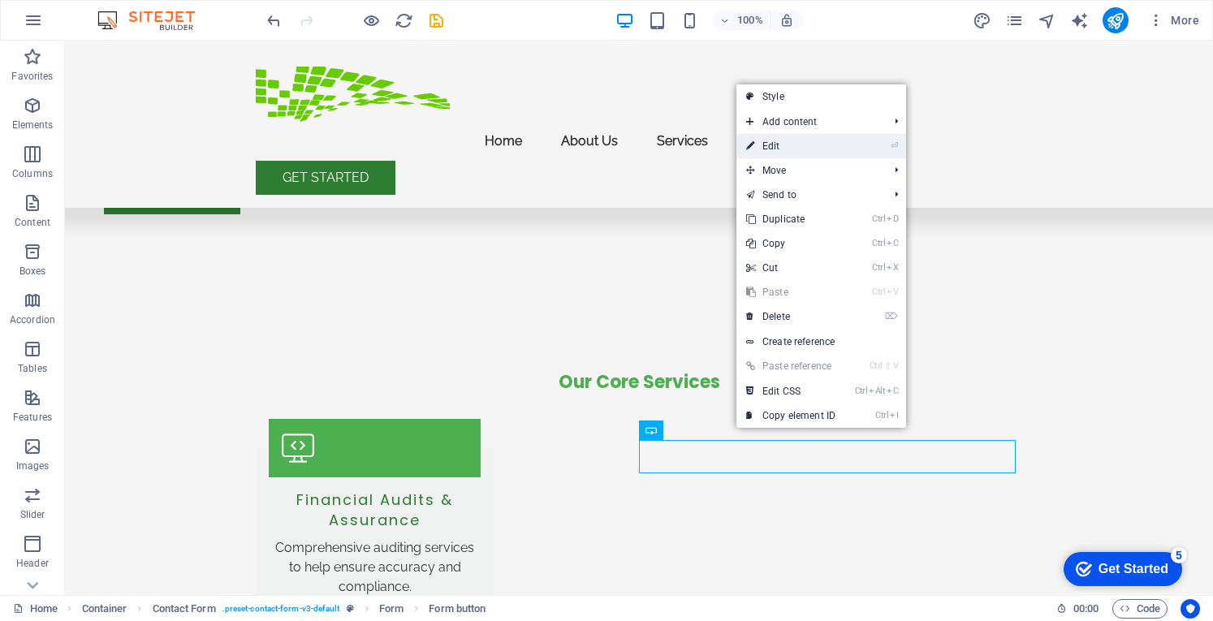
click at [778, 147] on link "⏎ Edit" at bounding box center [790, 146] width 109 height 24
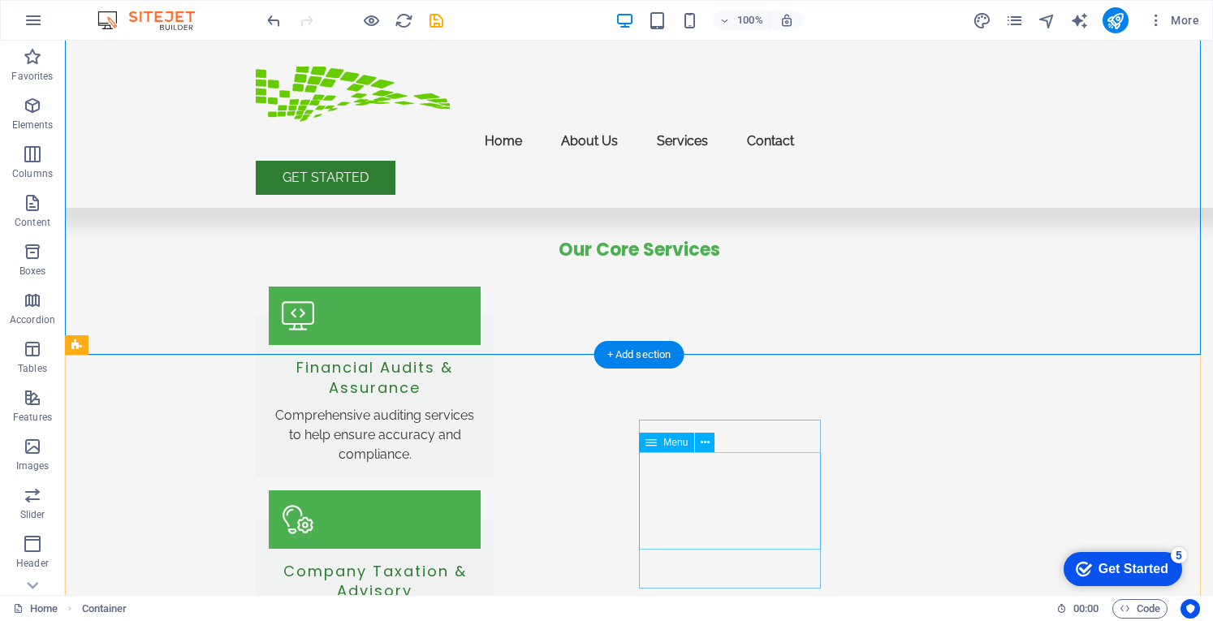
scroll to position [1687, 0]
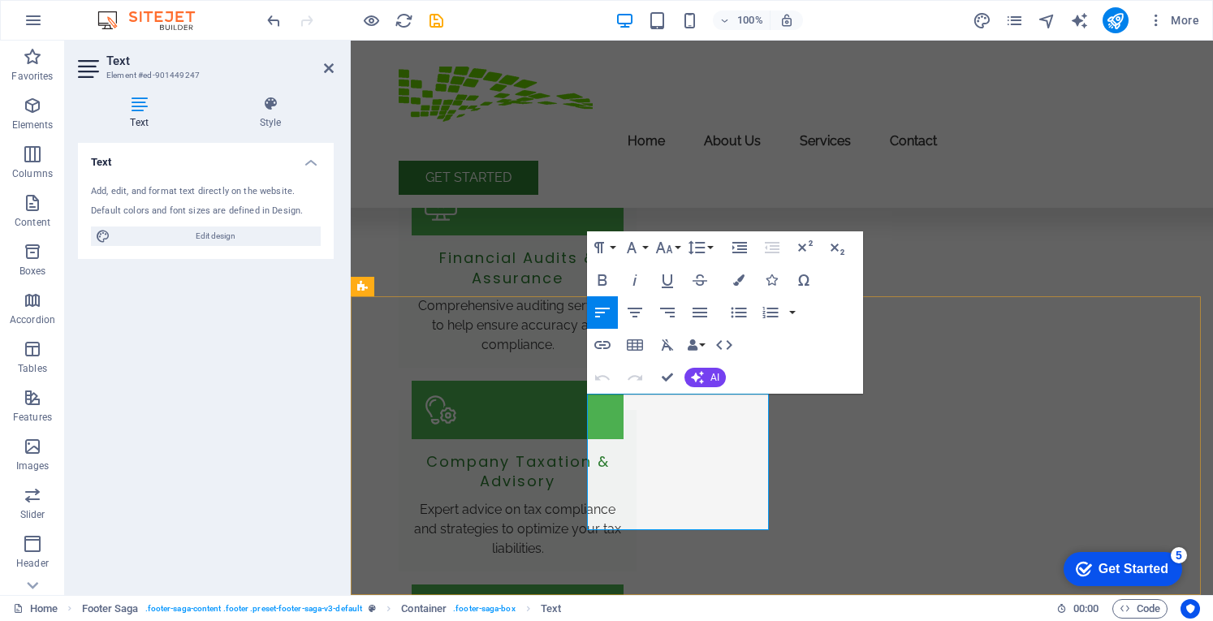
drag, startPoint x: 651, startPoint y: 429, endPoint x: 966, endPoint y: 462, distance: 316.6
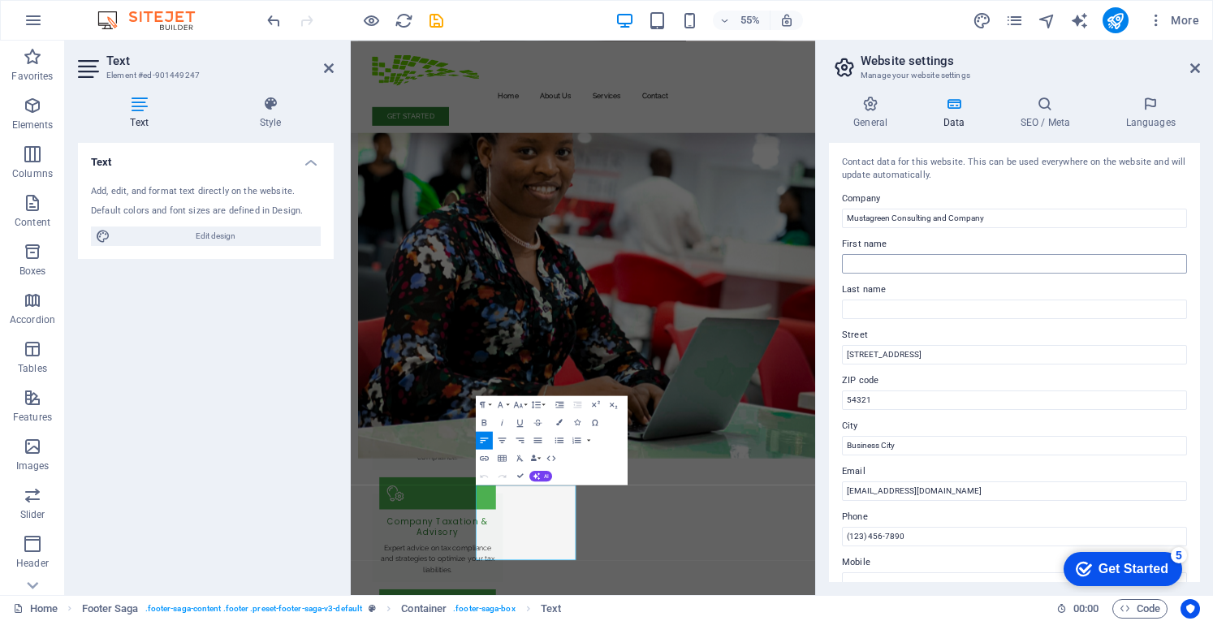
scroll to position [1, 0]
drag, startPoint x: 1279, startPoint y: 388, endPoint x: 1179, endPoint y: 620, distance: 252.7
drag, startPoint x: 927, startPoint y: 356, endPoint x: 834, endPoint y: 355, distance: 92.5
click at [834, 355] on div "Contact data for this website. This can be used everywhere on the website and w…" at bounding box center [1014, 362] width 371 height 439
paste input "Plot 52, Isheri Road, Ojodu, Lagos."
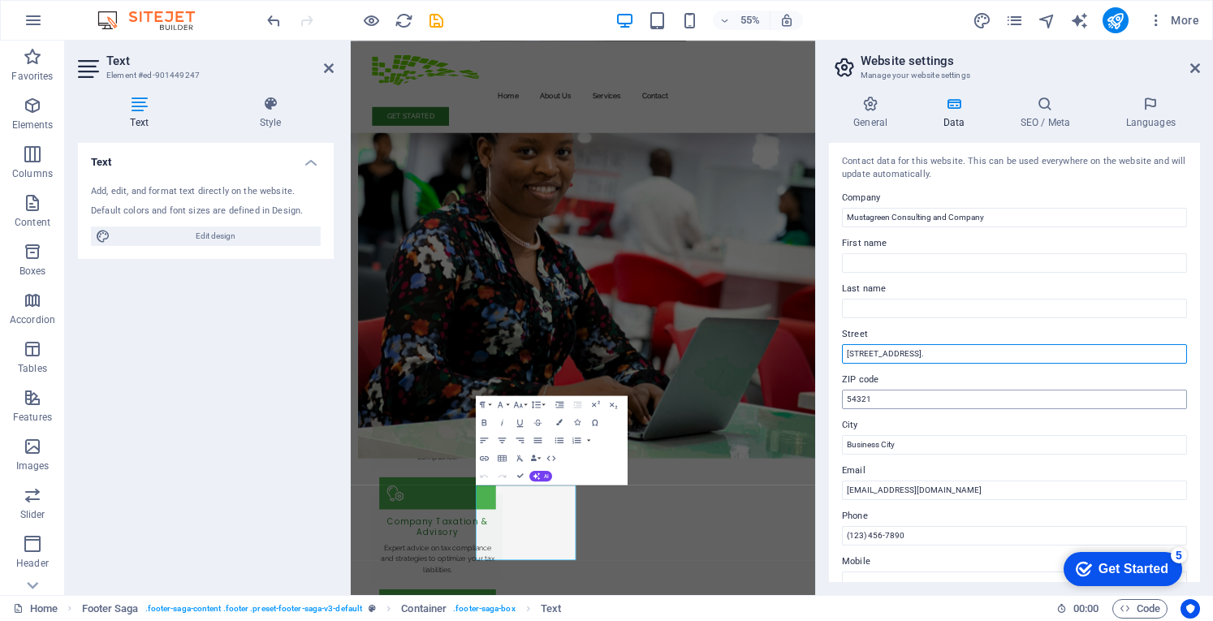
type input "Plot 52, Isheri Road, Ojodu, Lagos."
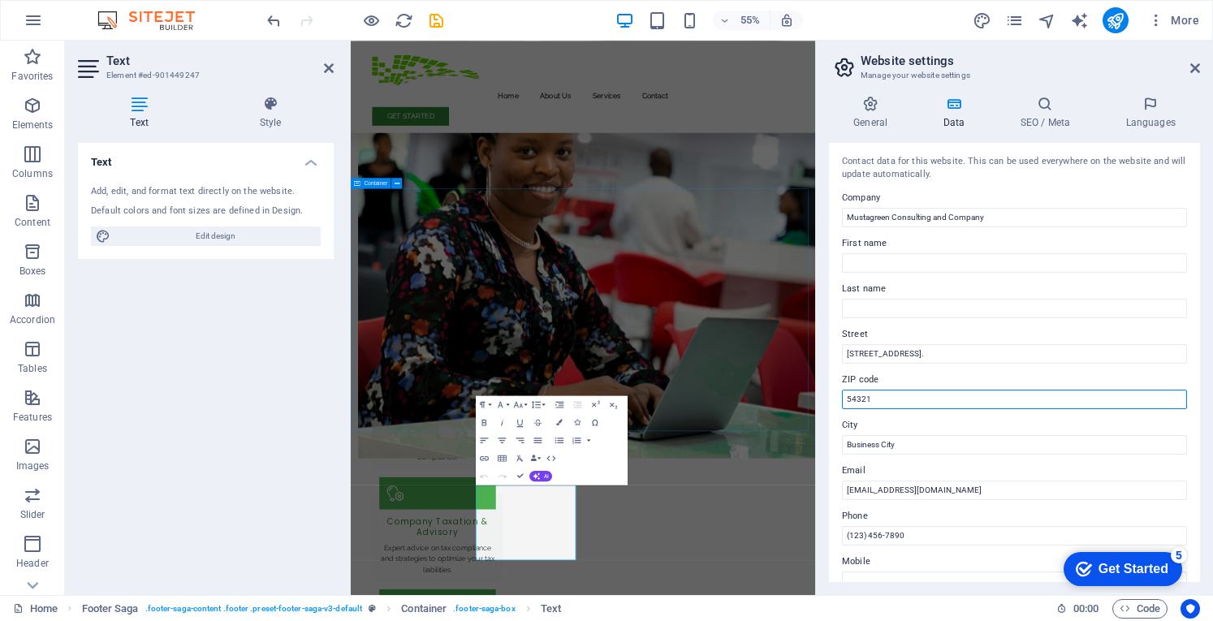
drag, startPoint x: 1247, startPoint y: 441, endPoint x: 1159, endPoint y: 696, distance: 269.5
click at [896, 401] on input "54321" at bounding box center [1014, 399] width 345 height 19
type input "5"
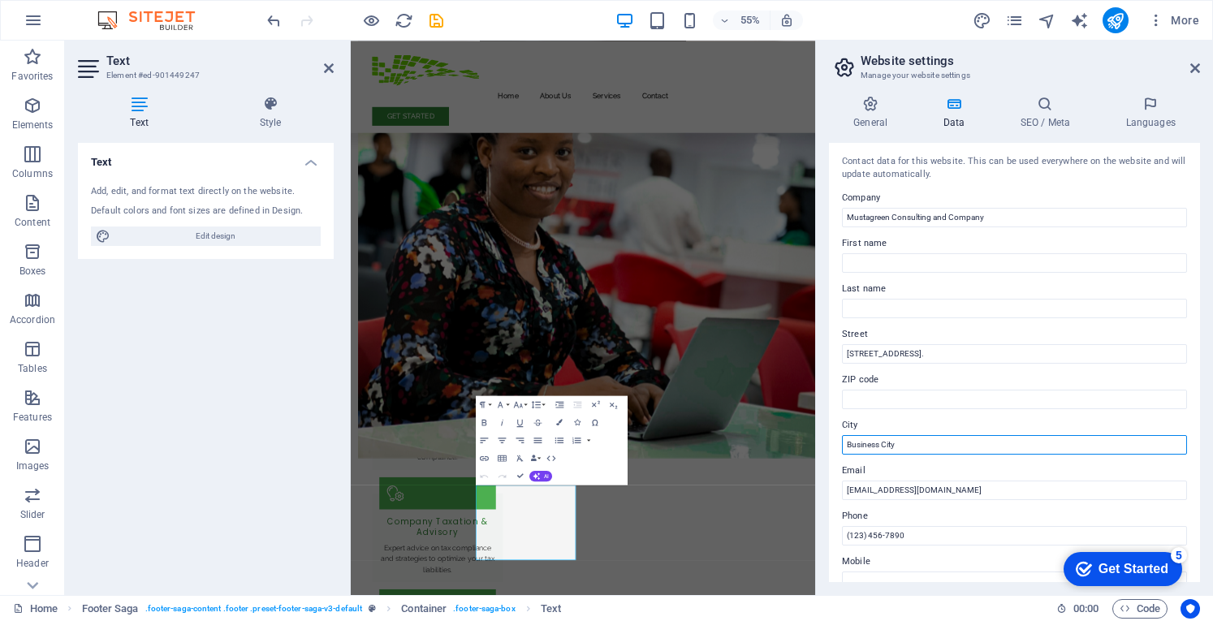
click at [904, 440] on input "Business City" at bounding box center [1014, 444] width 345 height 19
drag, startPoint x: 904, startPoint y: 440, endPoint x: 834, endPoint y: 446, distance: 70.0
click at [834, 446] on div "Contact data for this website. This can be used everywhere on the website and w…" at bounding box center [1014, 362] width 371 height 439
type input "Lagos"
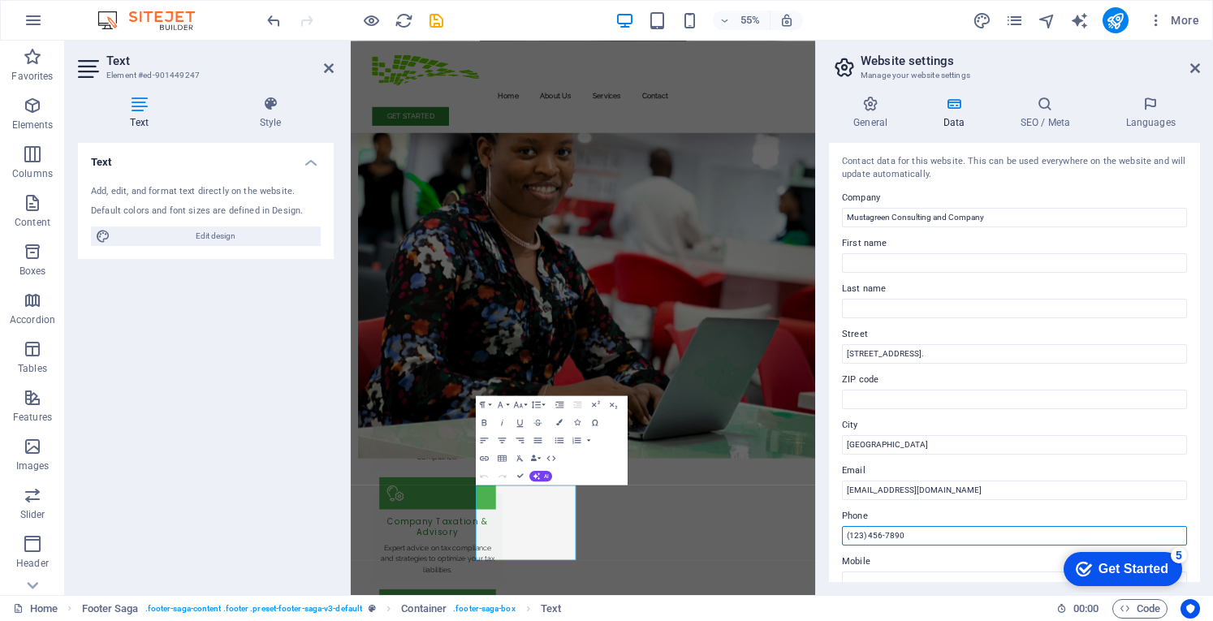
drag, startPoint x: 924, startPoint y: 532, endPoint x: 816, endPoint y: 530, distance: 108.0
click at [816, 530] on aside "Website settings Manage your website settings General Data SEO / Meta Languages…" at bounding box center [1014, 318] width 398 height 554
paste input "(+234) 802 536 0500, (+234) 909 198 6663"
type input "(+234) 802 536 0500, (+234) 909 198 6663"
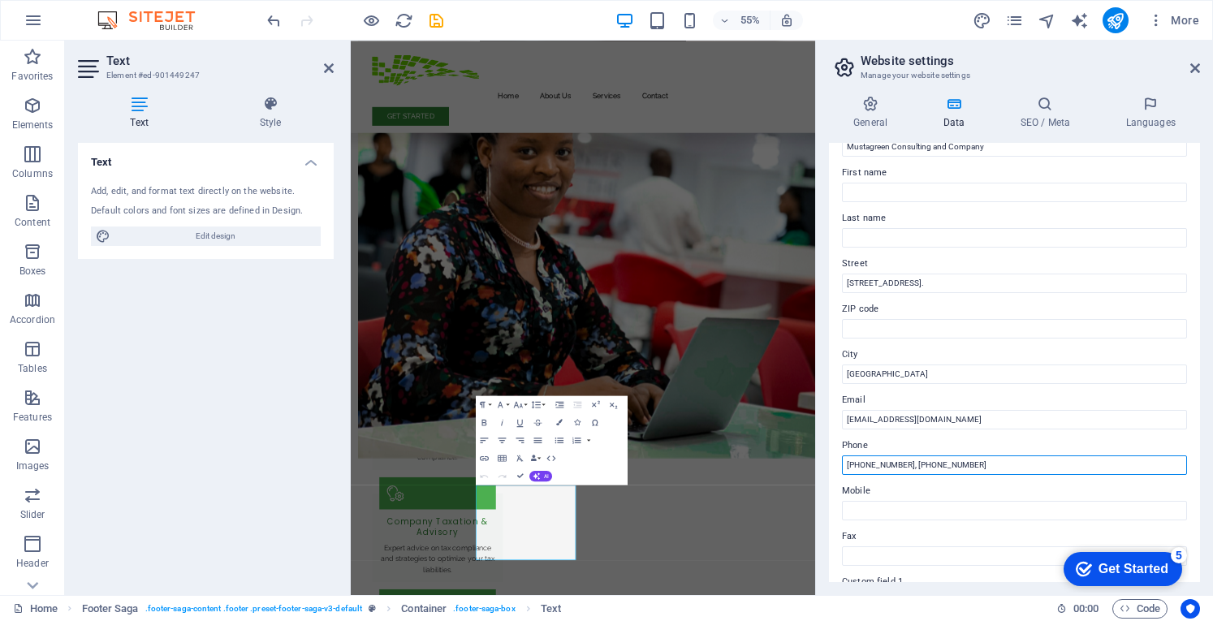
scroll to position [75, 0]
drag, startPoint x: 1011, startPoint y: 456, endPoint x: 817, endPoint y: 467, distance: 195.1
click at [817, 467] on aside "Website settings Manage your website settings General Data SEO / Meta Languages…" at bounding box center [1014, 318] width 398 height 554
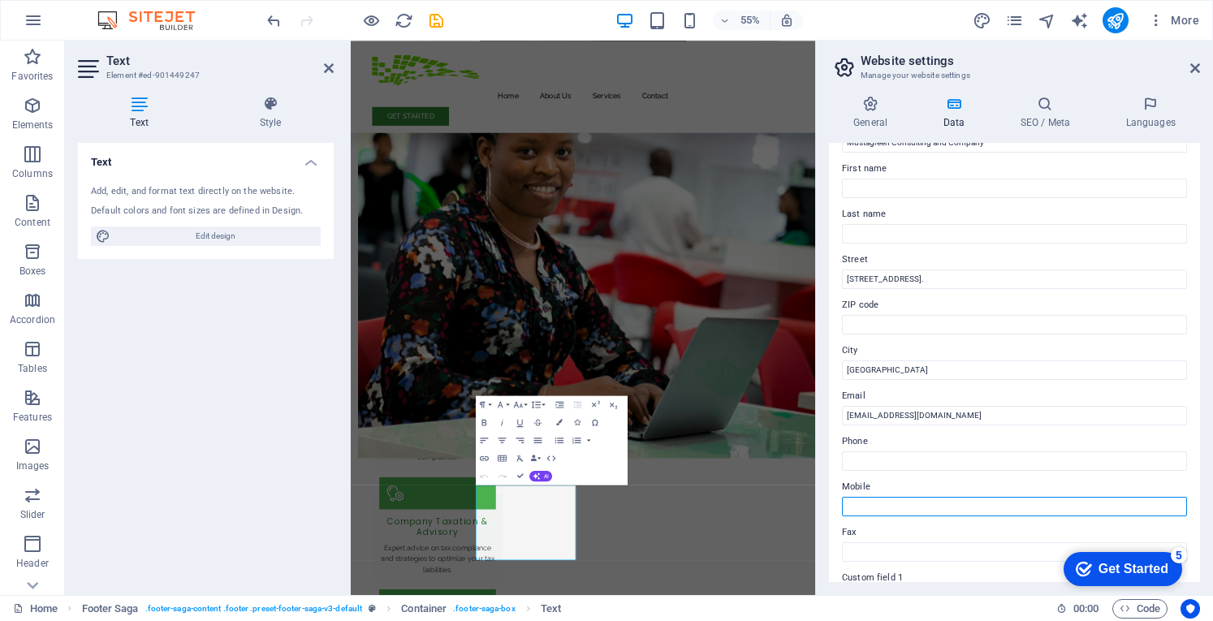
click at [860, 506] on input "Mobile" at bounding box center [1014, 506] width 345 height 19
paste input "(+234) 802 536 0500, (+234) 909 198 6663"
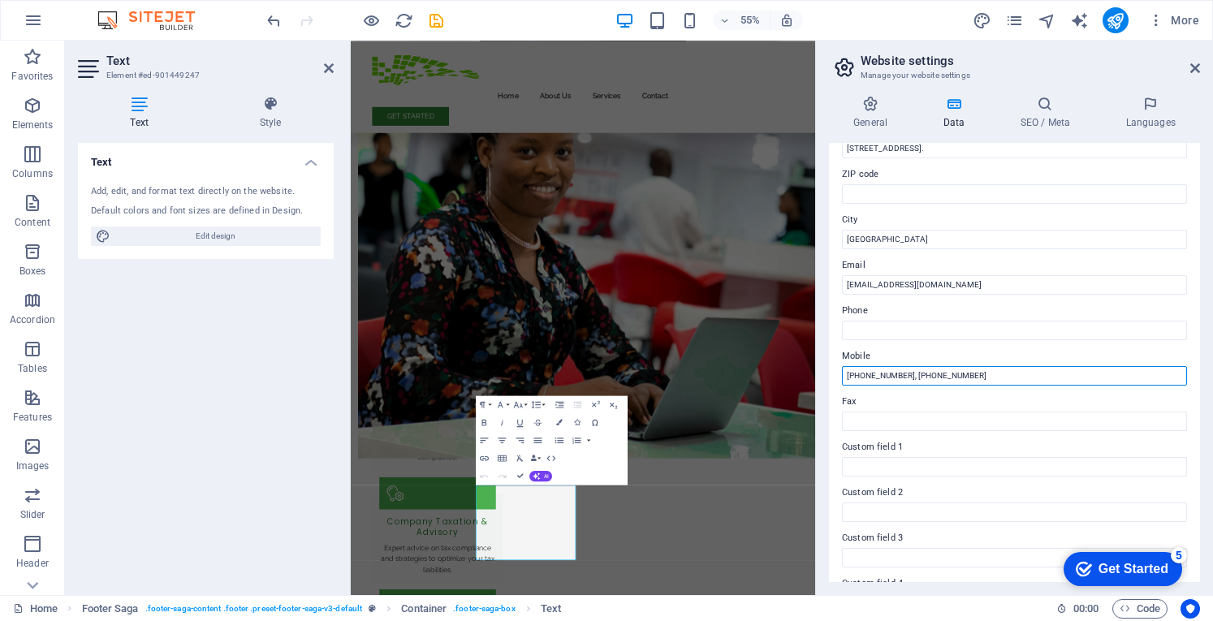
scroll to position [205, 0]
type input "(+234) 802 536 0500, (+234) 909 198 6663"
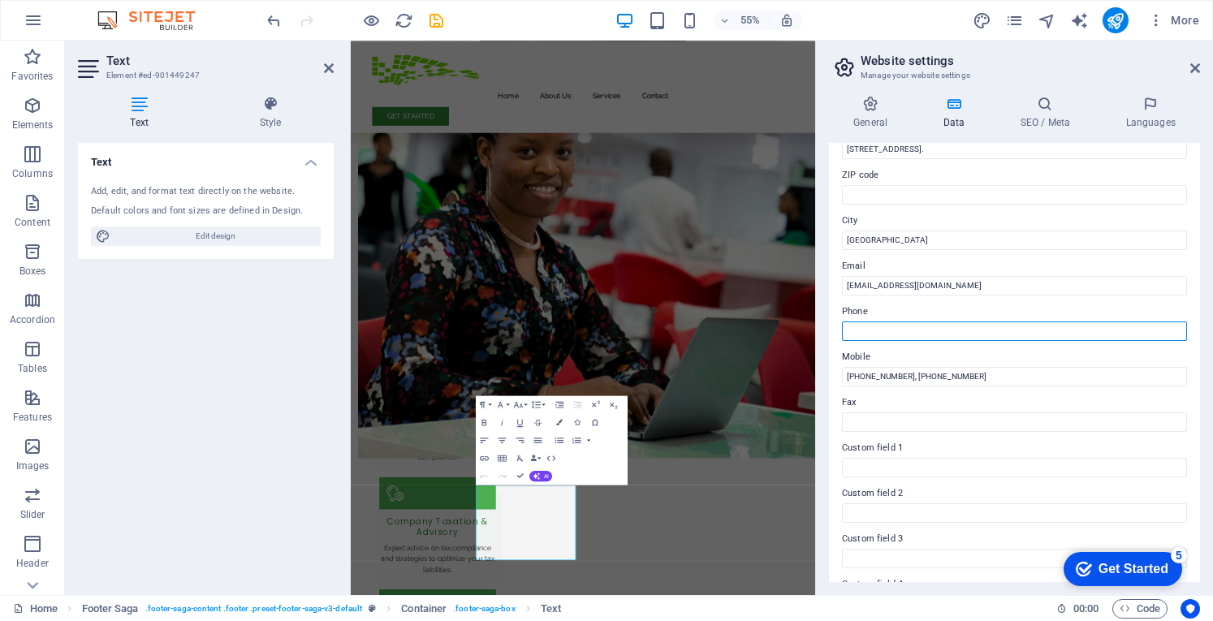
click at [865, 331] on input "Phone" at bounding box center [1014, 330] width 345 height 19
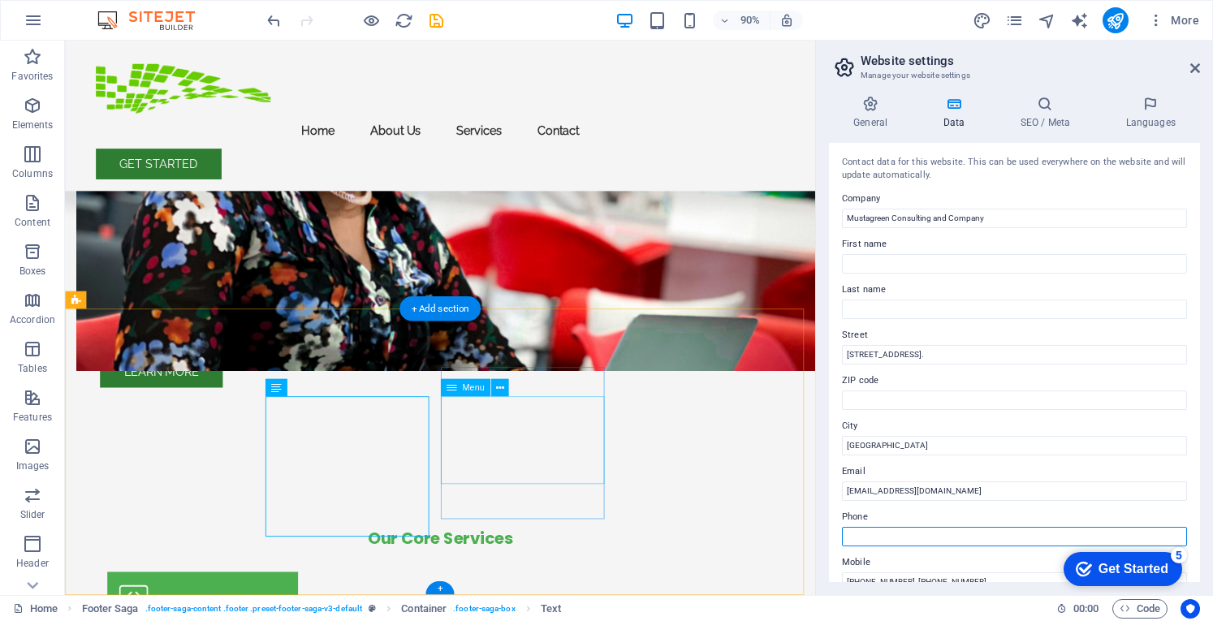
scroll to position [1645, 0]
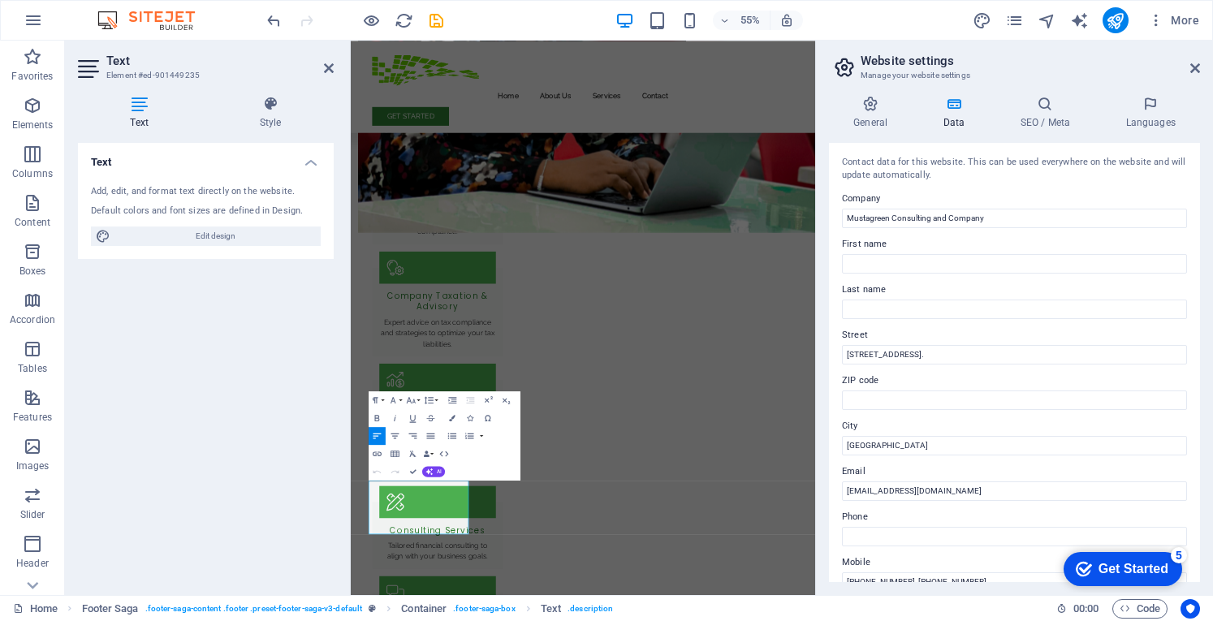
scroll to position [1253, 0]
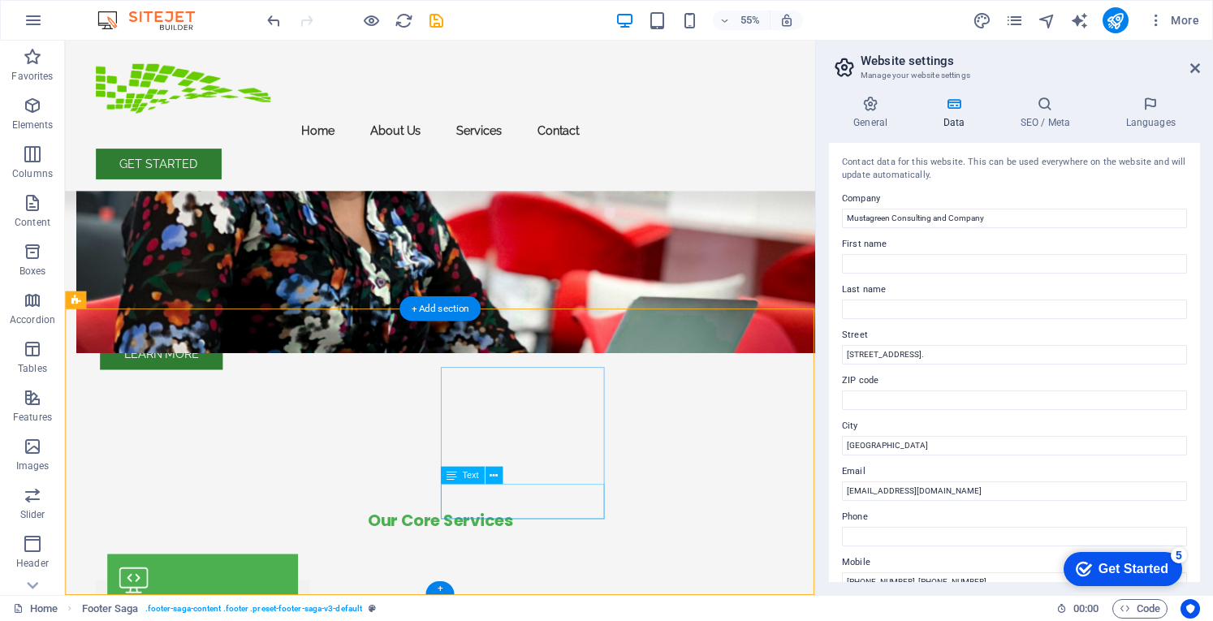
scroll to position [1645, 0]
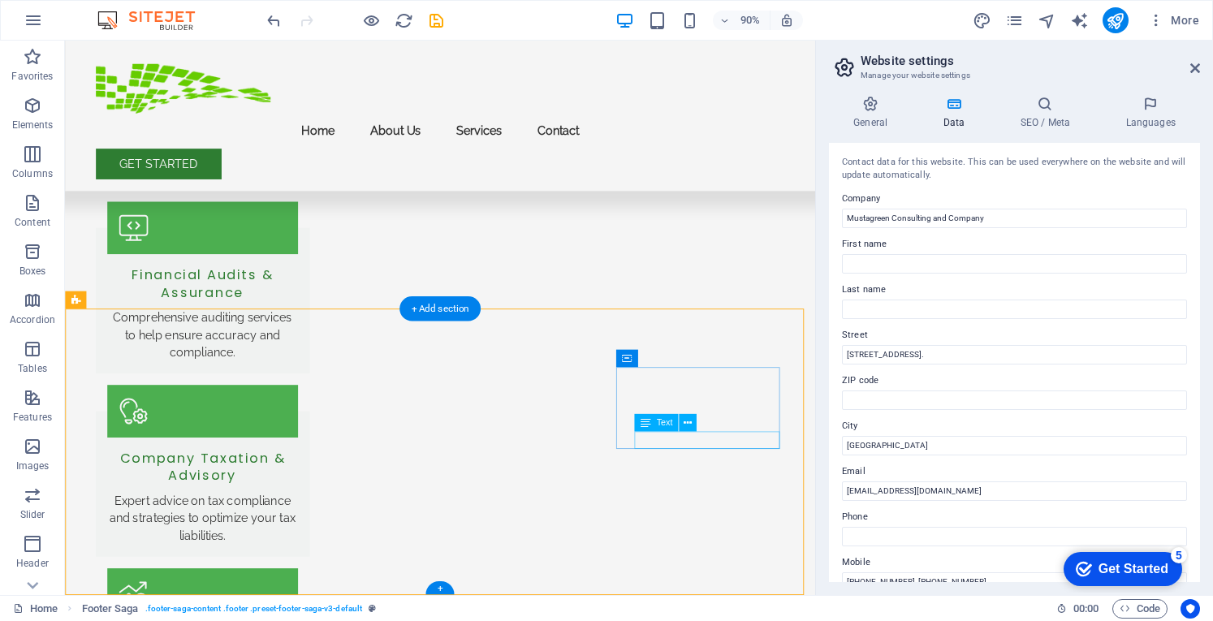
click at [653, 425] on div "Text" at bounding box center [656, 423] width 44 height 18
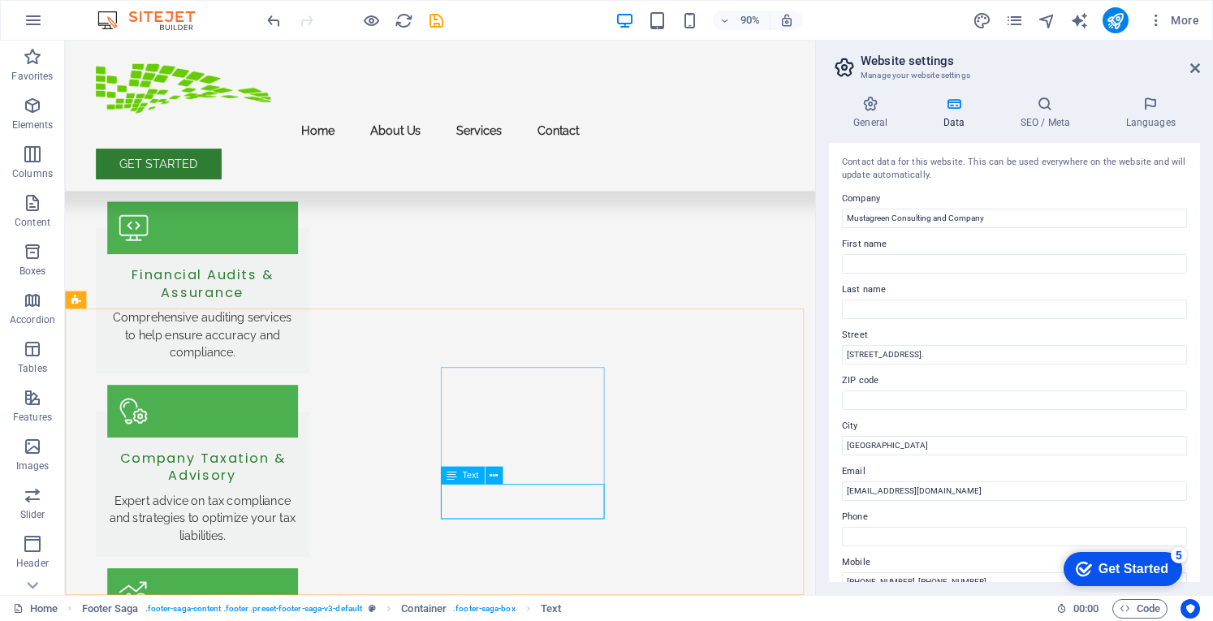
click at [475, 479] on span "Text" at bounding box center [470, 475] width 16 height 9
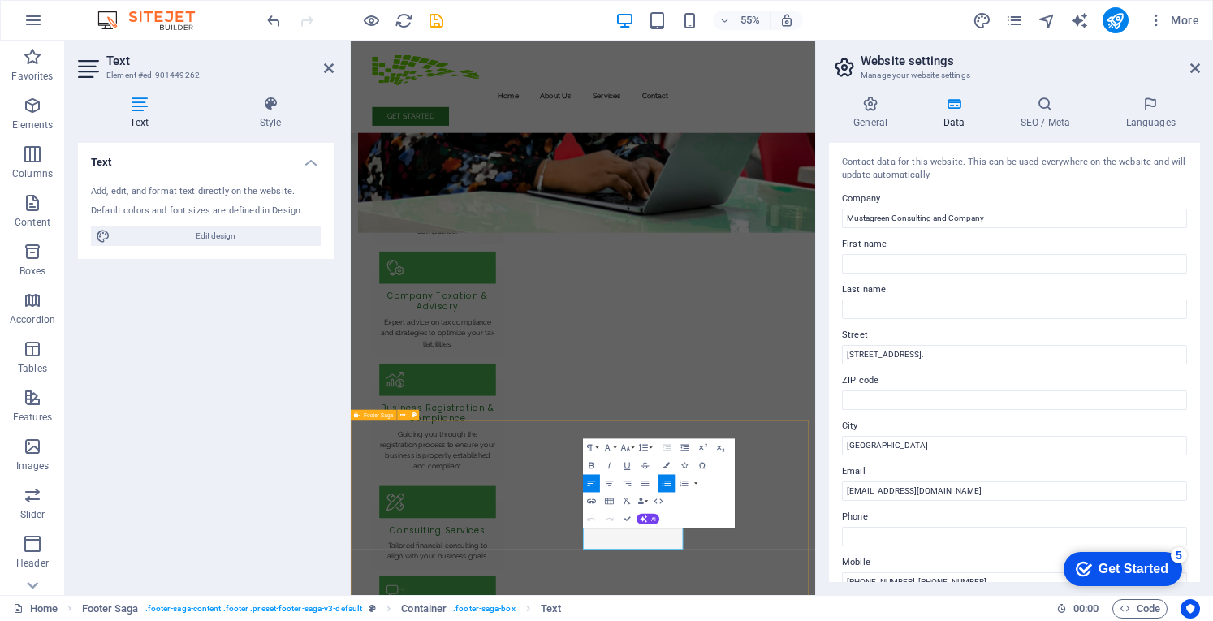
scroll to position [1253, 0]
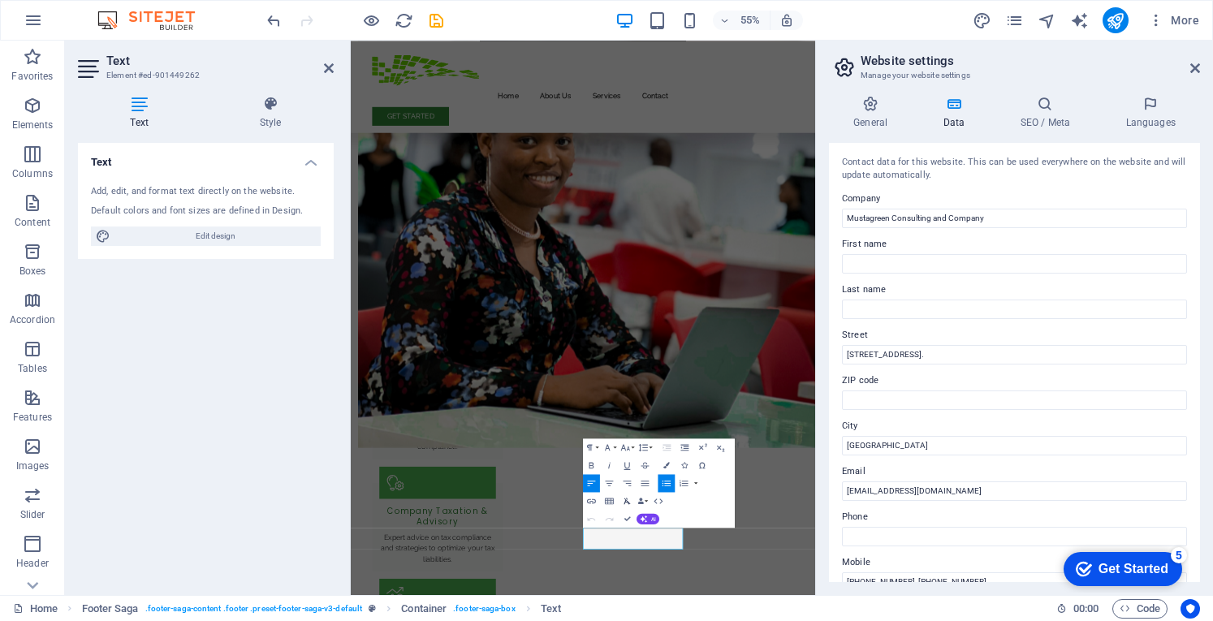
click at [619, 494] on button "Clear Formatting" at bounding box center [626, 501] width 17 height 18
click at [1094, 189] on label "Company" at bounding box center [1014, 198] width 345 height 19
click at [1094, 209] on input "Mustagreen Consulting and Company" at bounding box center [1014, 218] width 345 height 19
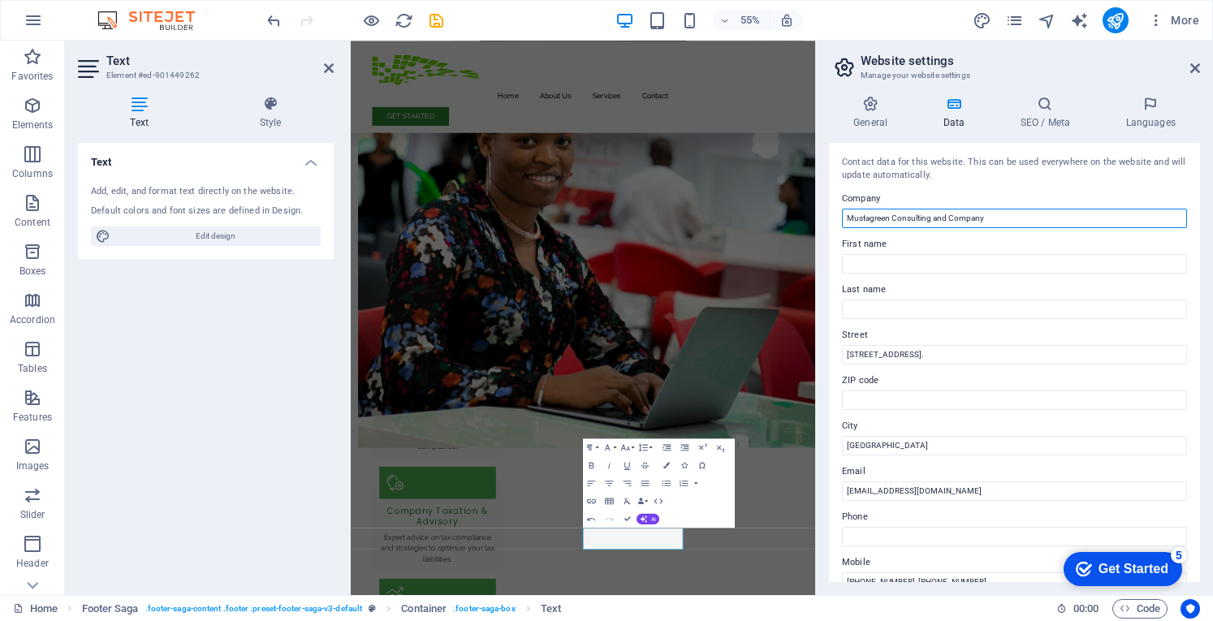
scroll to position [340, 0]
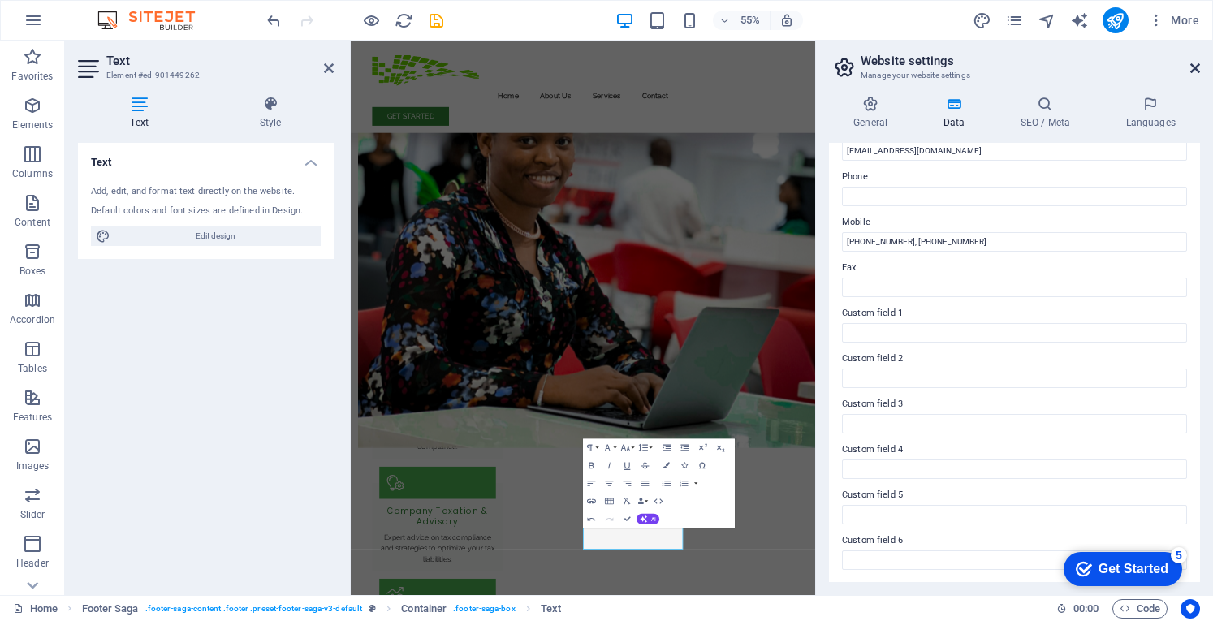
click at [1196, 69] on icon at bounding box center [1195, 68] width 10 height 13
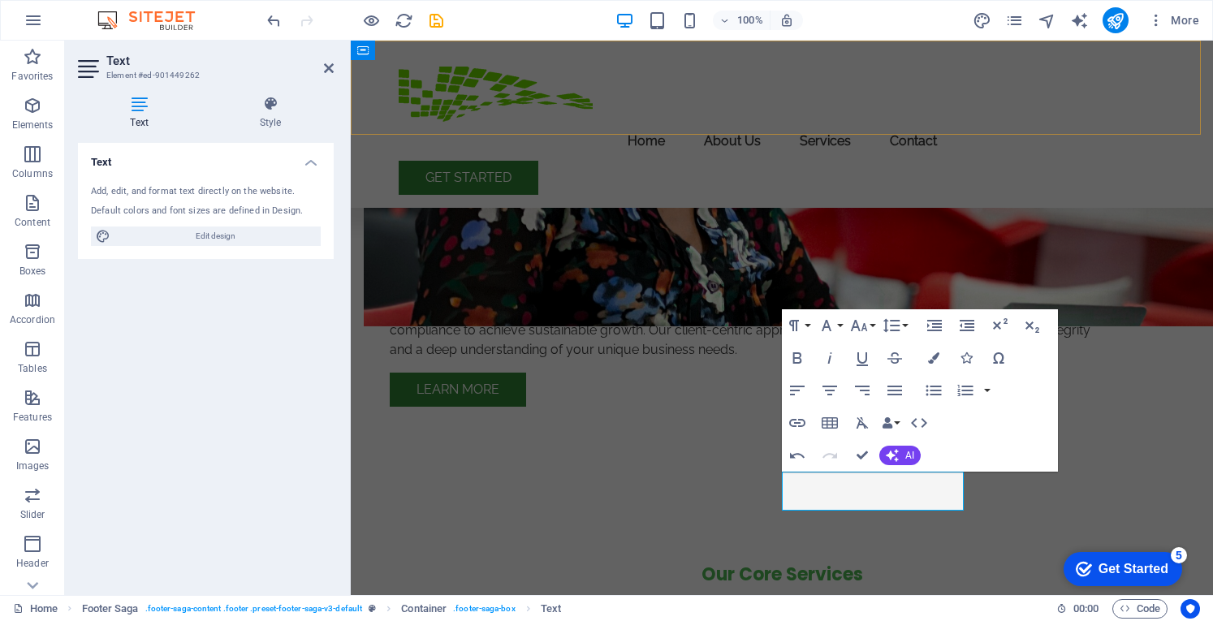
scroll to position [1707, 0]
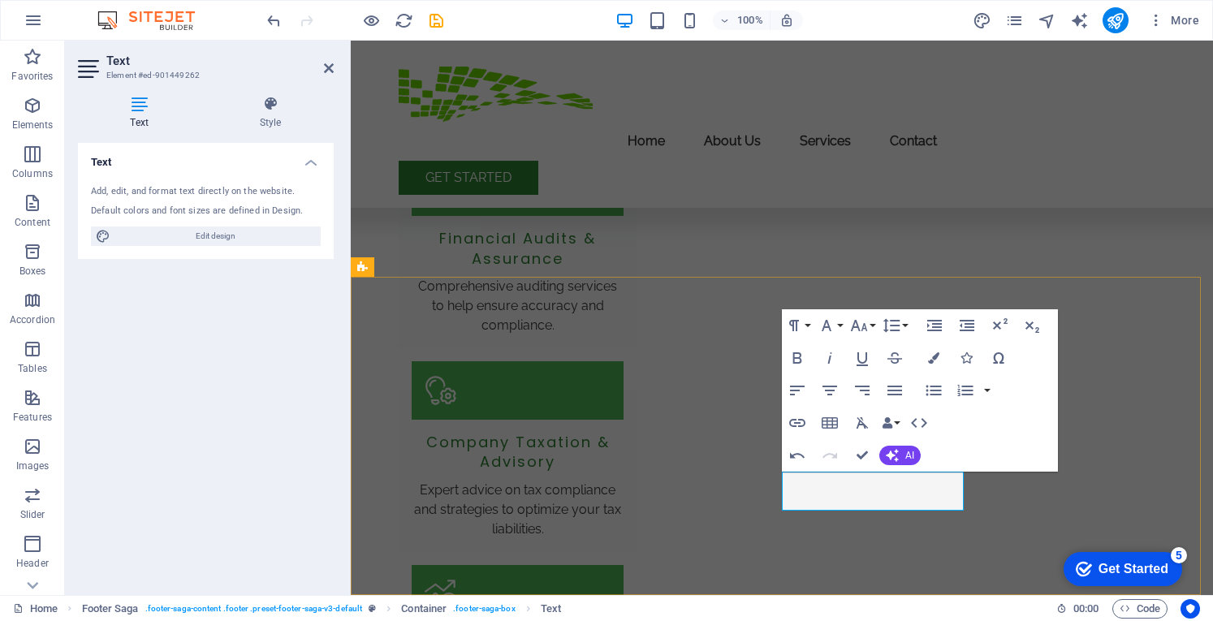
click at [851, 457] on icon "button" at bounding box center [855, 460] width 16 height 15
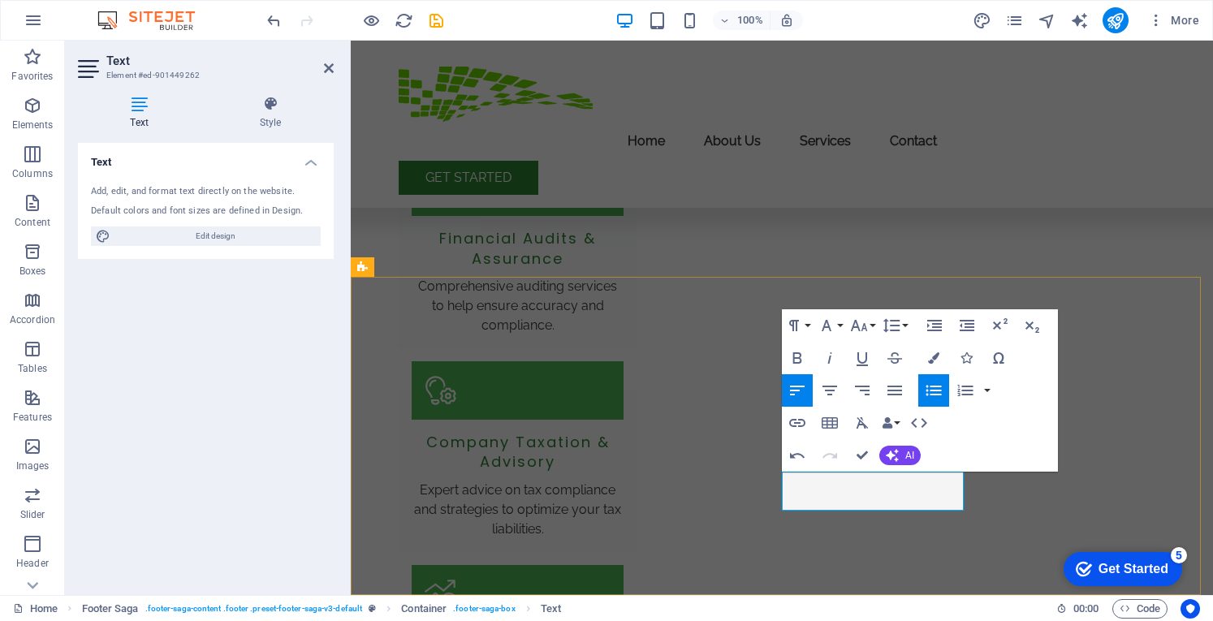
click at [801, 428] on icon "button" at bounding box center [796, 422] width 19 height 19
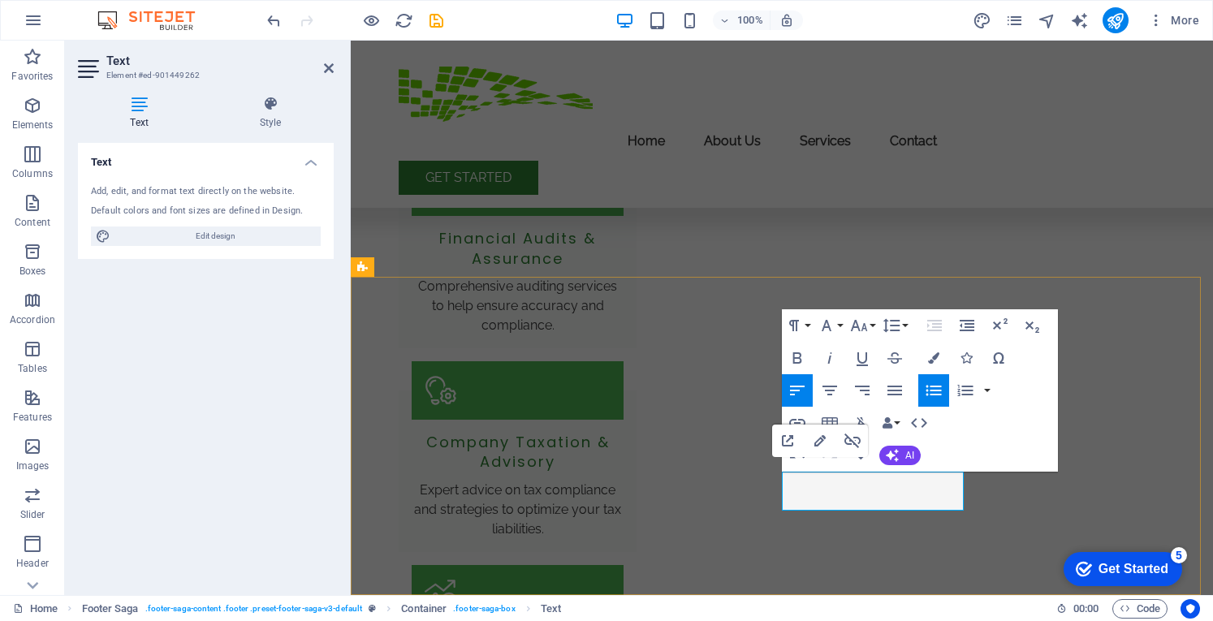
type input "/legal-notice"
type input "​Legal Notice"
click at [823, 441] on icon "button" at bounding box center [819, 440] width 19 height 19
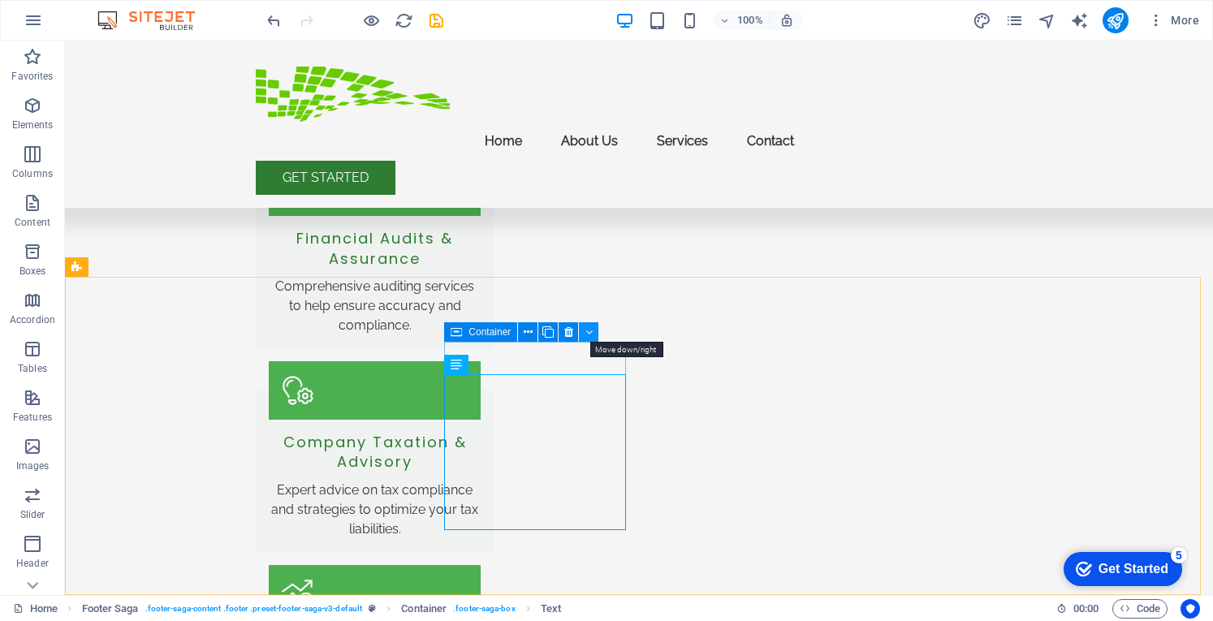
click at [588, 330] on icon at bounding box center [588, 332] width 7 height 17
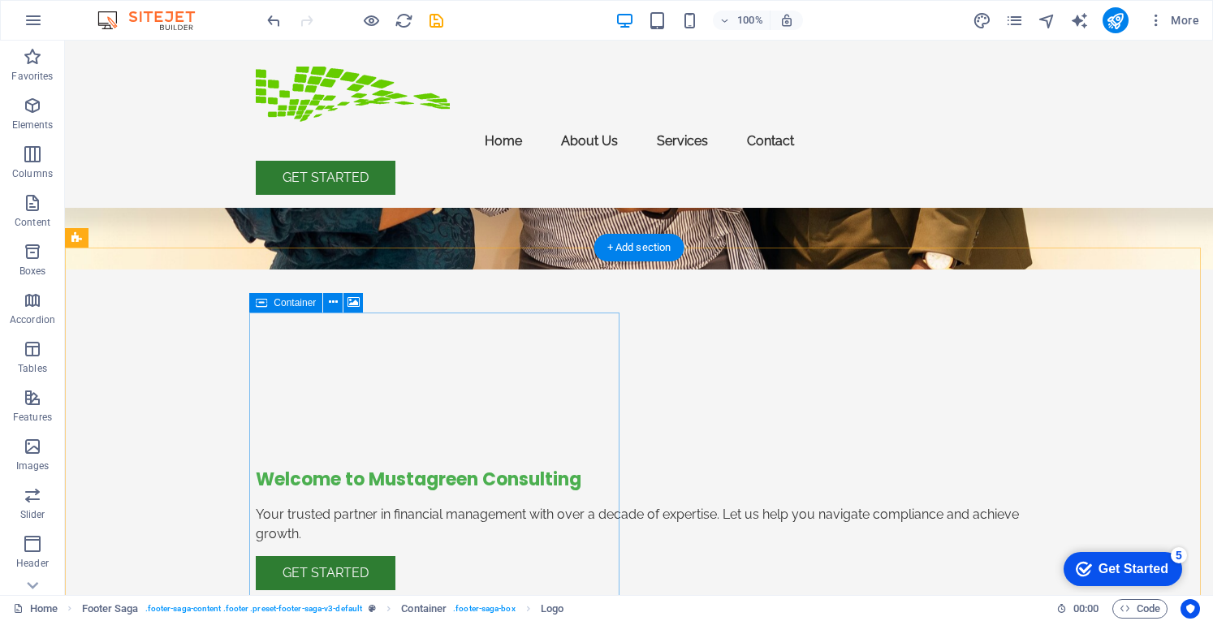
scroll to position [0, 0]
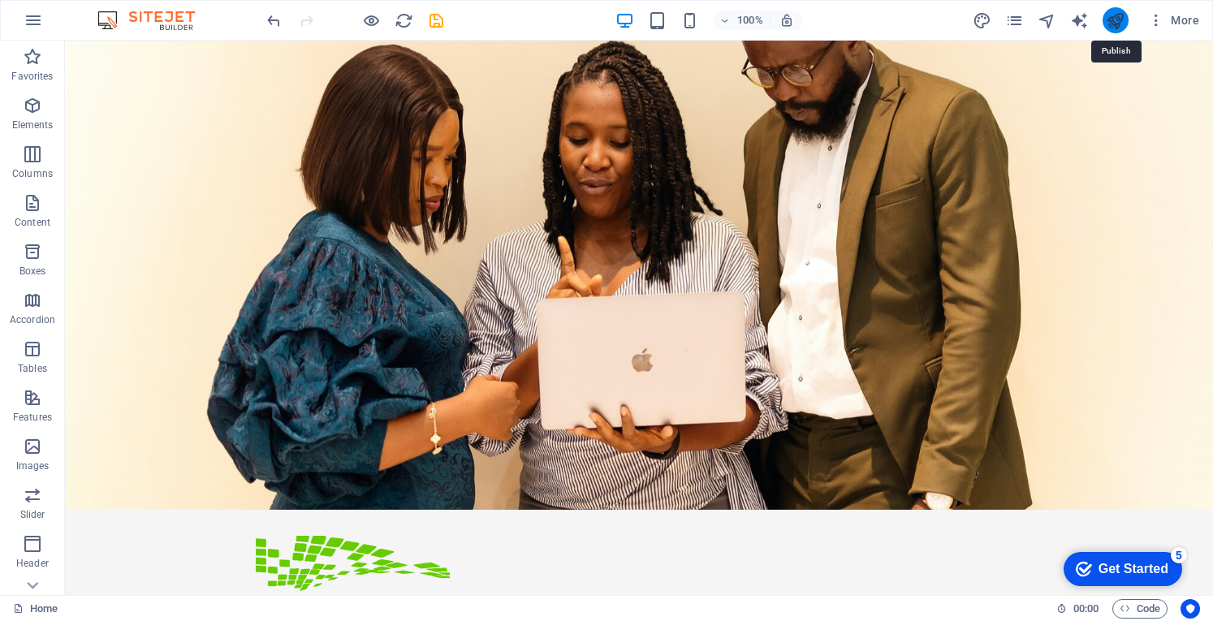
click at [1114, 22] on icon "publish" at bounding box center [1114, 20] width 19 height 19
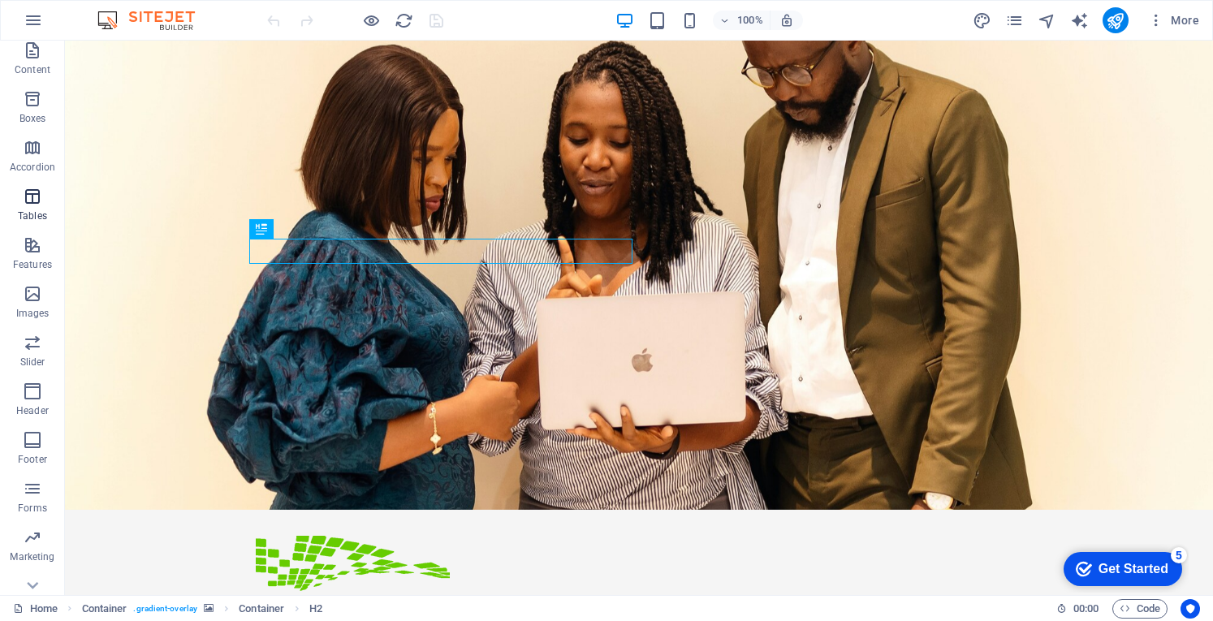
scroll to position [153, 0]
click at [39, 411] on p "Header" at bounding box center [32, 409] width 32 height 13
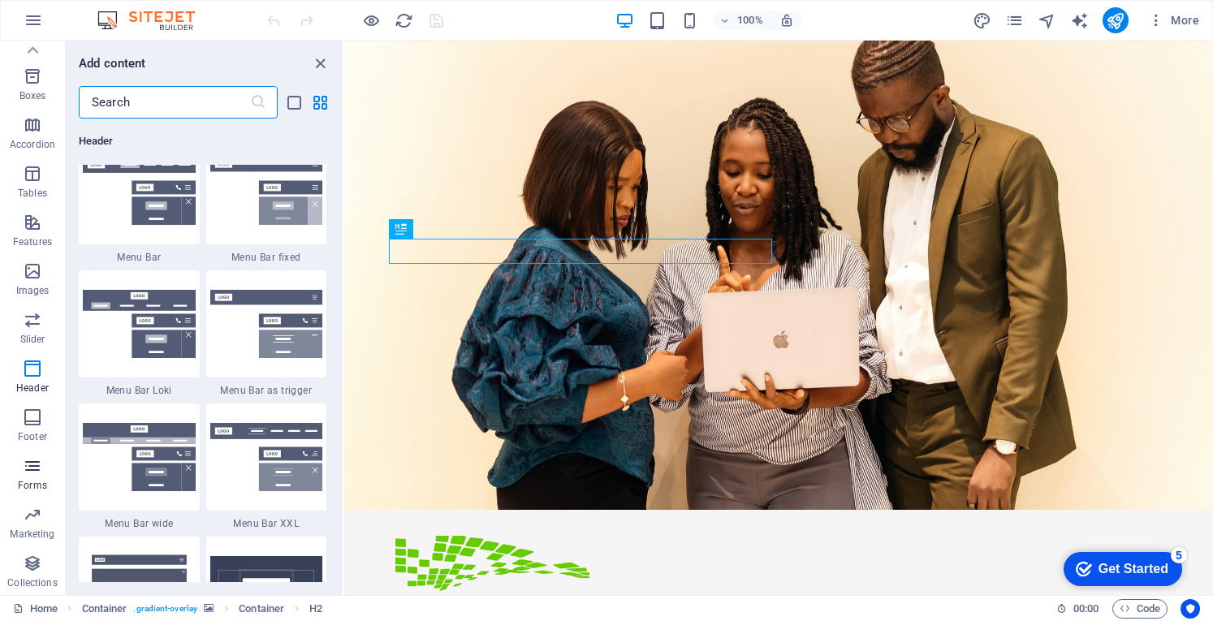
scroll to position [0, 0]
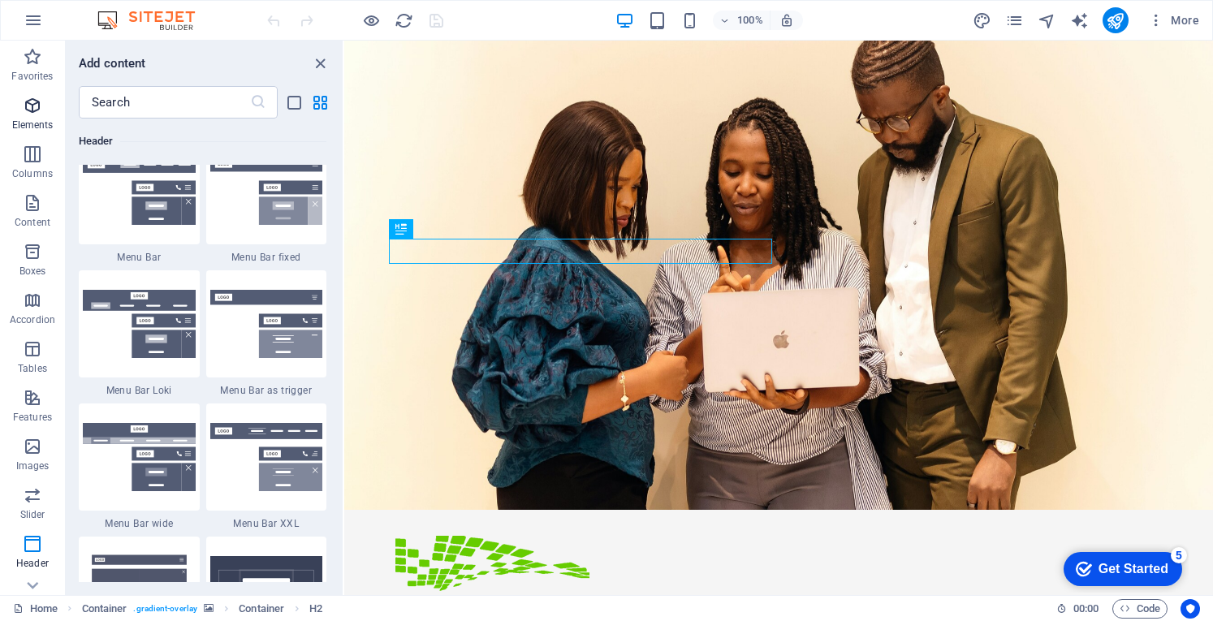
click at [30, 124] on p "Elements" at bounding box center [32, 125] width 41 height 13
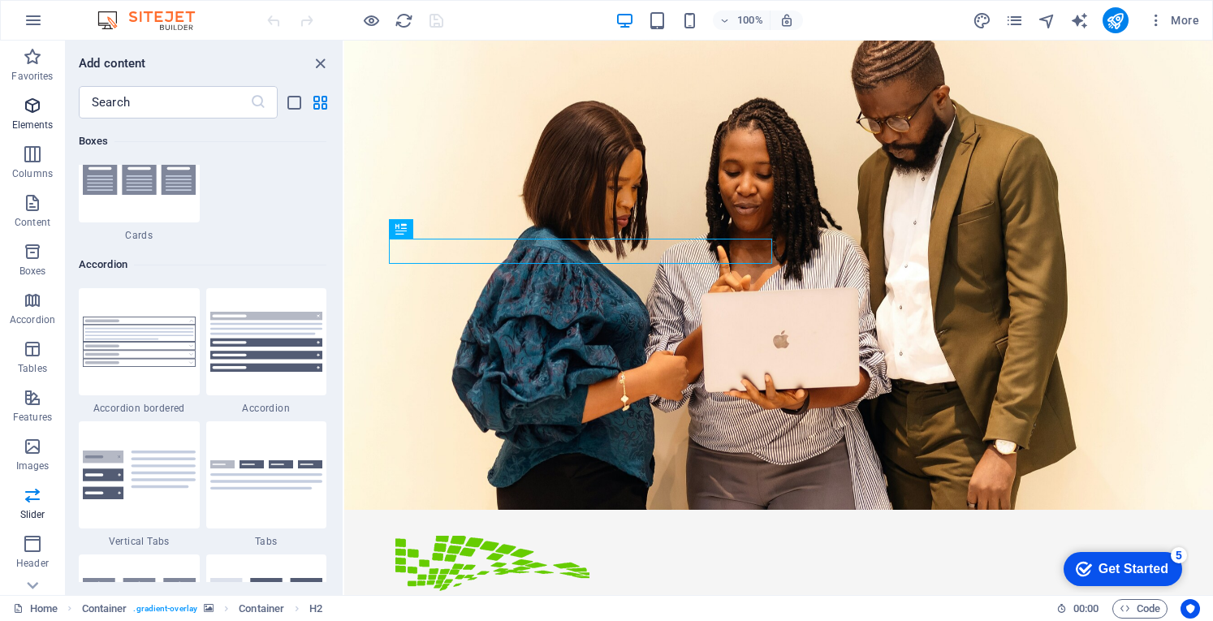
scroll to position [173, 0]
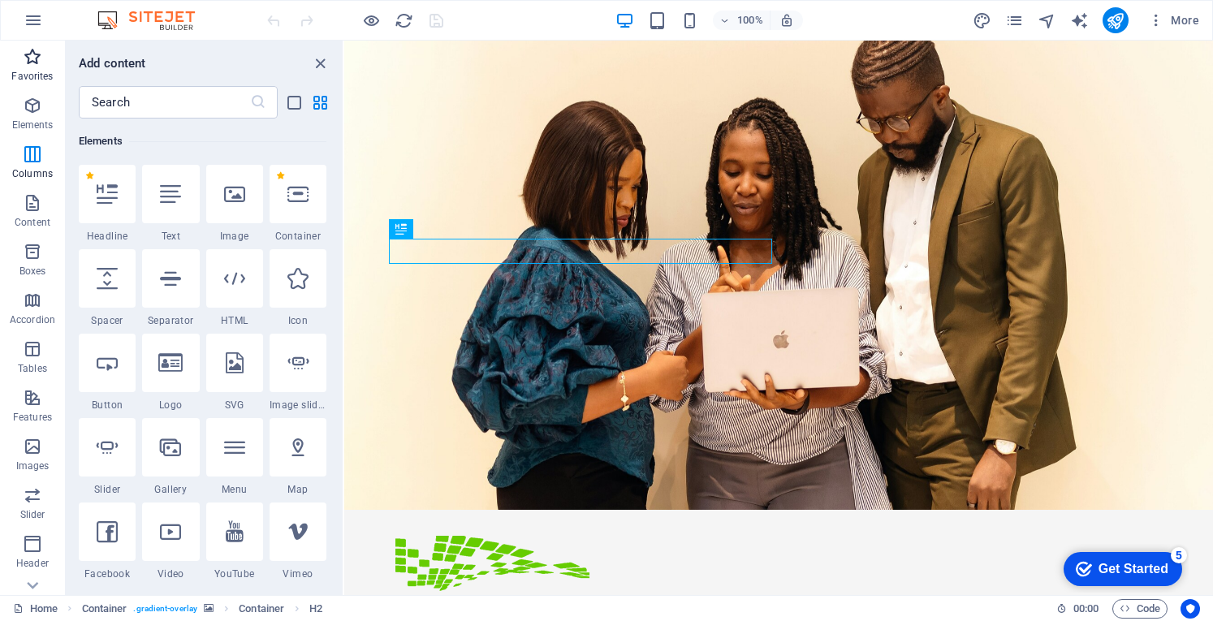
click at [36, 72] on p "Favorites" at bounding box center [31, 76] width 41 height 13
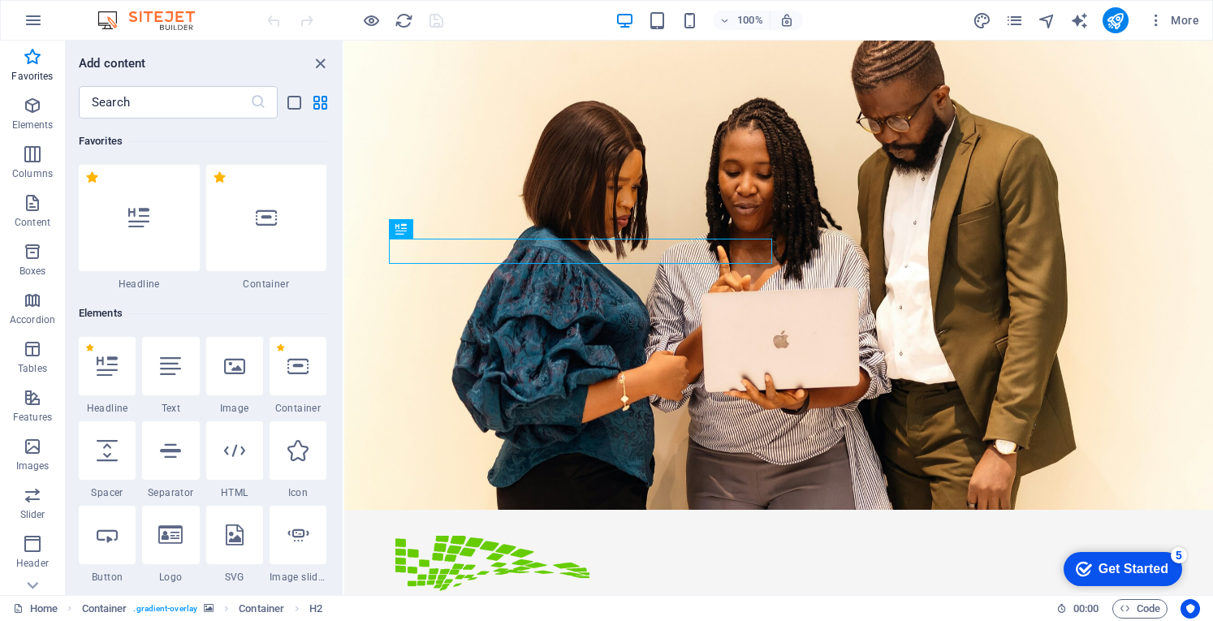
scroll to position [0, 0]
click at [29, 24] on icon "button" at bounding box center [33, 20] width 19 height 19
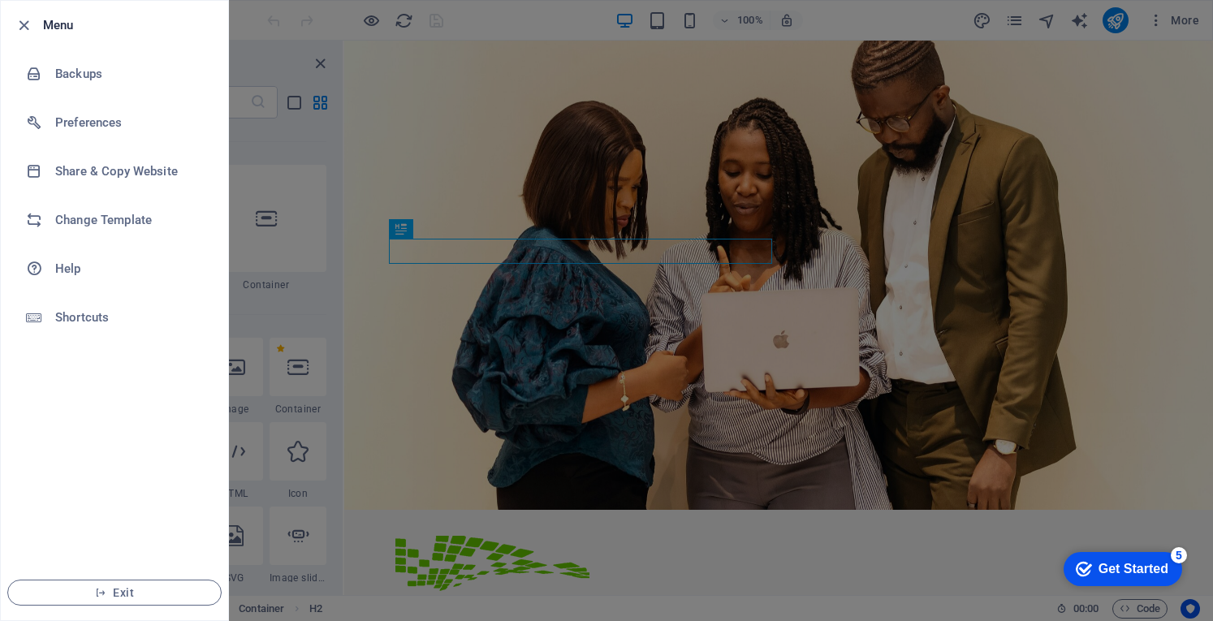
click at [490, 153] on div at bounding box center [606, 310] width 1213 height 621
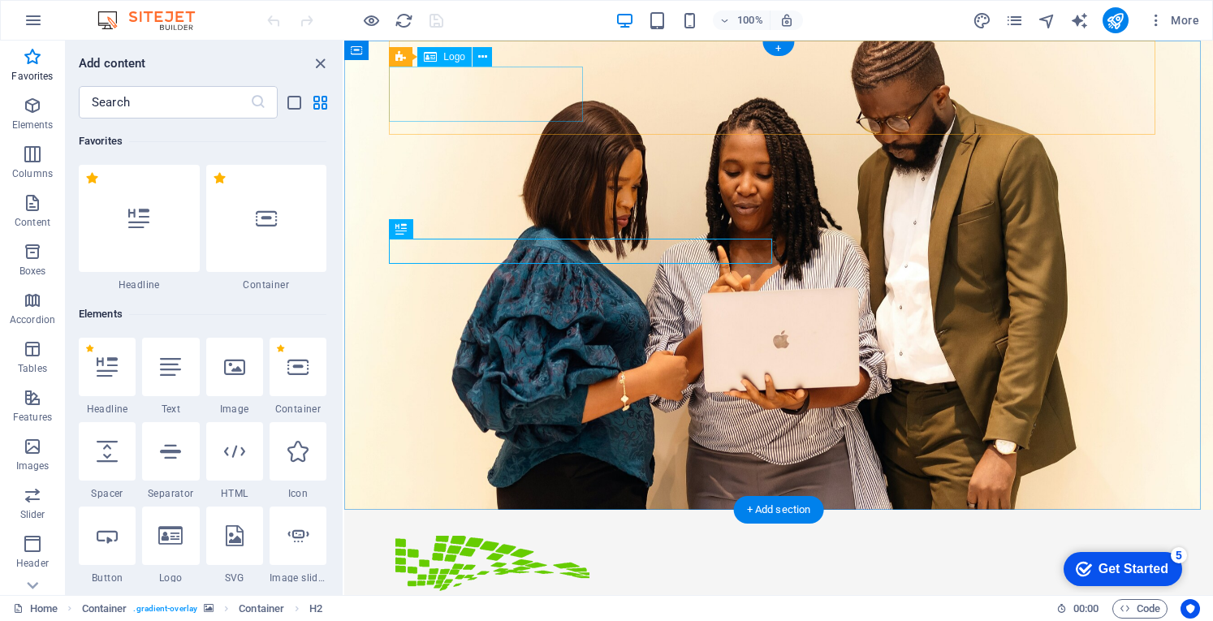
click at [483, 536] on div at bounding box center [778, 563] width 766 height 55
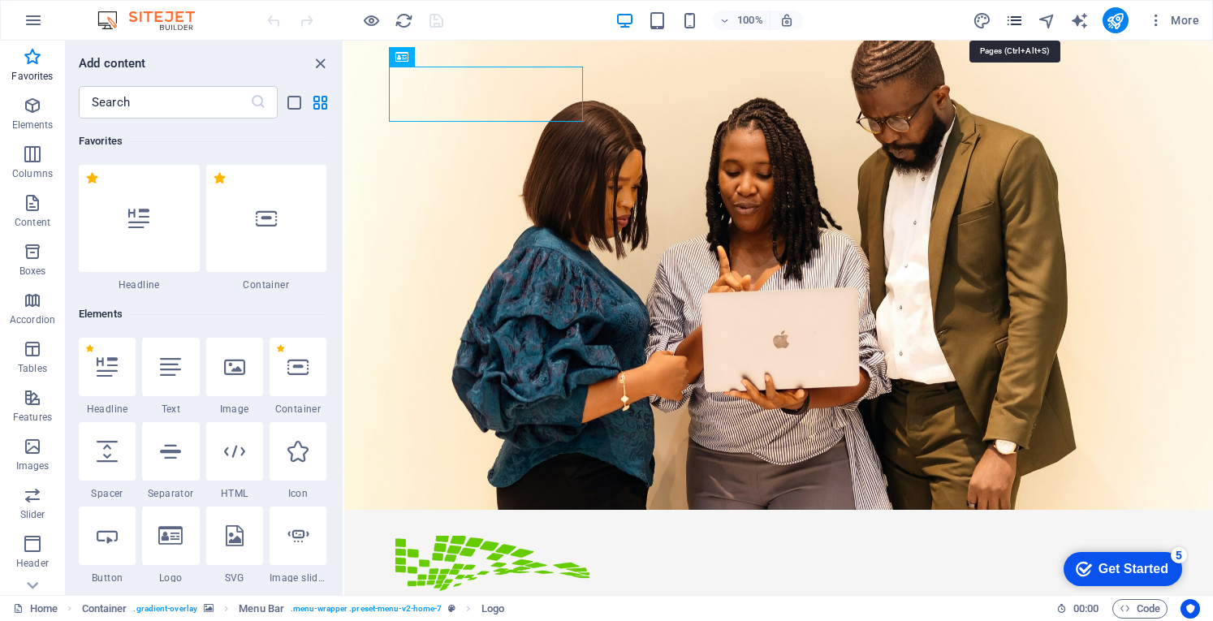
click at [1019, 19] on icon "pages" at bounding box center [1014, 20] width 19 height 19
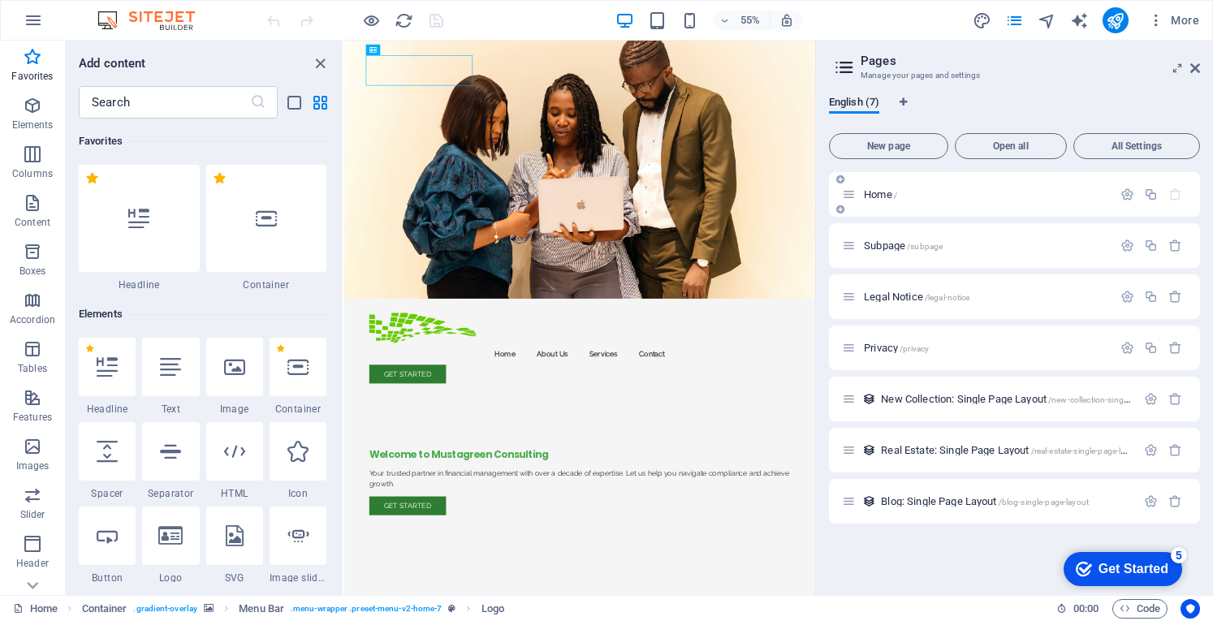
click at [848, 186] on div "Home /" at bounding box center [977, 194] width 270 height 19
click at [846, 202] on div "Home /" at bounding box center [977, 194] width 270 height 19
click at [867, 191] on span "Home /" at bounding box center [880, 194] width 33 height 12
click at [1110, 144] on span "All Settings" at bounding box center [1136, 146] width 112 height 10
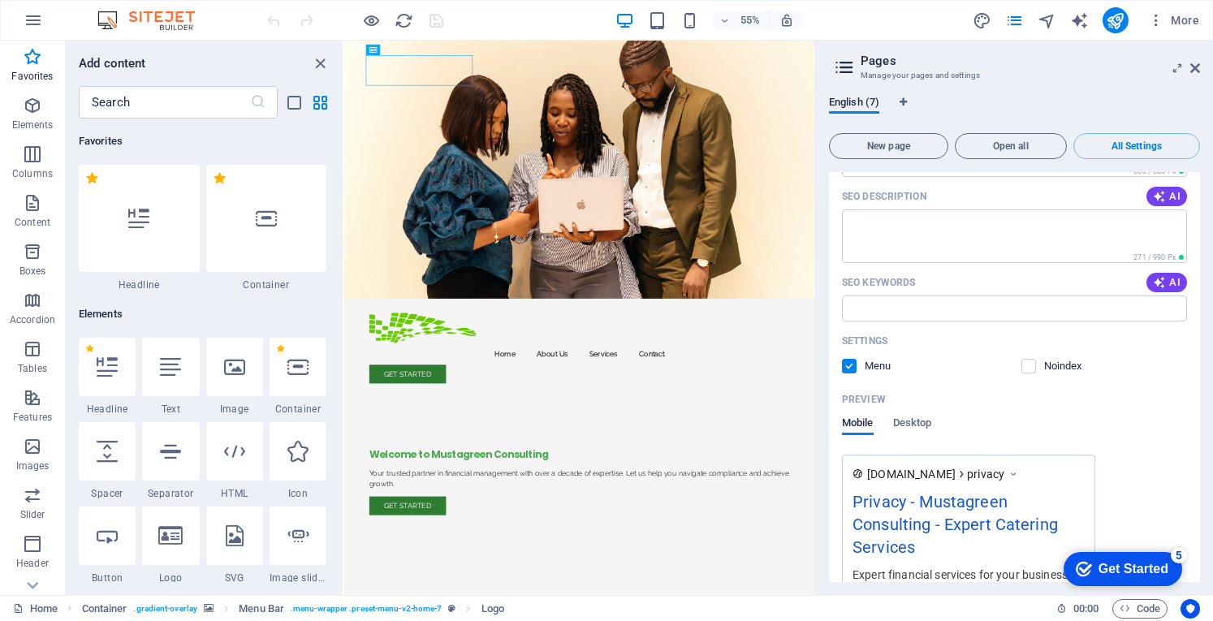
scroll to position [2310, 0]
click at [910, 416] on span "Desktop" at bounding box center [912, 427] width 39 height 23
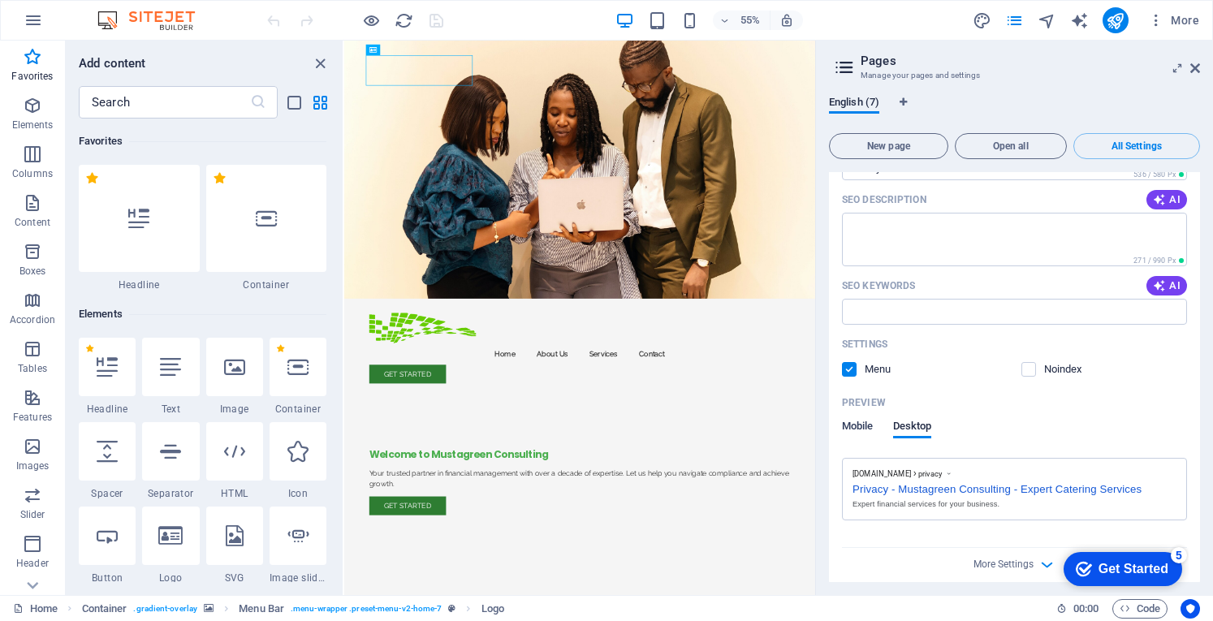
click at [854, 416] on span "Mobile" at bounding box center [858, 427] width 32 height 23
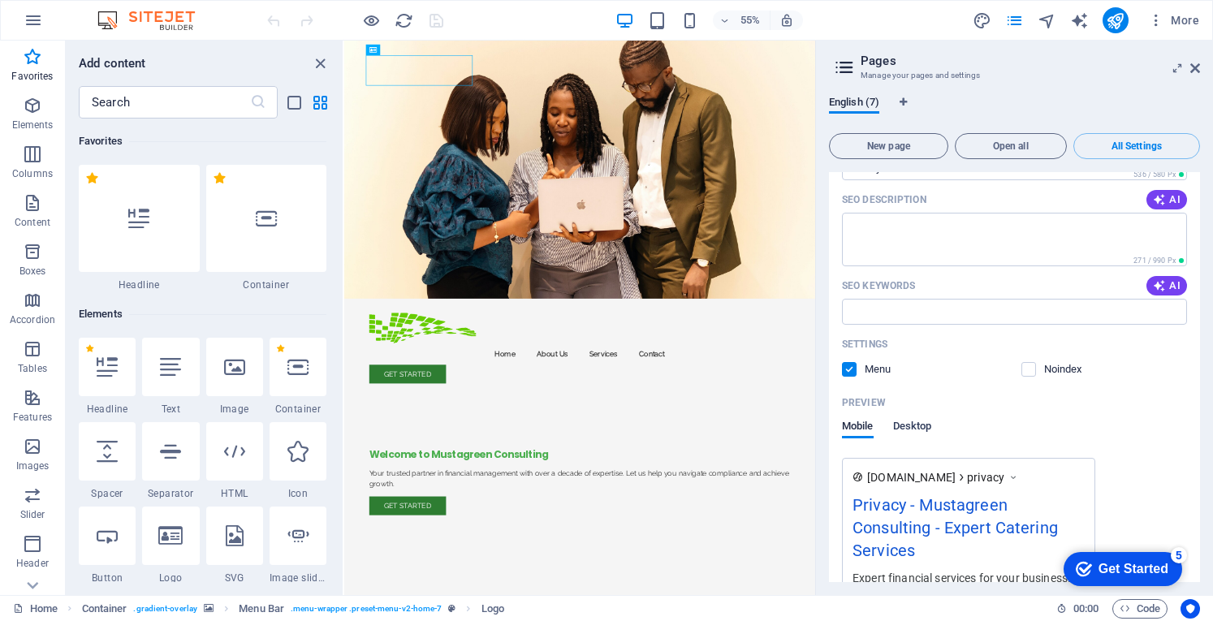
click at [913, 416] on span "Desktop" at bounding box center [912, 427] width 39 height 23
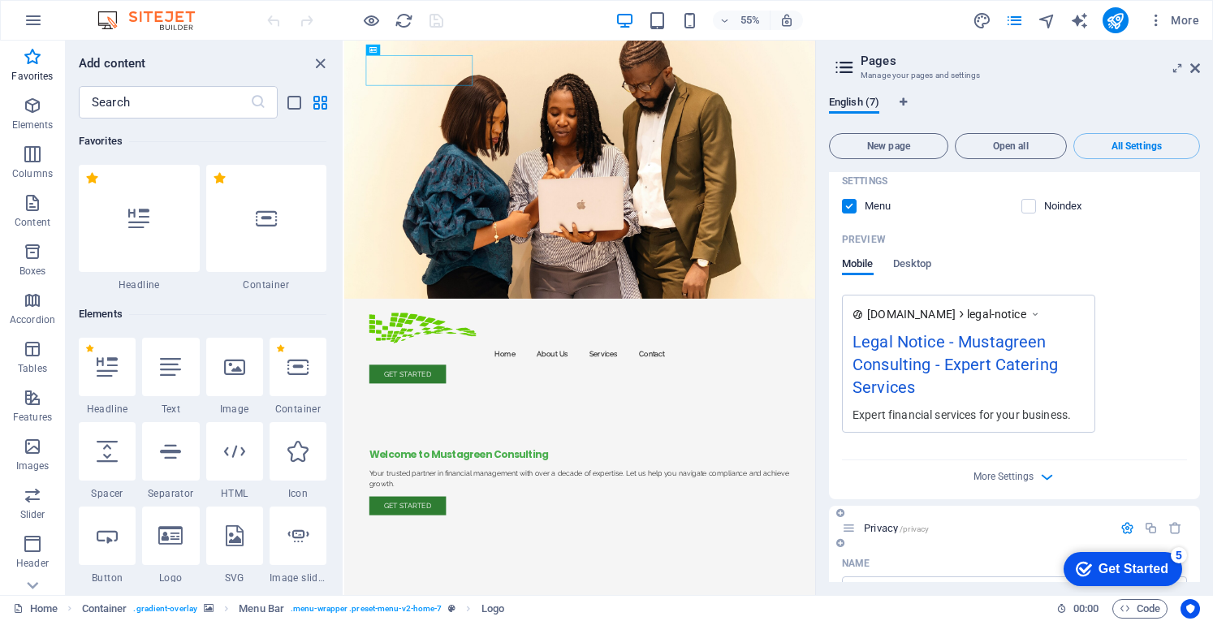
scroll to position [1769, 0]
click at [995, 339] on div "Legal Notice - Mustagreen Consulting - Expert Catering Services" at bounding box center [968, 369] width 232 height 77
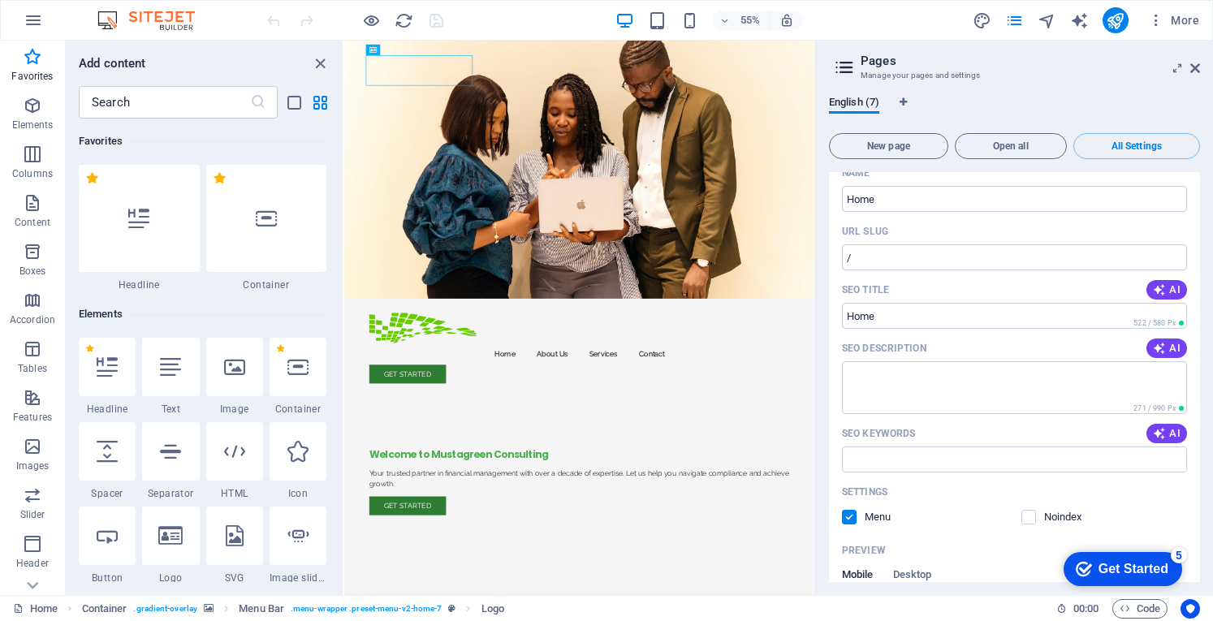
scroll to position [0, 0]
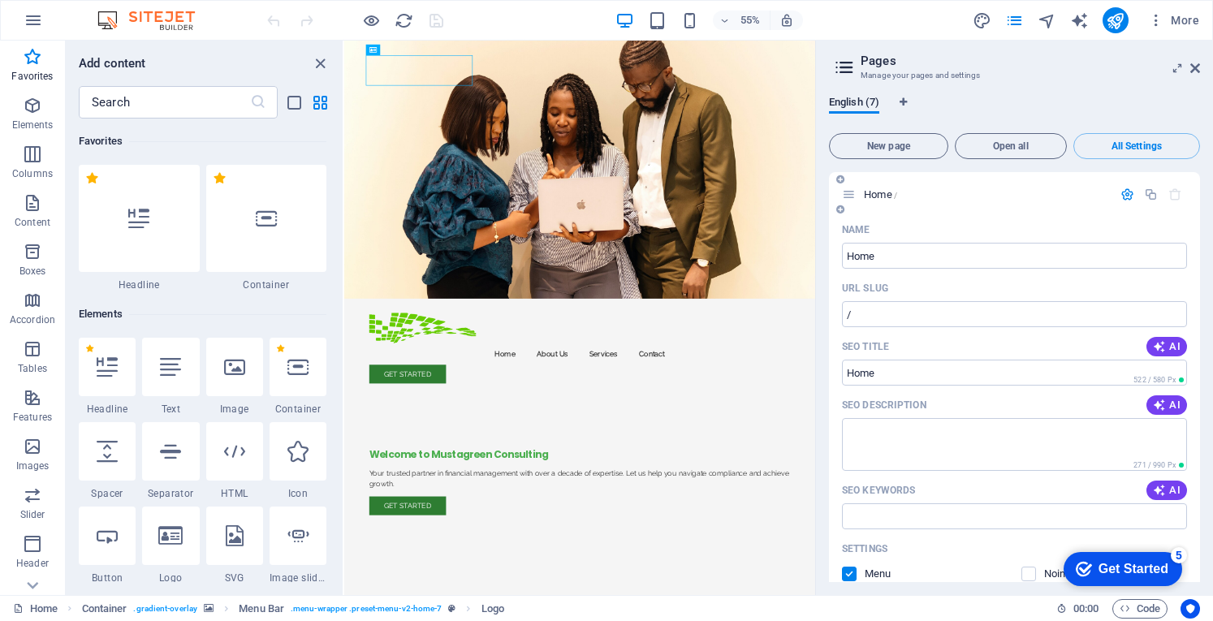
click at [1121, 195] on icon "button" at bounding box center [1127, 194] width 14 height 14
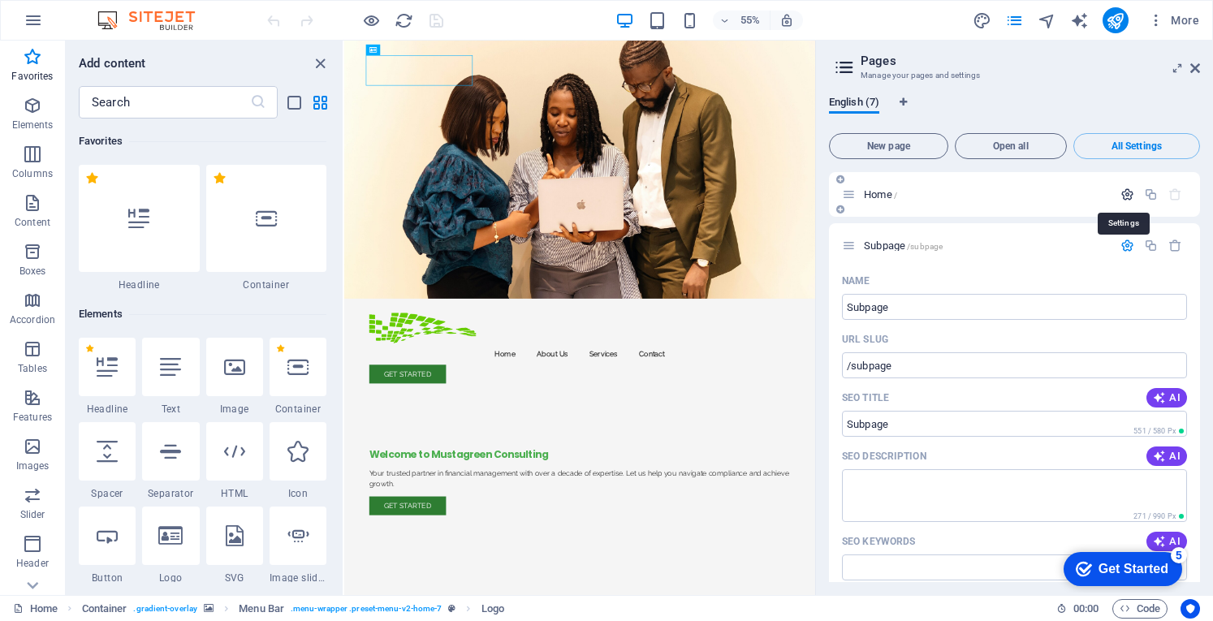
click at [1123, 194] on icon "button" at bounding box center [1127, 194] width 14 height 14
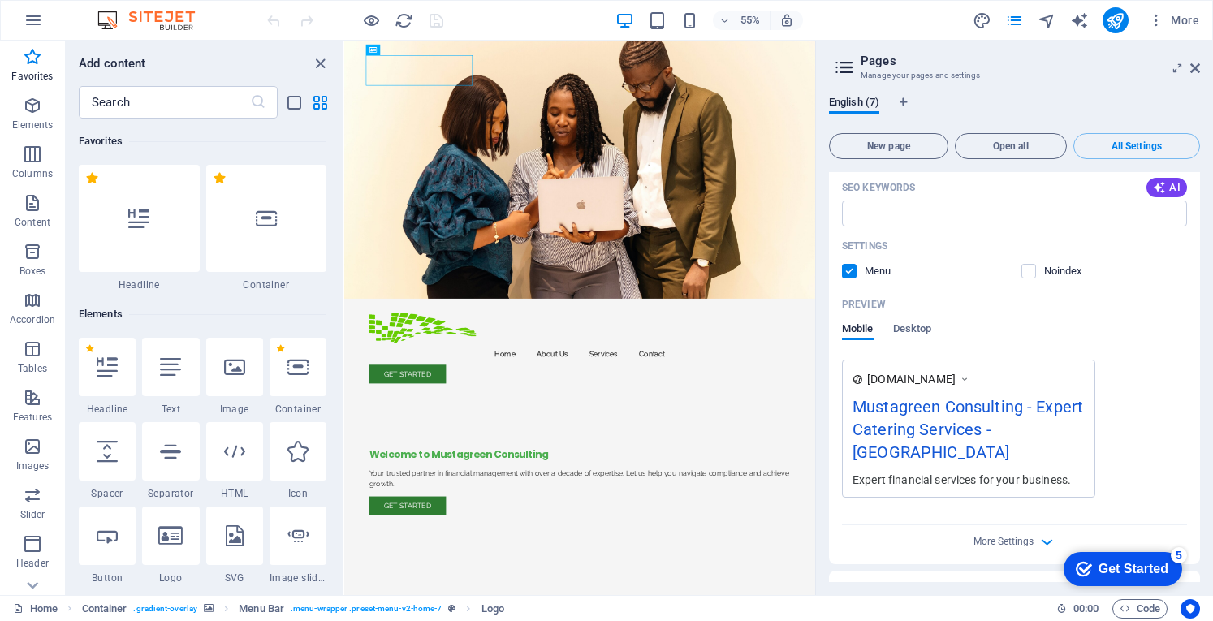
scroll to position [304, 0]
click at [970, 381] on icon at bounding box center [964, 378] width 11 height 16
click at [970, 377] on icon at bounding box center [964, 378] width 11 height 16
click at [1011, 151] on span "Open all" at bounding box center [1010, 146] width 97 height 10
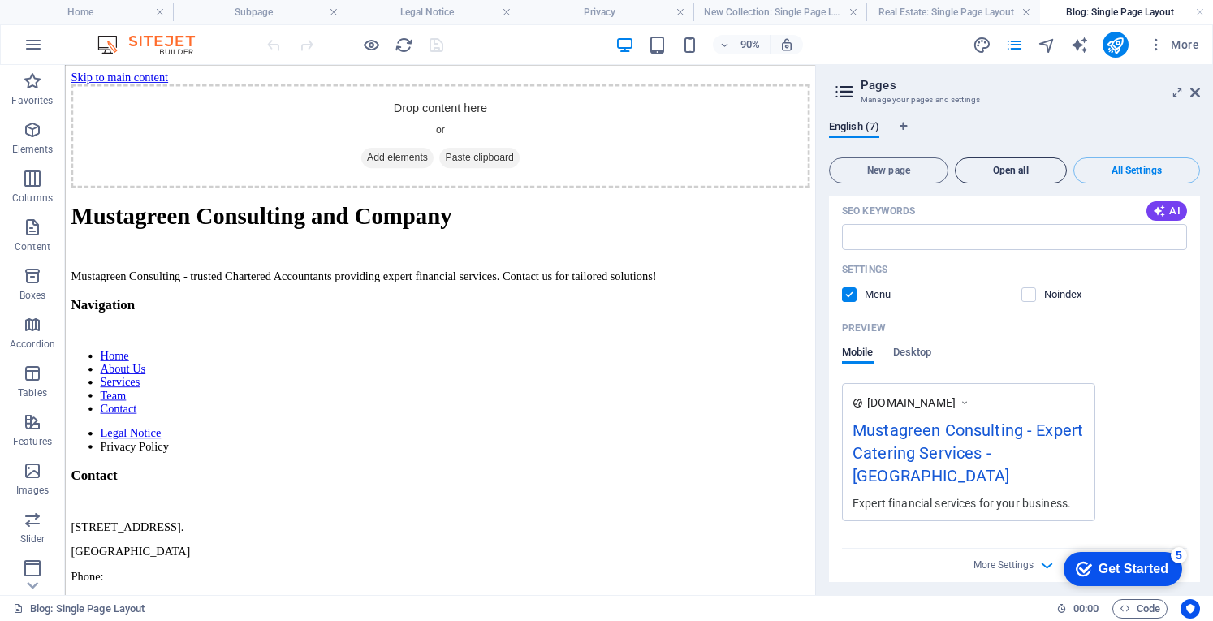
scroll to position [0, 0]
click at [88, 17] on h4 "Home" at bounding box center [86, 12] width 173 height 18
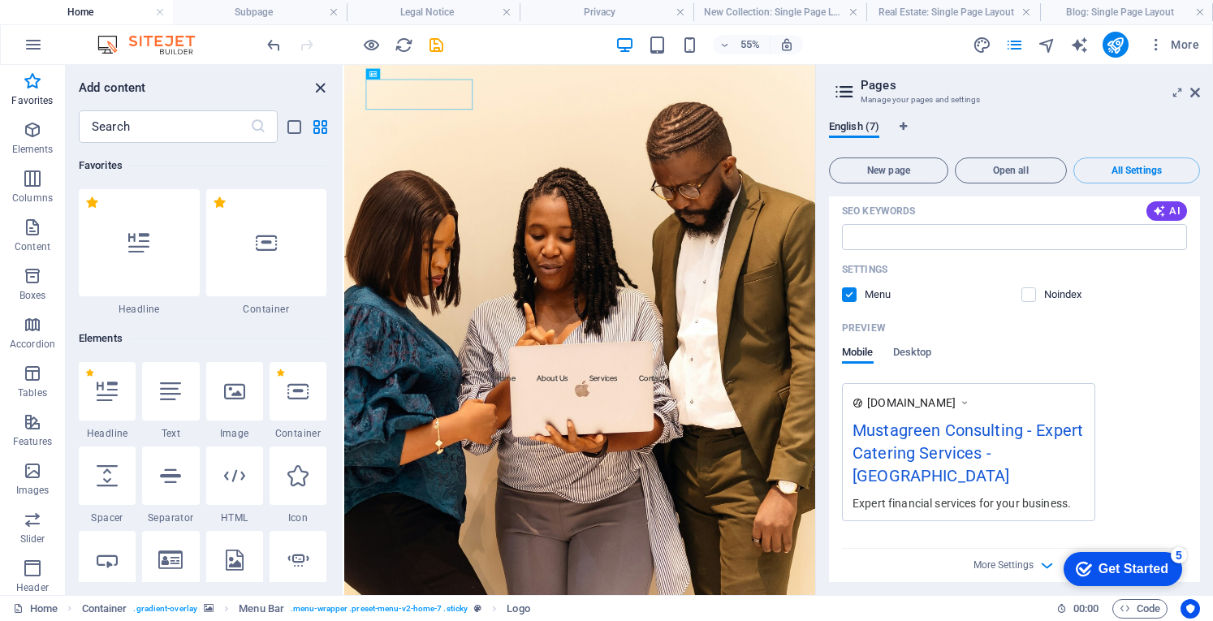
click at [316, 91] on icon "close panel" at bounding box center [320, 88] width 19 height 19
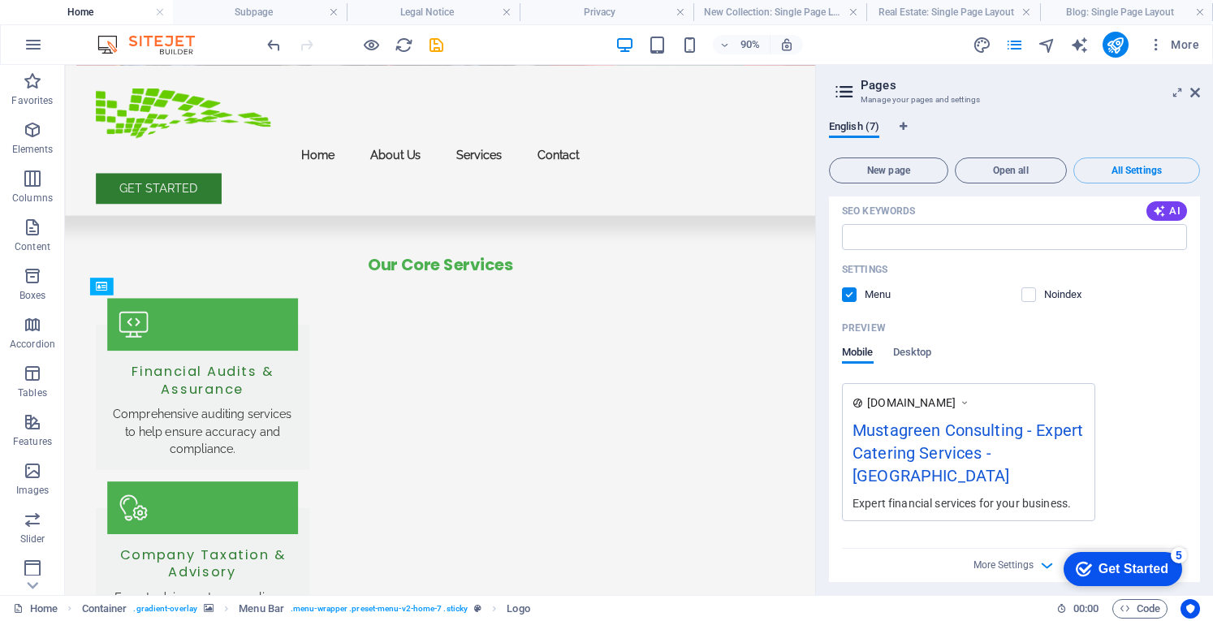
scroll to position [606, 0]
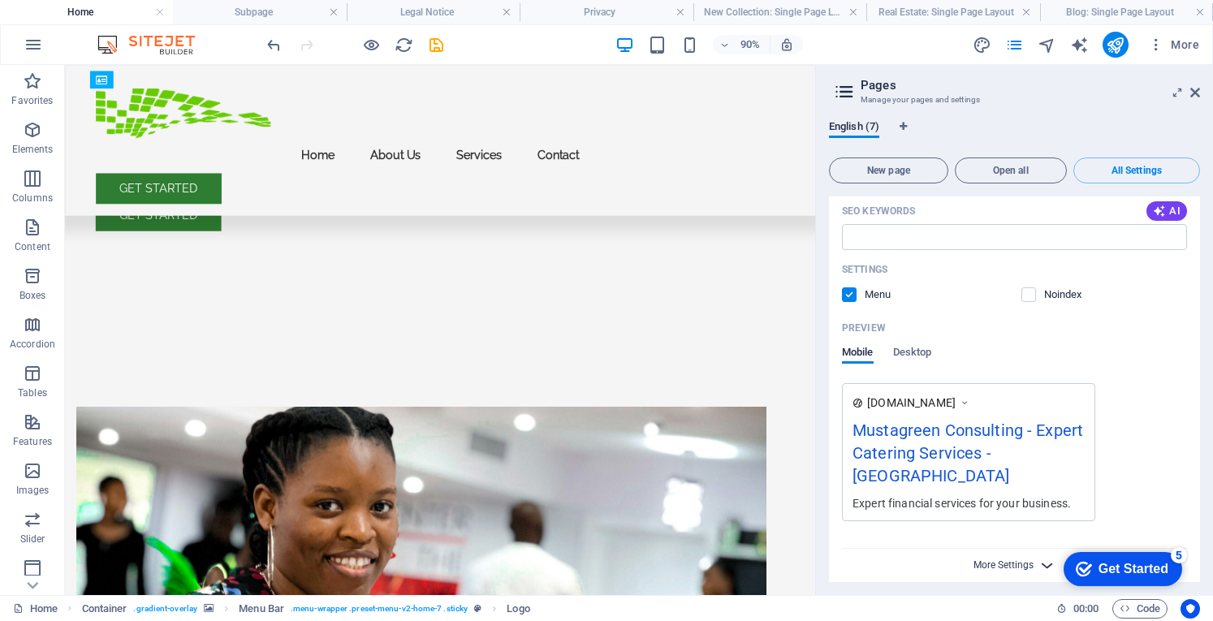
click at [997, 559] on span "More Settings" at bounding box center [1003, 564] width 60 height 11
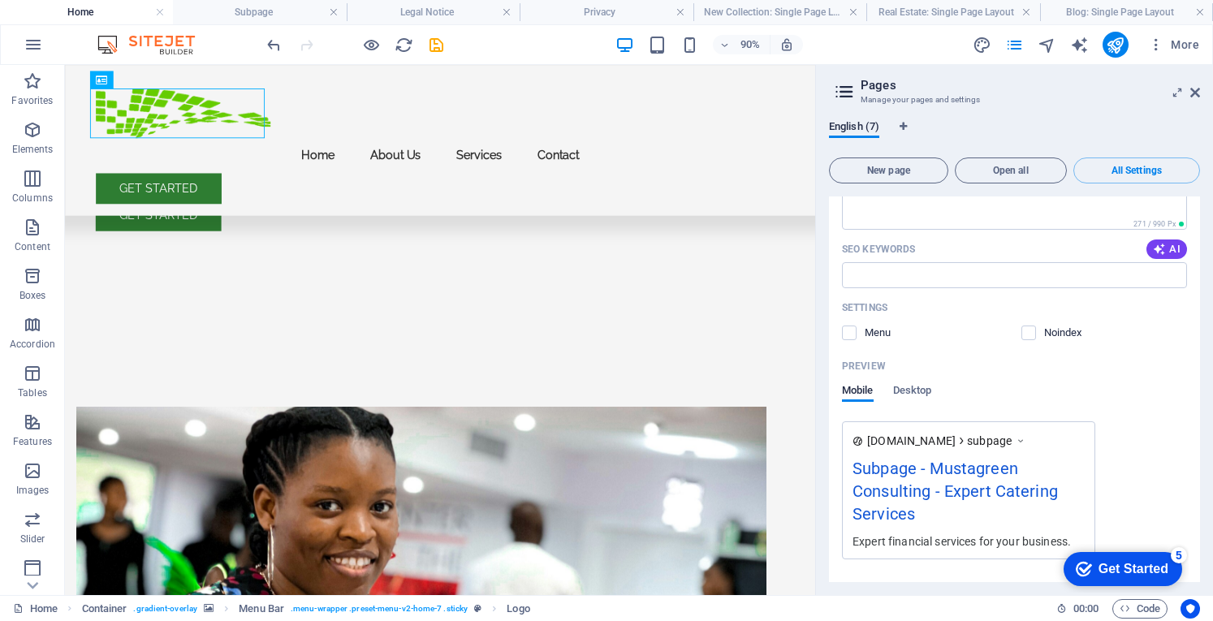
scroll to position [1201, 0]
click at [918, 496] on div "Subpage - Mustagreen Consulting - Expert Catering Services" at bounding box center [968, 493] width 232 height 77
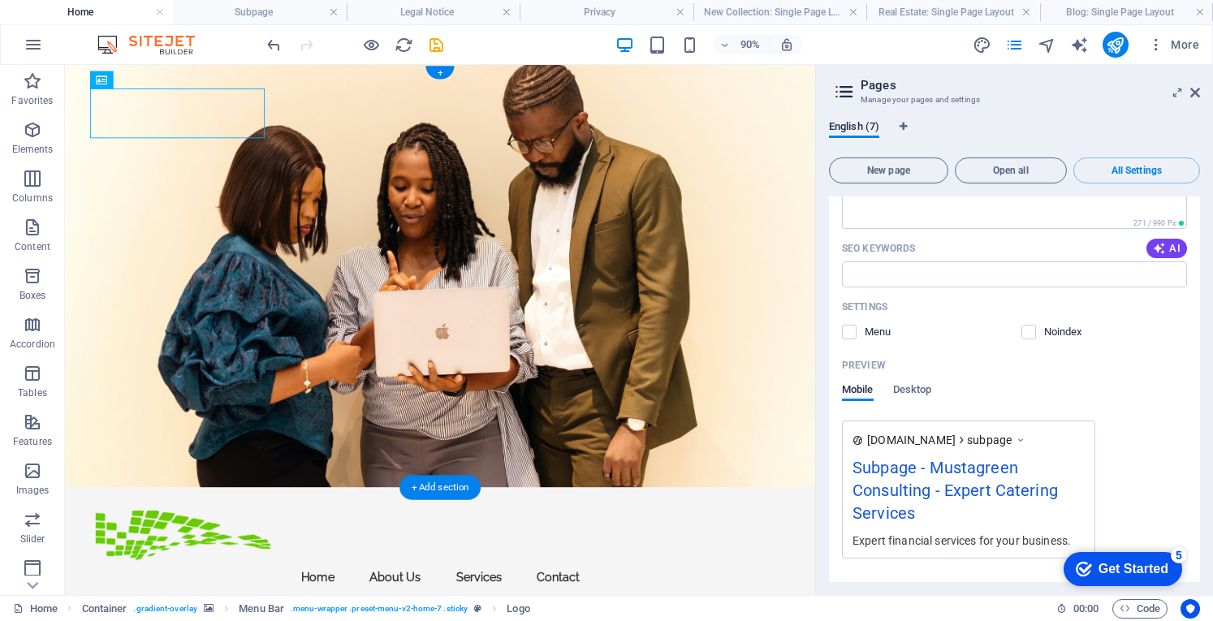
scroll to position [0, 0]
click at [1157, 572] on div "Get Started" at bounding box center [1133, 569] width 70 height 15
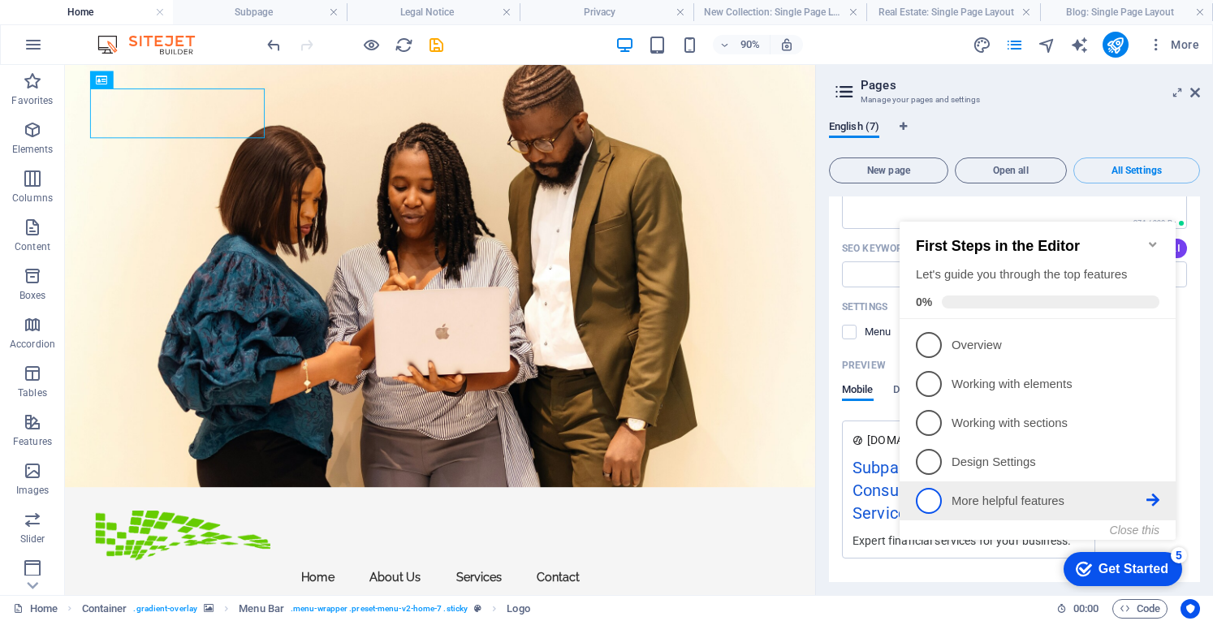
click at [1101, 499] on p "More helpful features - incomplete" at bounding box center [1048, 501] width 195 height 17
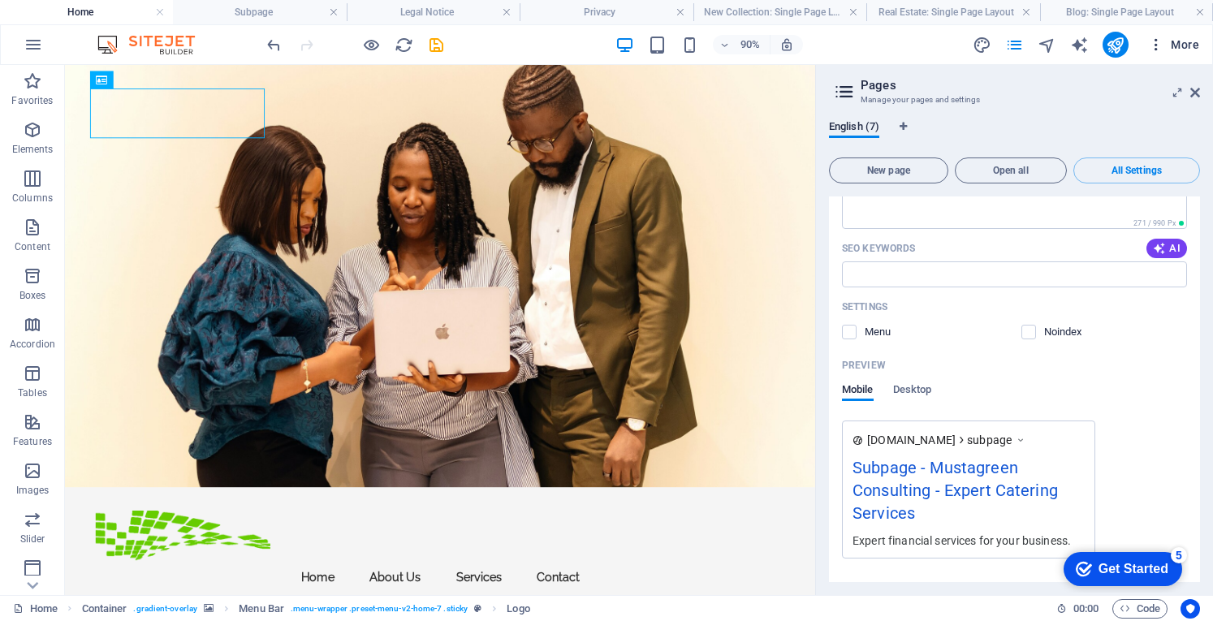
click at [1177, 46] on span "More" at bounding box center [1173, 45] width 51 height 16
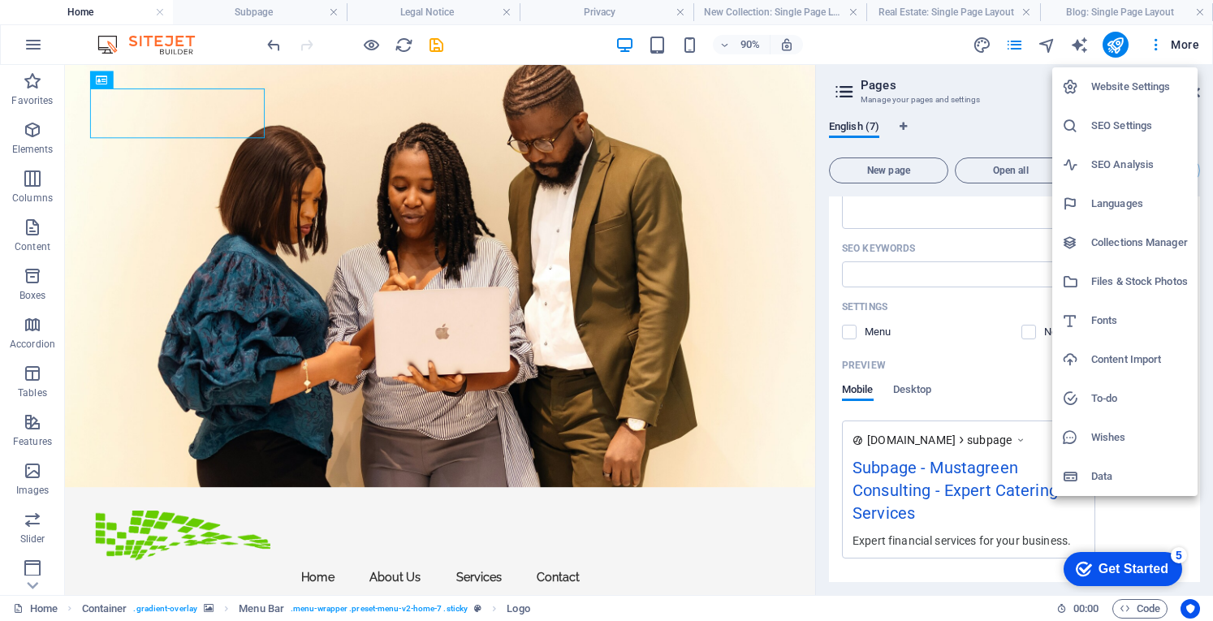
click at [1157, 82] on h6 "Website Settings" at bounding box center [1139, 86] width 97 height 19
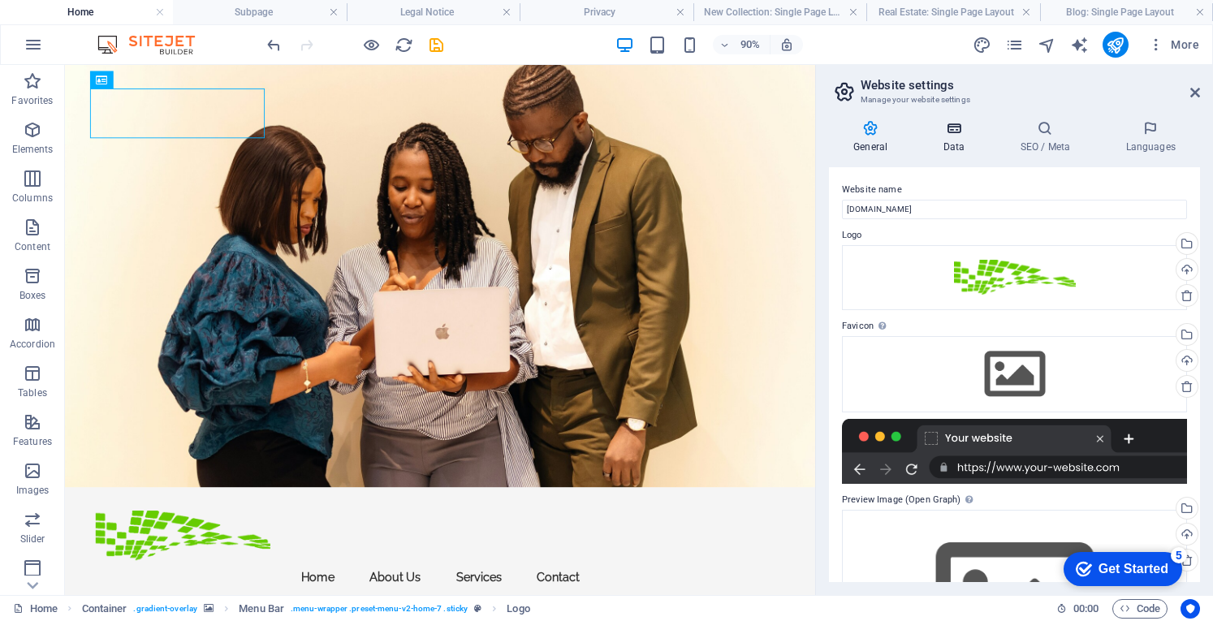
click at [947, 136] on h4 "Data" at bounding box center [956, 137] width 77 height 34
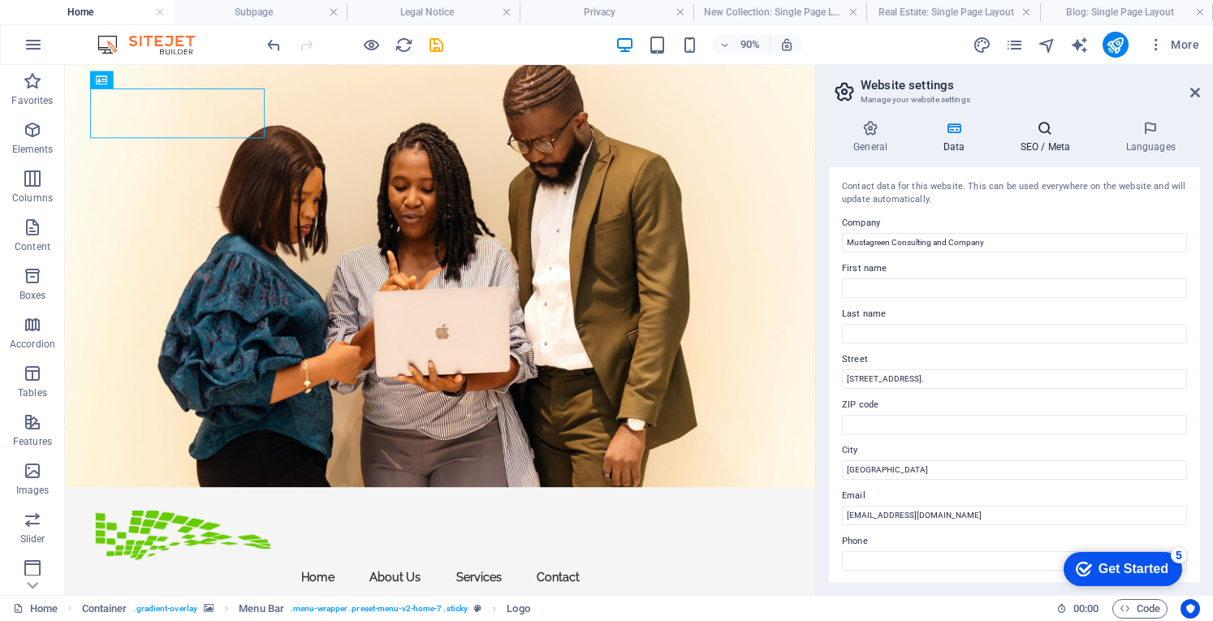
click at [1034, 144] on h4 "SEO / Meta" at bounding box center [1048, 137] width 106 height 34
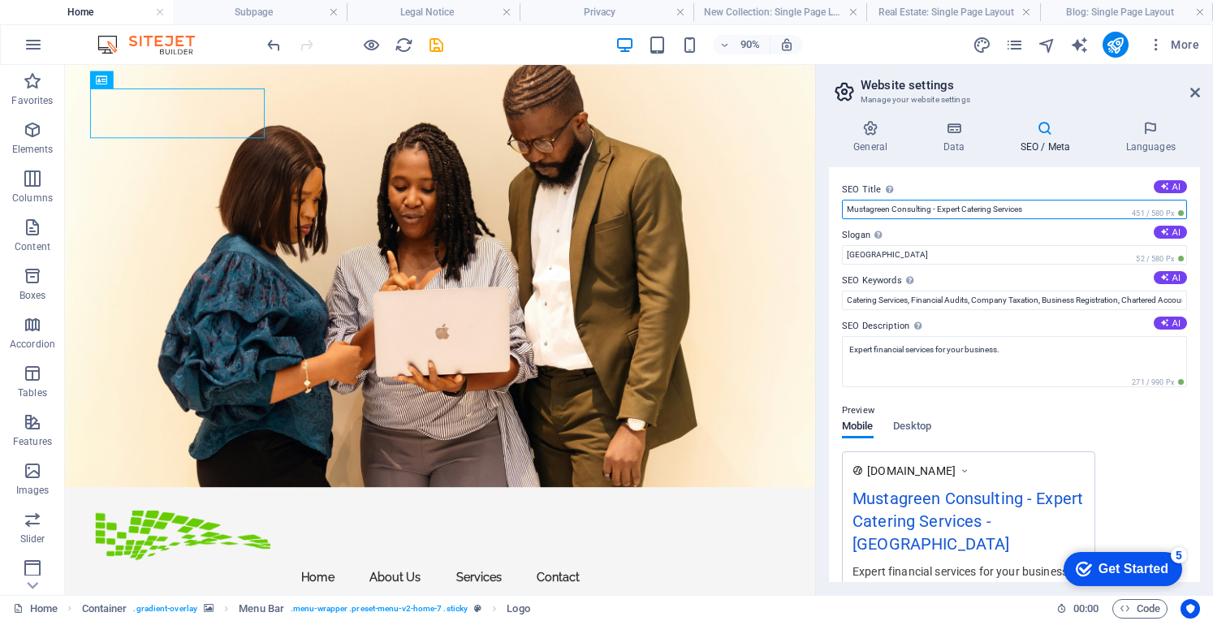
drag, startPoint x: 960, startPoint y: 206, endPoint x: 994, endPoint y: 203, distance: 34.2
click at [994, 203] on input "Mustagreen Consulting - Expert Catering Services" at bounding box center [1014, 209] width 345 height 19
type input "Mustagreen Consulting - Expert in Financial Consulting Services"
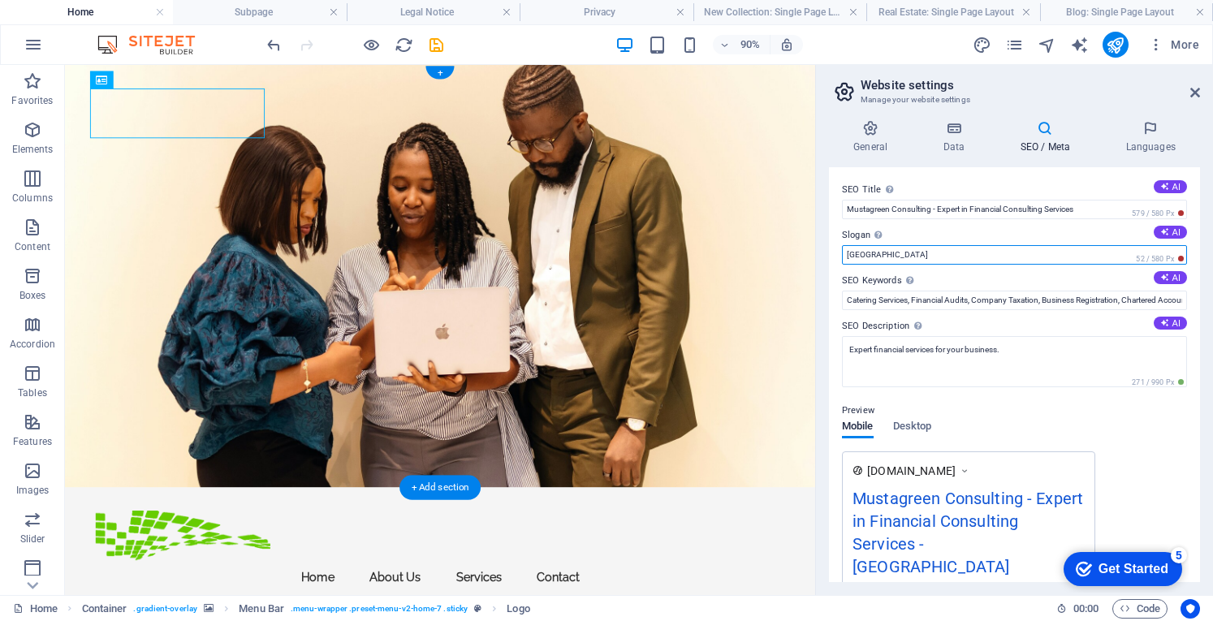
drag, startPoint x: 973, startPoint y: 322, endPoint x: 869, endPoint y: 291, distance: 108.6
click at [877, 253] on input "[GEOGRAPHIC_DATA]" at bounding box center [1014, 254] width 345 height 19
type input "B"
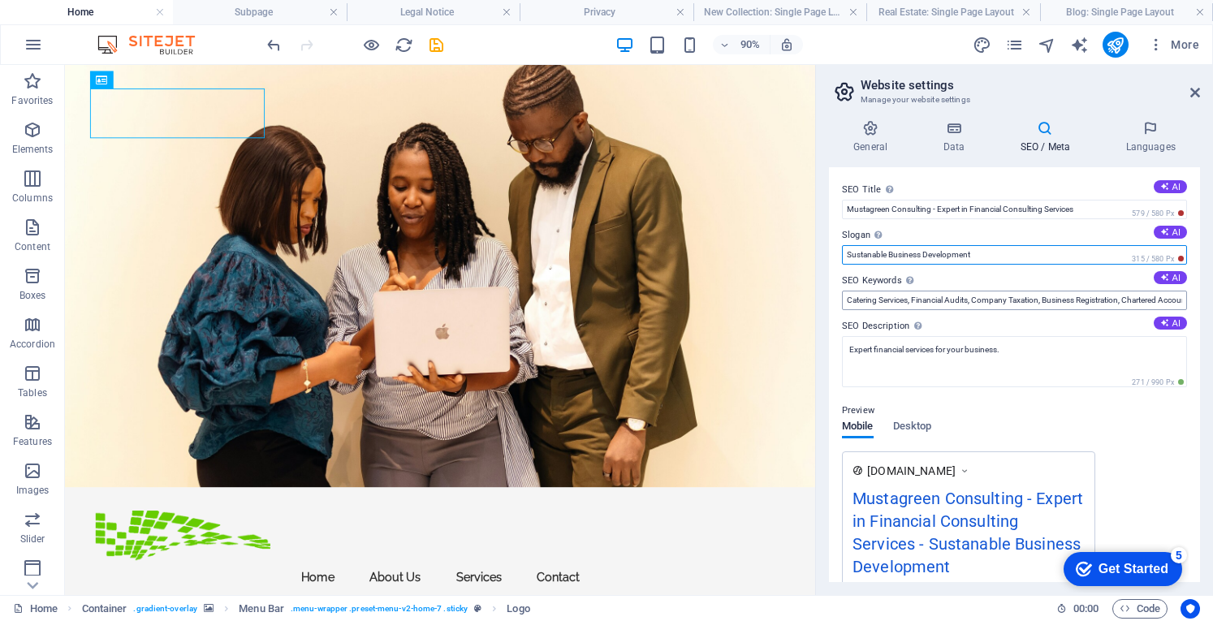
type input "Sustanable Business Development"
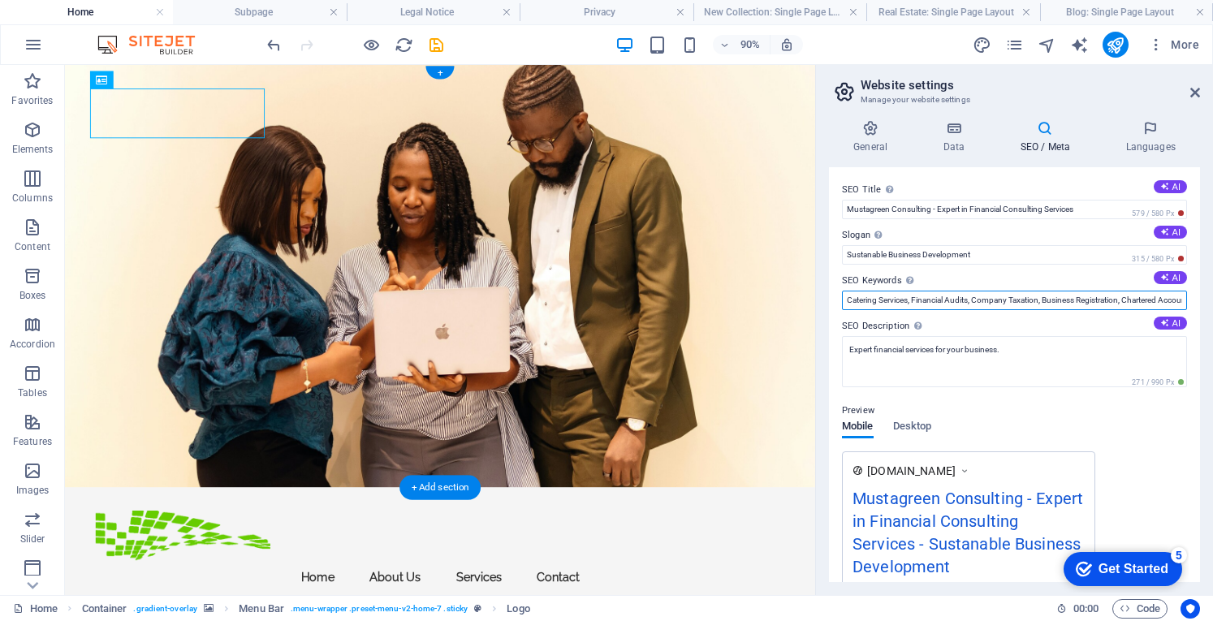
drag, startPoint x: 978, startPoint y: 363, endPoint x: 869, endPoint y: 343, distance: 110.5
drag, startPoint x: 1043, startPoint y: 301, endPoint x: 1187, endPoint y: 293, distance: 143.9
click at [1187, 293] on div "SEO Title The title of your website - make it something that stands out in sear…" at bounding box center [1014, 374] width 371 height 415
type input "Financial Audits, Company Taxation, Business Registration, Chartered Accountant…"
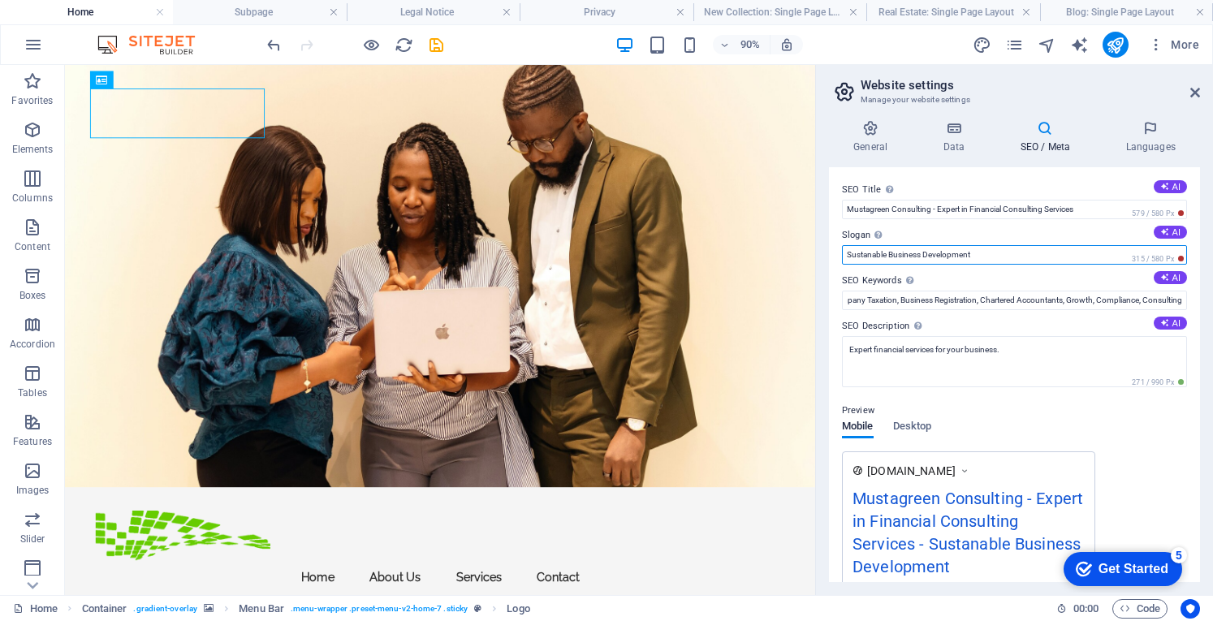
scroll to position [0, 0]
click at [980, 254] on input "Sustanable Business Development" at bounding box center [1014, 254] width 345 height 19
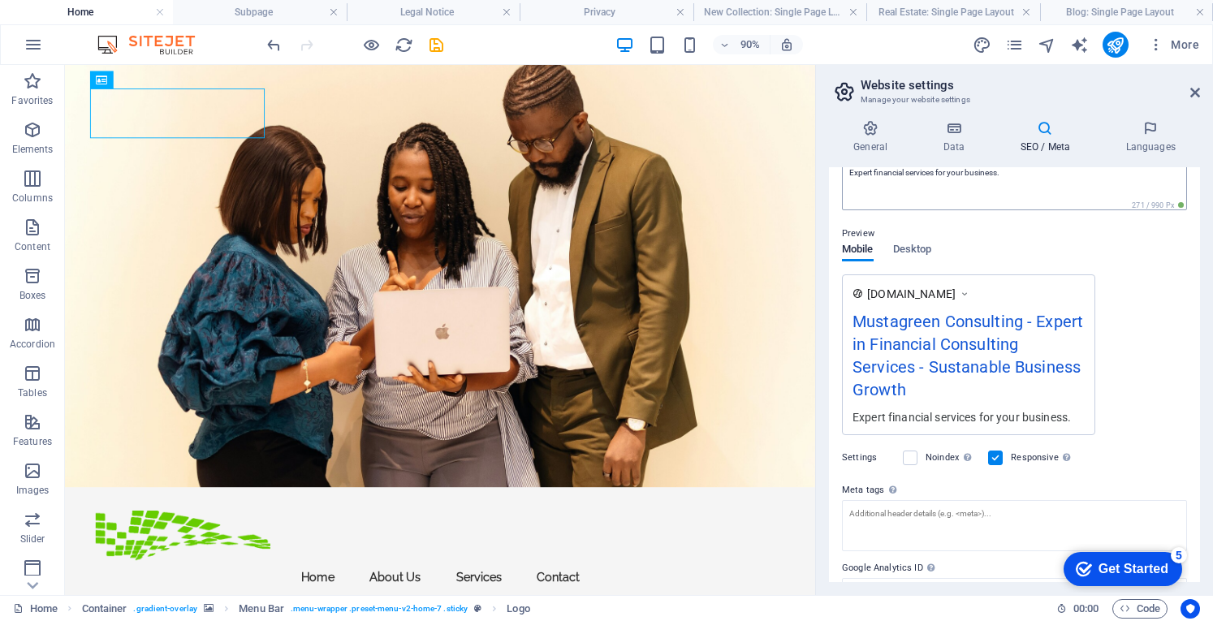
scroll to position [226, 0]
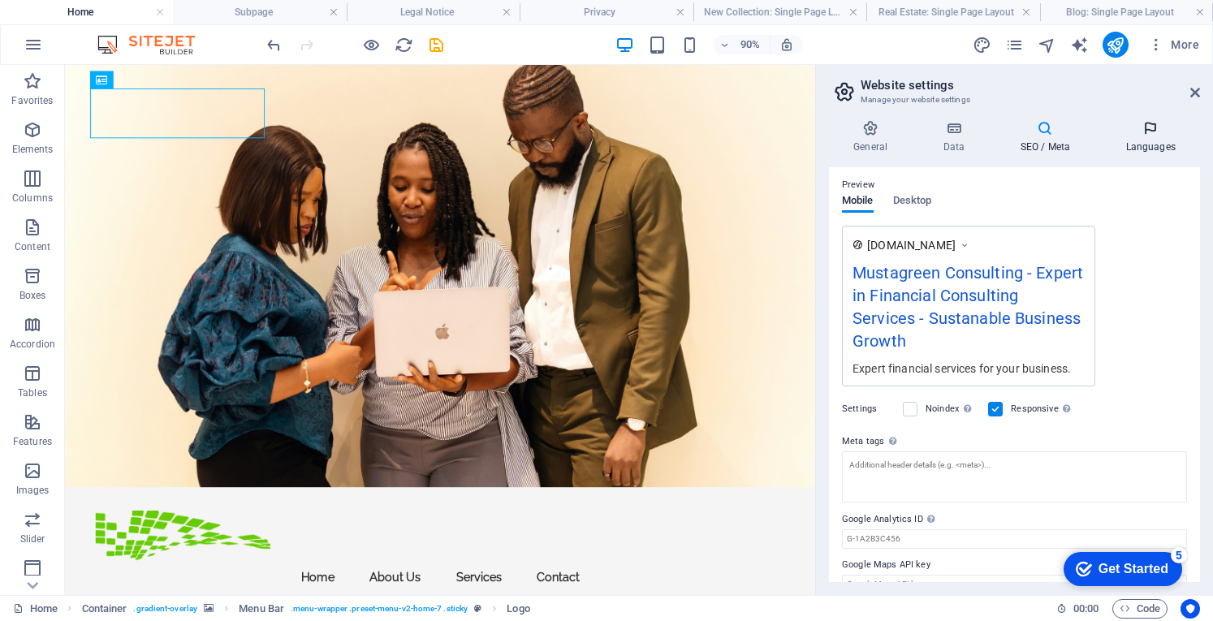
type input "Sustanable Business Growth"
click at [1149, 137] on h4 "Languages" at bounding box center [1150, 137] width 99 height 34
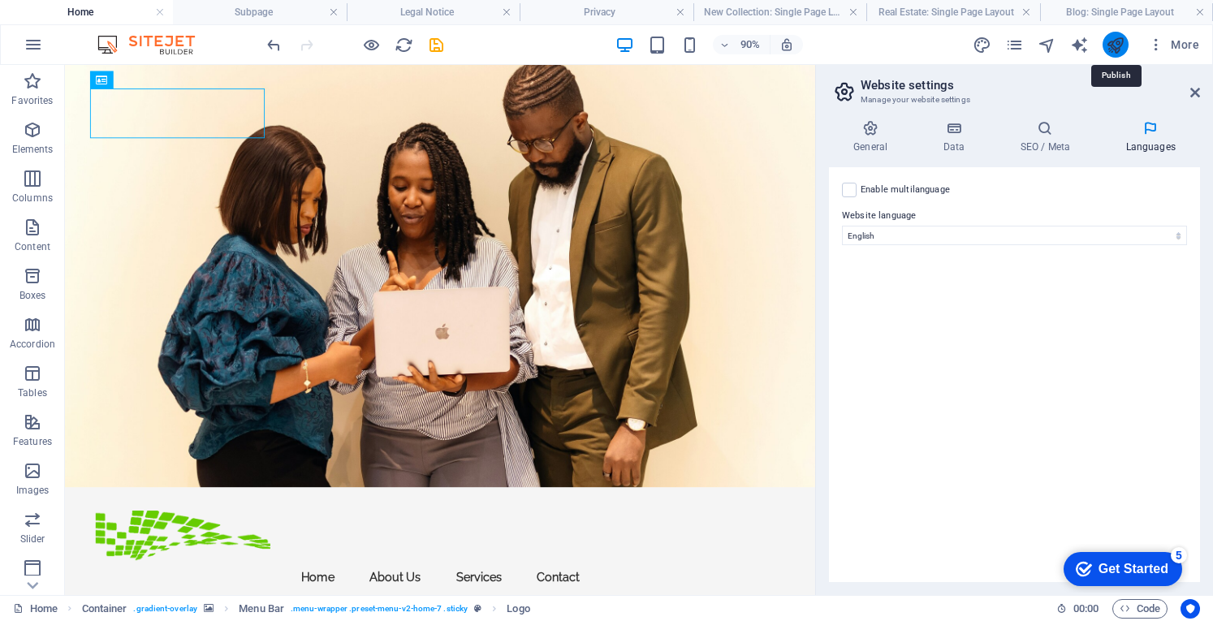
click at [1113, 41] on icon "publish" at bounding box center [1114, 45] width 19 height 19
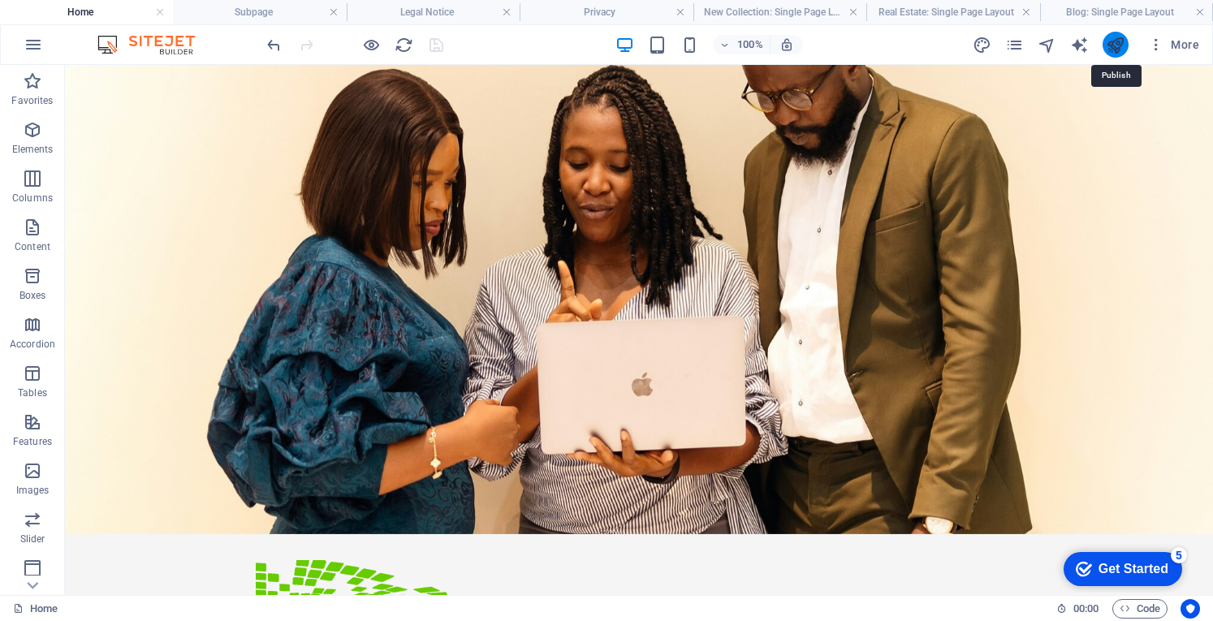
click at [1117, 48] on icon "publish" at bounding box center [1114, 45] width 19 height 19
